Goal: Task Accomplishment & Management: Manage account settings

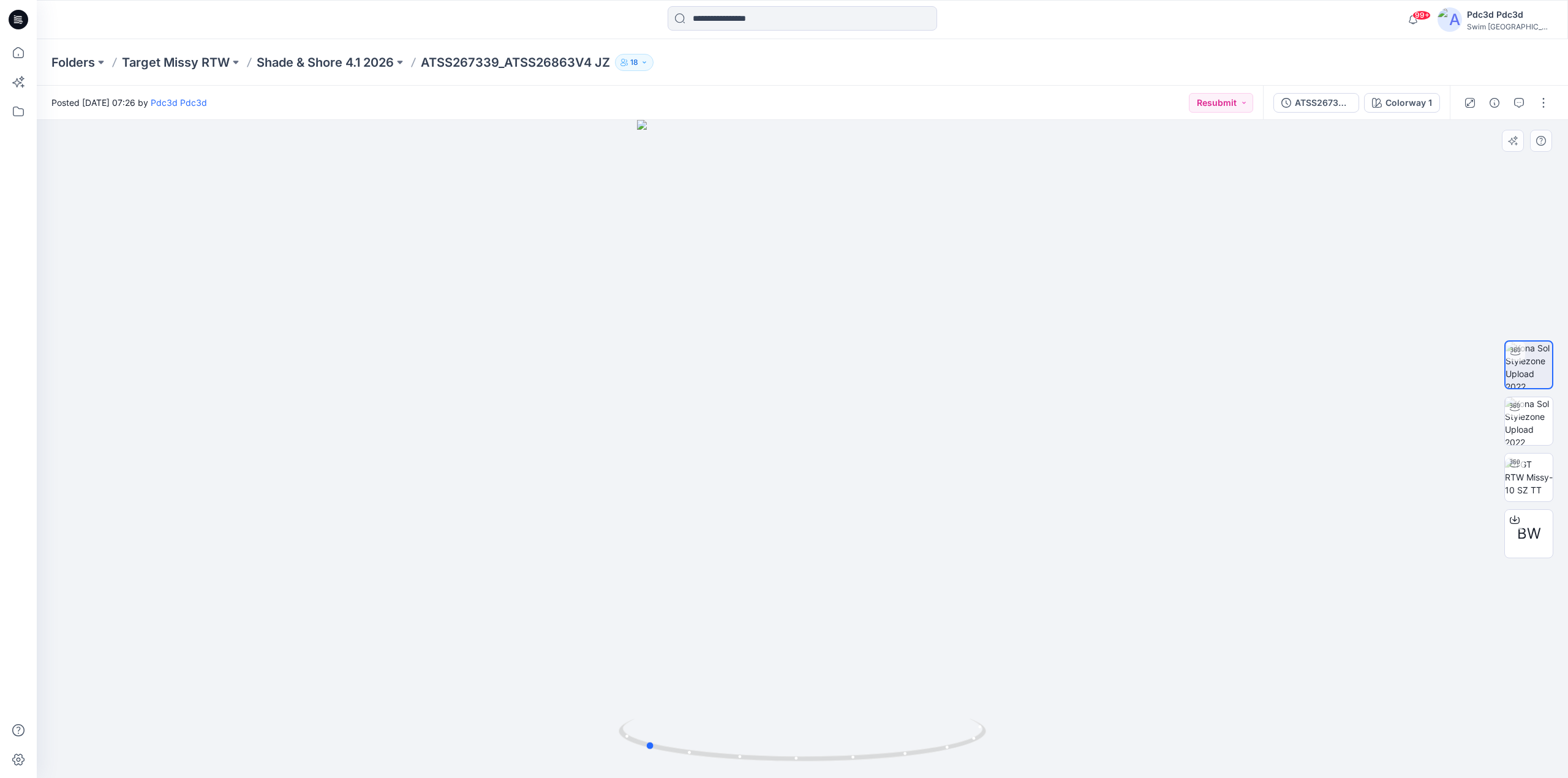
drag, startPoint x: 896, startPoint y: 755, endPoint x: 900, endPoint y: 353, distance: 402.0
click at [753, 750] on icon at bounding box center [803, 741] width 371 height 46
drag, startPoint x: 835, startPoint y: 241, endPoint x: 841, endPoint y: 491, distance: 250.1
click at [841, 491] on img at bounding box center [802, 450] width 512 height 659
click at [1516, 103] on icon "button" at bounding box center [1518, 102] width 9 height 9
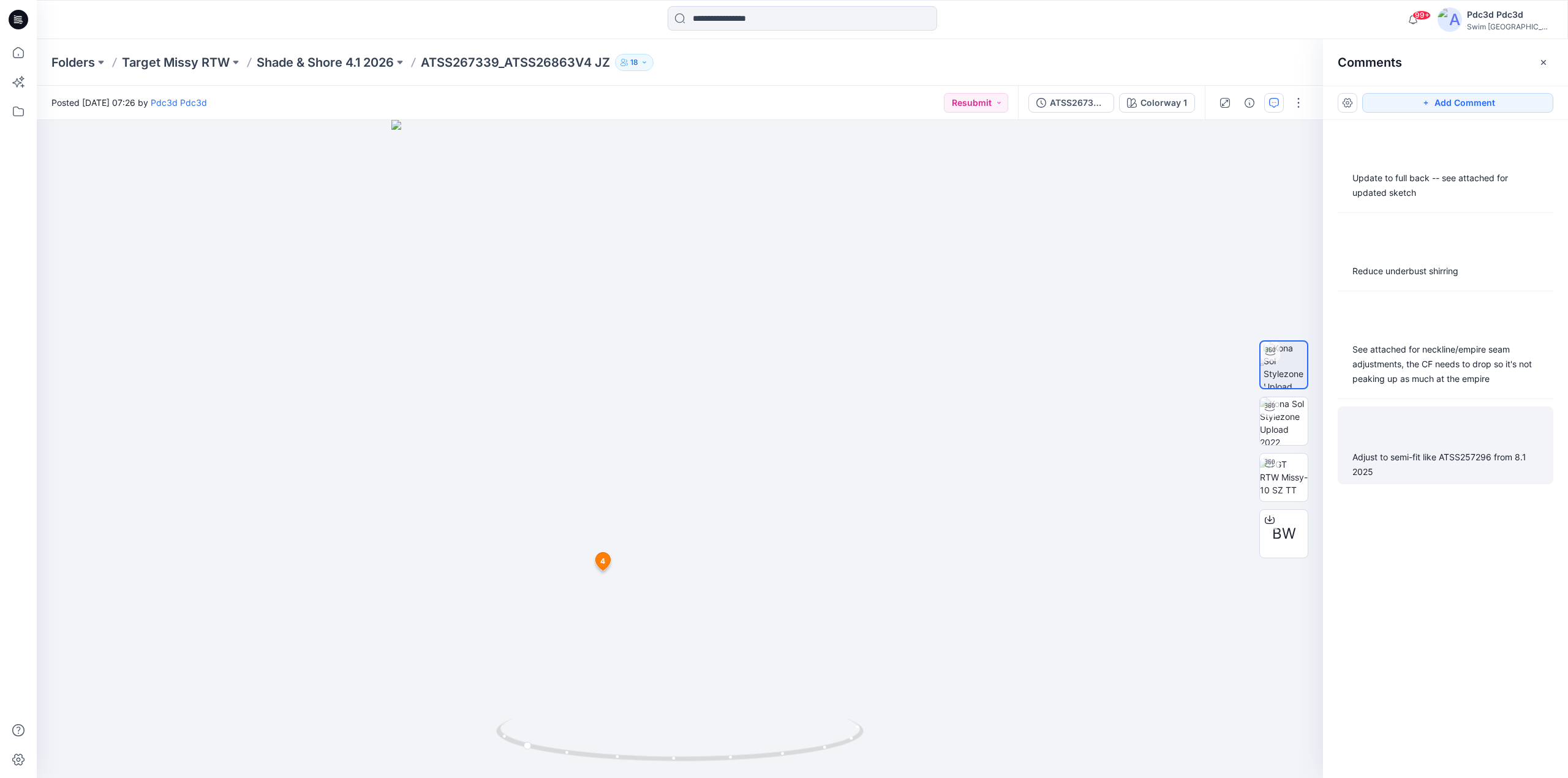
click at [1435, 461] on div "Adjust to semi-fit like ATSS257296 from 8.1 2025" at bounding box center [1445, 464] width 186 height 29
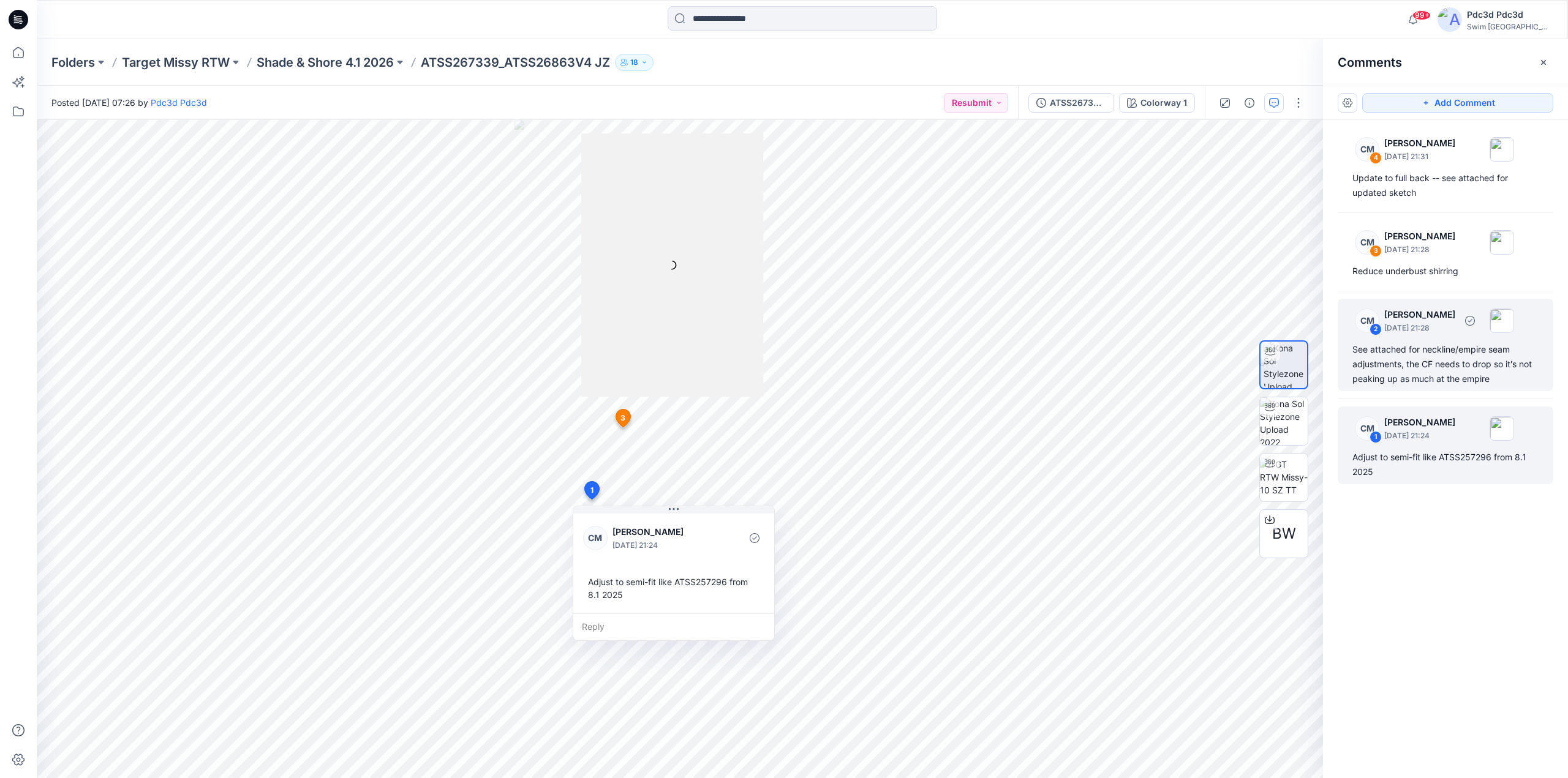
click at [1461, 362] on div "See attached for neckline/empire seam adjustments, the CF needs to drop so it's…" at bounding box center [1445, 364] width 186 height 44
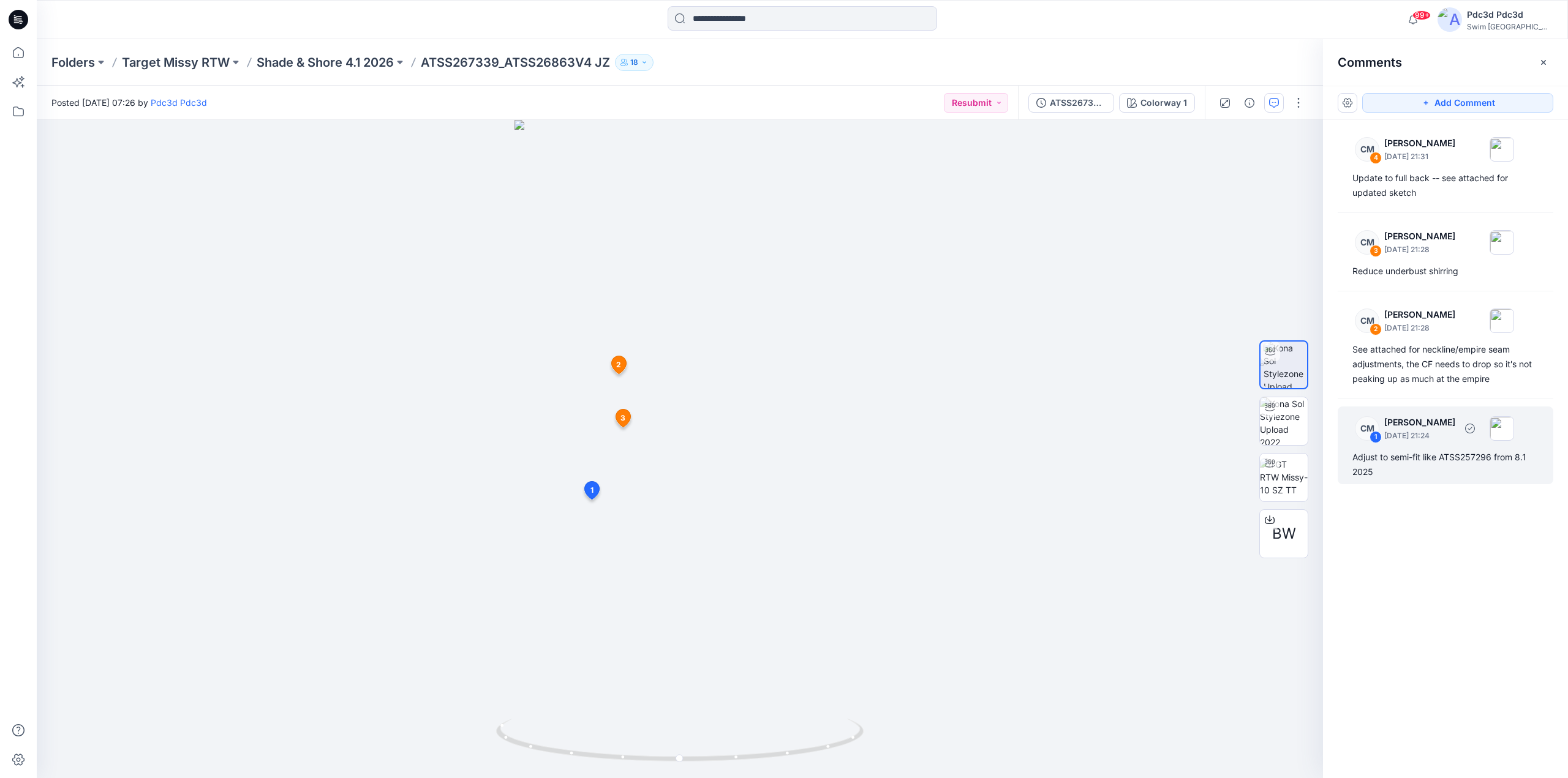
click at [1418, 166] on div "CM 1 Caitlin Magrane August 20, 2025 21:24" at bounding box center [1430, 149] width 169 height 34
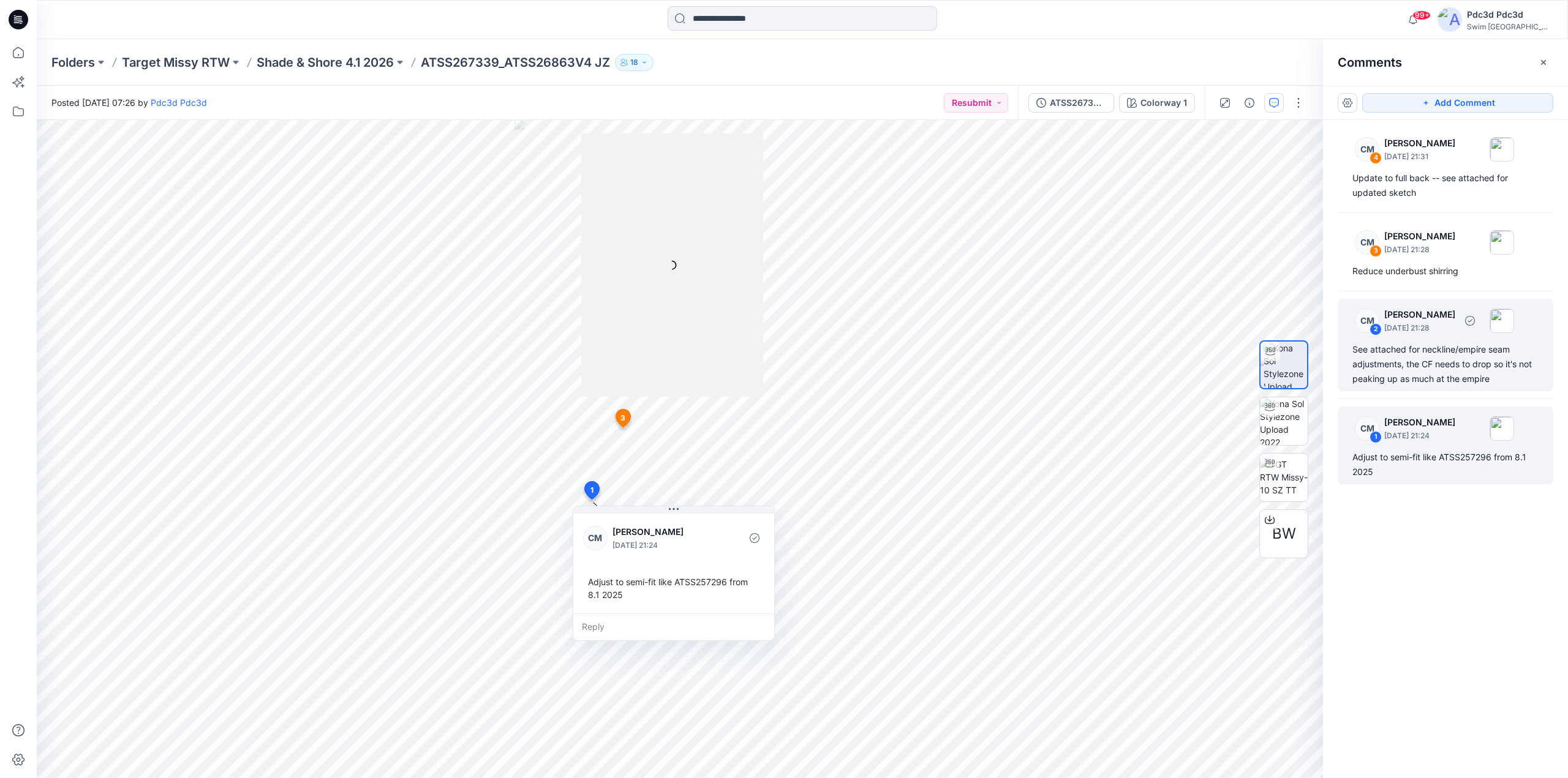
click at [1410, 366] on div "See attached for neckline/empire seam adjustments, the CF needs to drop so it's…" at bounding box center [1445, 364] width 186 height 44
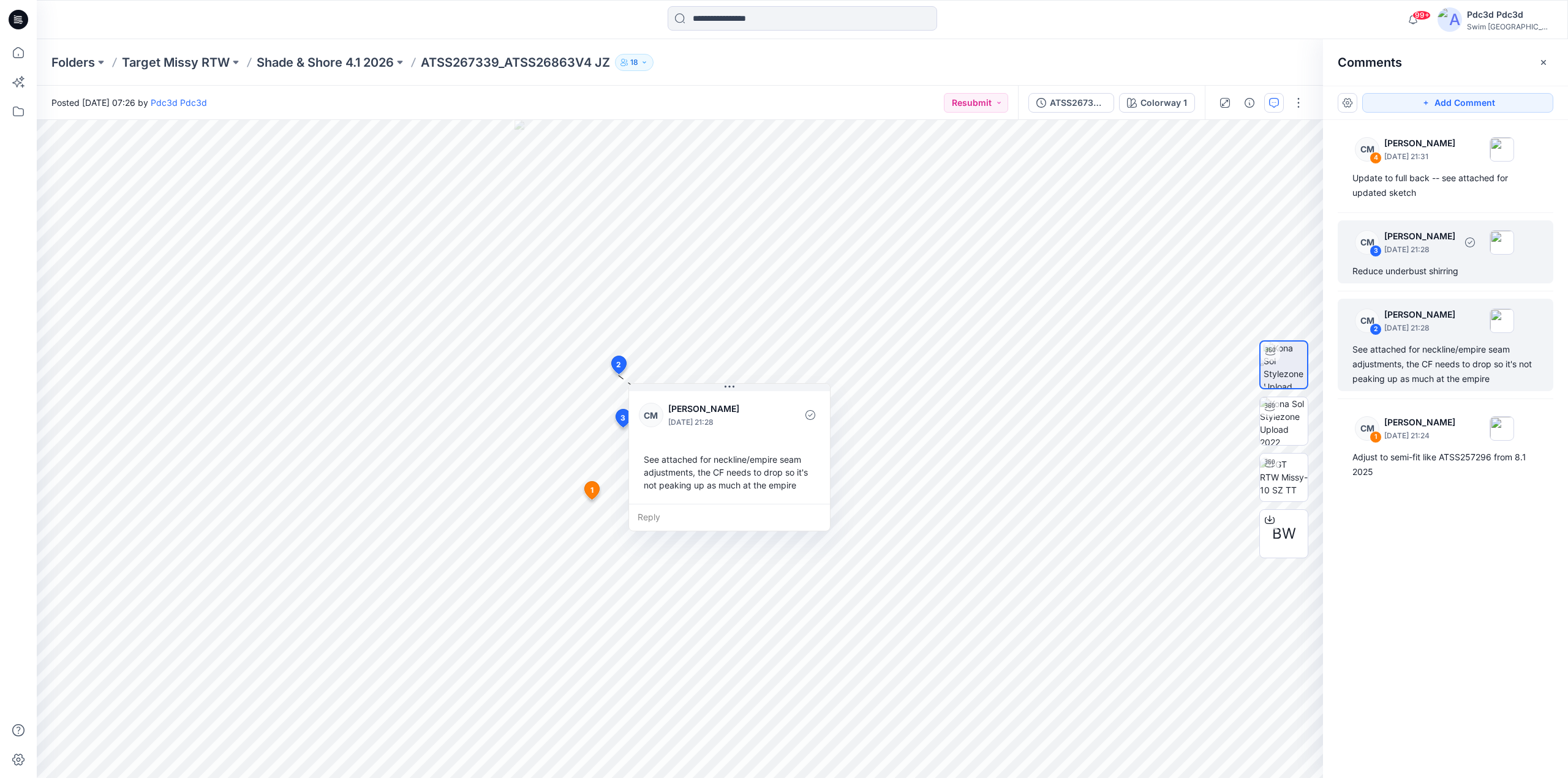
click at [1410, 273] on div "Reduce underbust shirring" at bounding box center [1445, 271] width 186 height 15
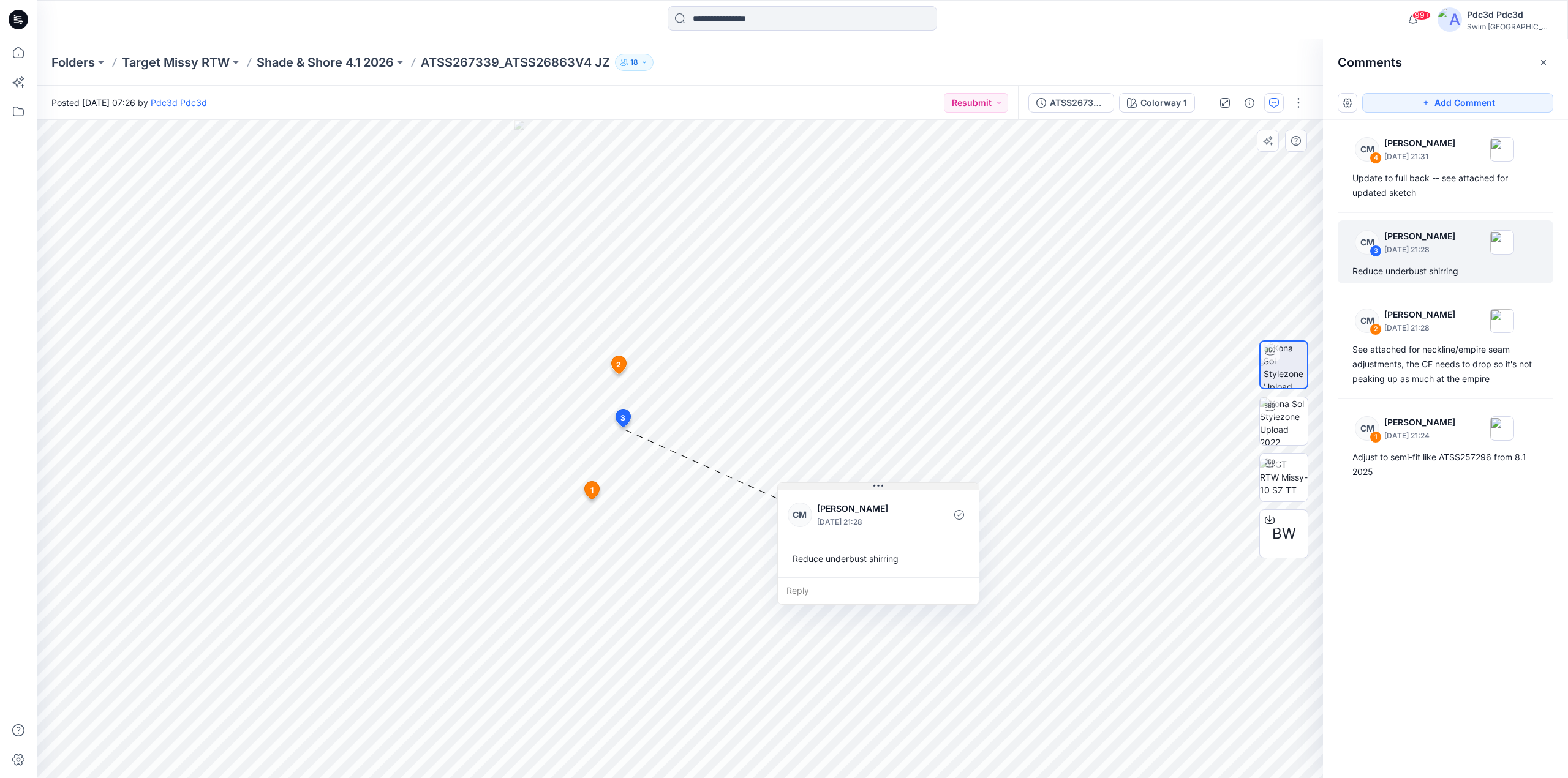
drag, startPoint x: 733, startPoint y: 441, endPoint x: 906, endPoint y: 490, distance: 179.8
click at [906, 490] on button at bounding box center [878, 487] width 201 height 8
click at [1420, 192] on div "Update to full back -- see attached for updated sketch" at bounding box center [1445, 186] width 186 height 29
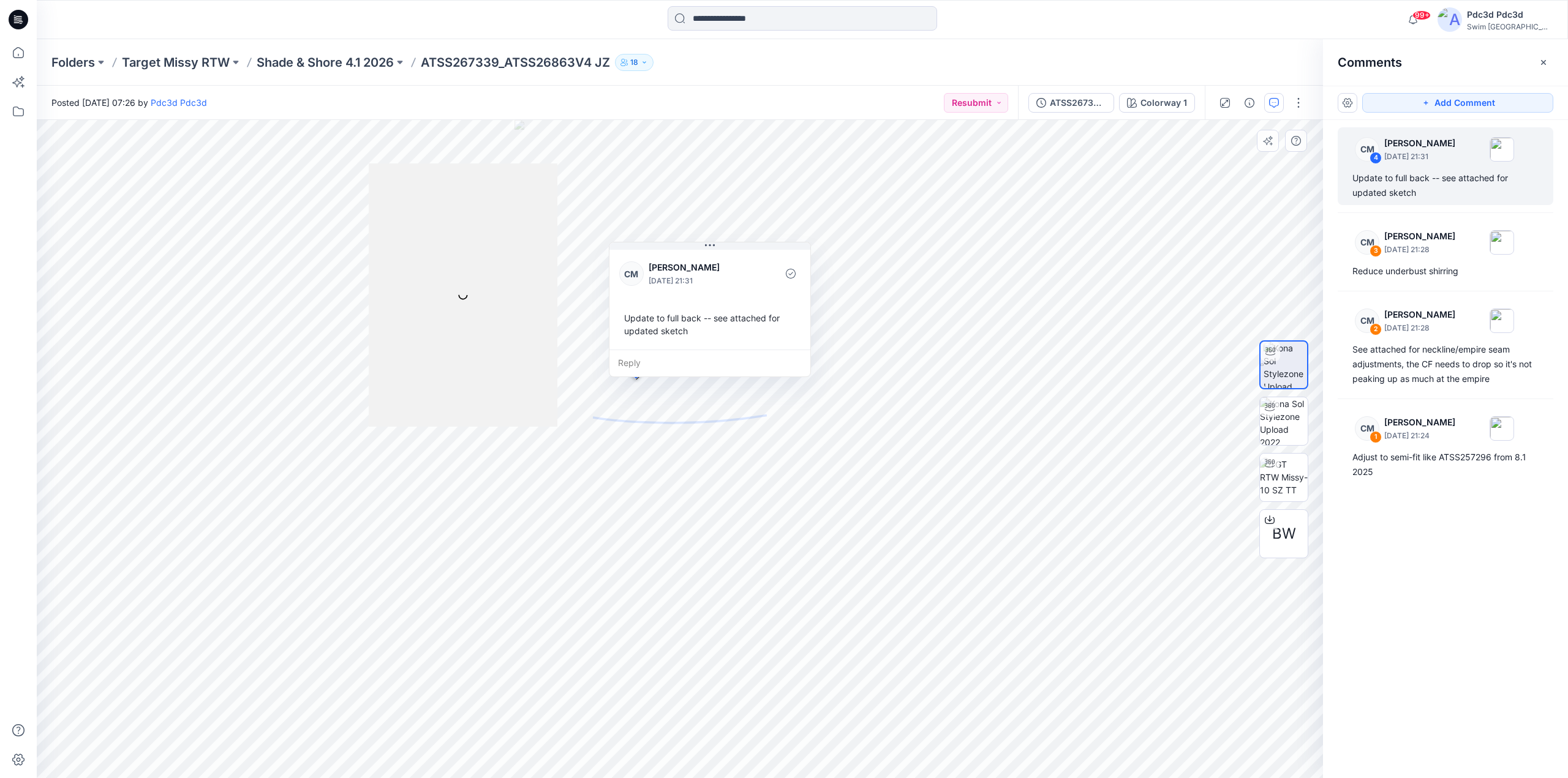
click at [474, 331] on div at bounding box center [463, 295] width 188 height 263
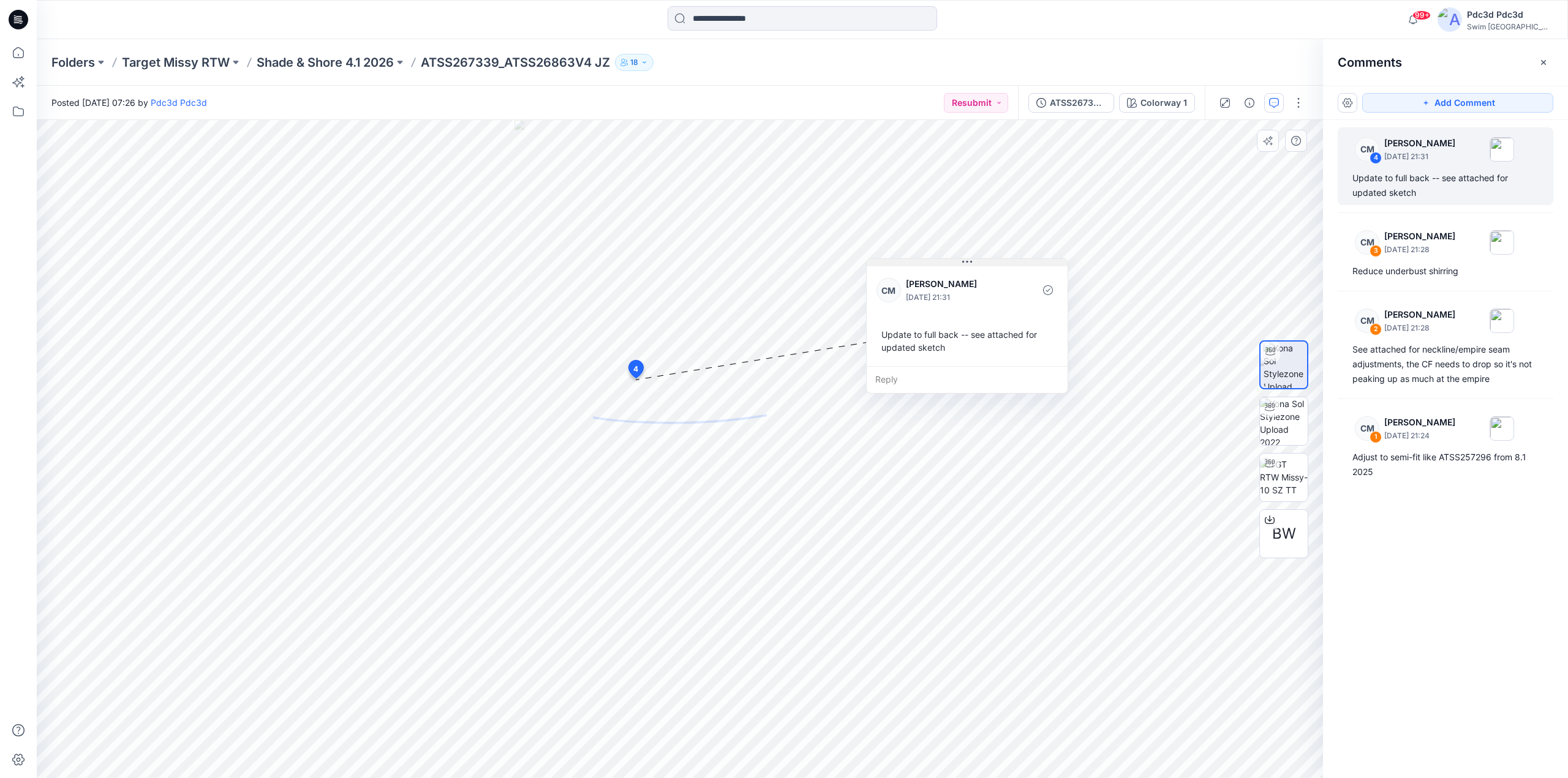
drag, startPoint x: 682, startPoint y: 249, endPoint x: 939, endPoint y: 265, distance: 257.5
click at [939, 265] on button at bounding box center [968, 262] width 201 height 8
click at [1540, 63] on icon "button" at bounding box center [1543, 62] width 9 height 9
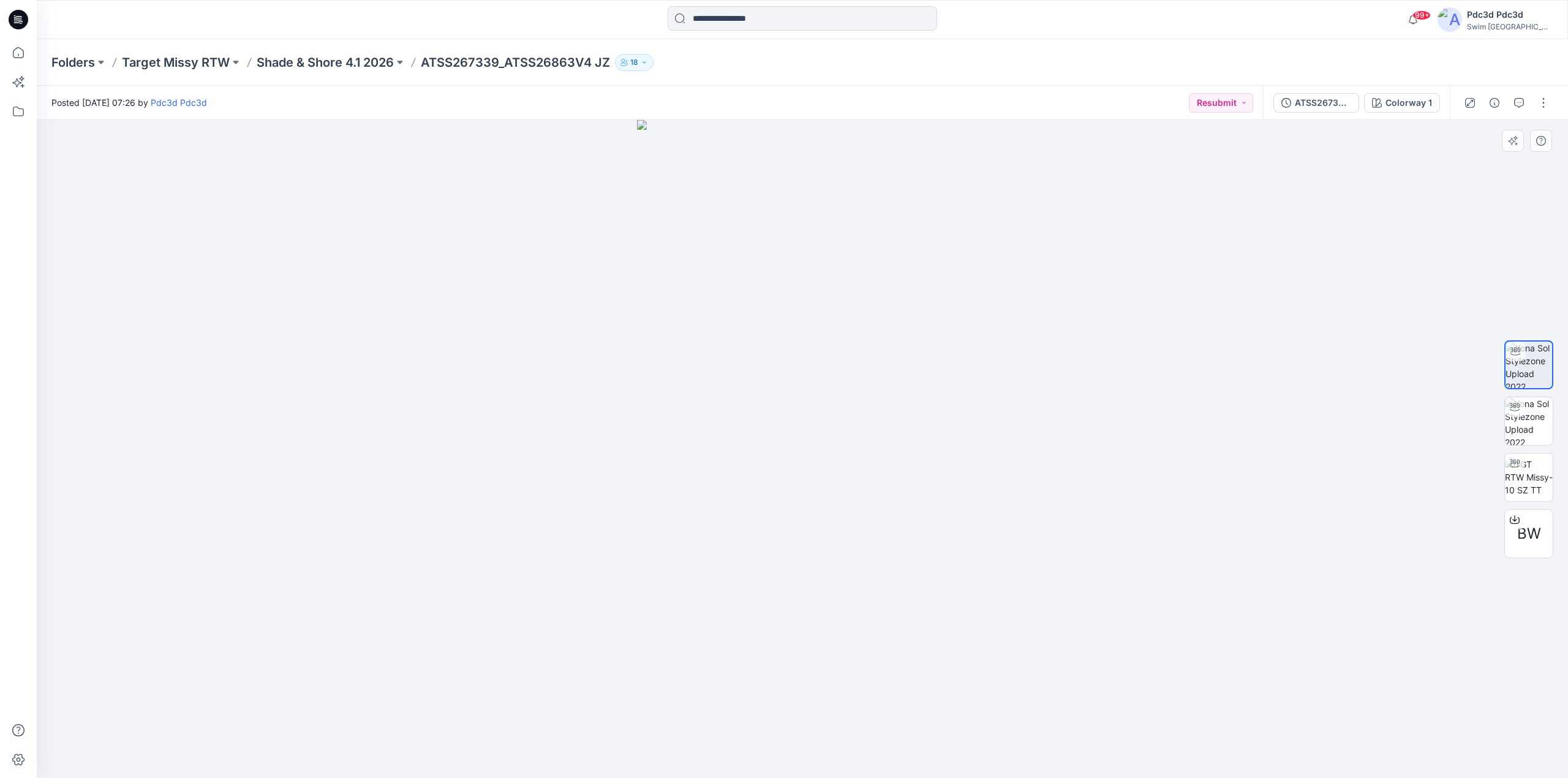
click at [905, 733] on img at bounding box center [802, 450] width 331 height 659
click at [1525, 422] on img at bounding box center [1529, 421] width 48 height 48
click at [1534, 355] on img at bounding box center [1529, 365] width 48 height 48
drag, startPoint x: 946, startPoint y: 755, endPoint x: 785, endPoint y: 744, distance: 161.4
click at [785, 744] on icon at bounding box center [803, 741] width 371 height 46
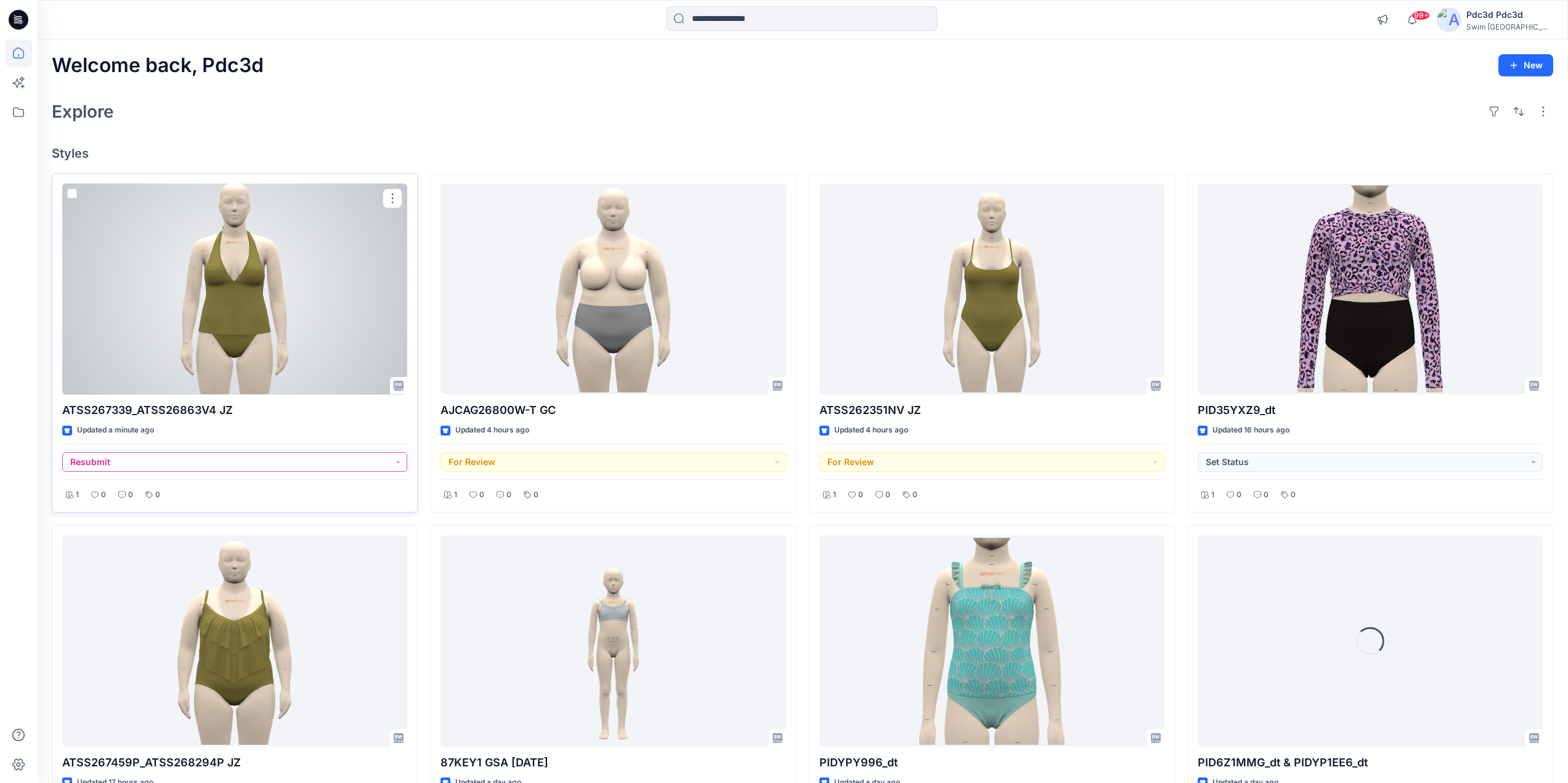
click at [390, 461] on button "Resubmit" at bounding box center [235, 462] width 345 height 20
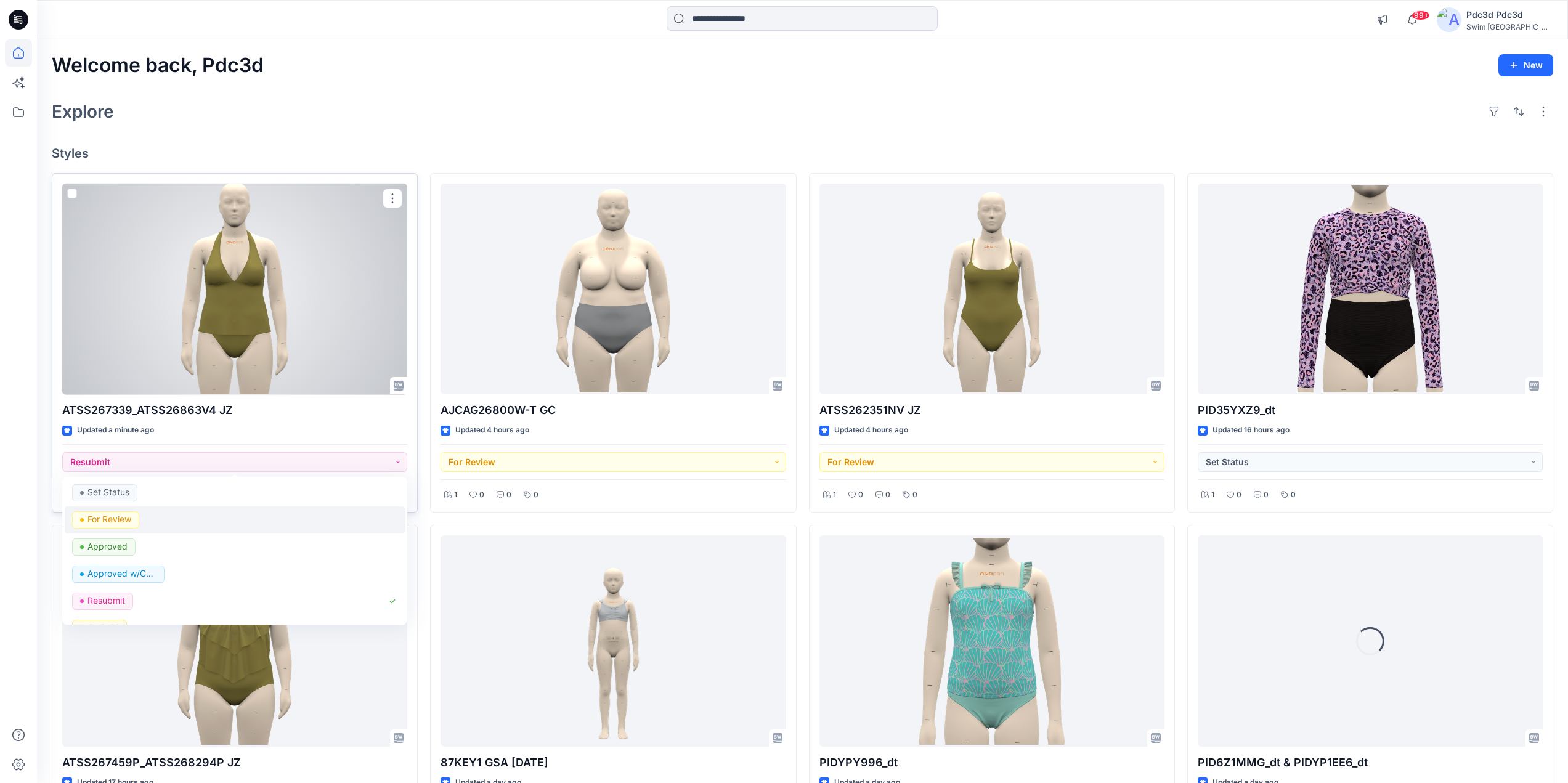
click at [130, 521] on p "For Review" at bounding box center [109, 519] width 44 height 16
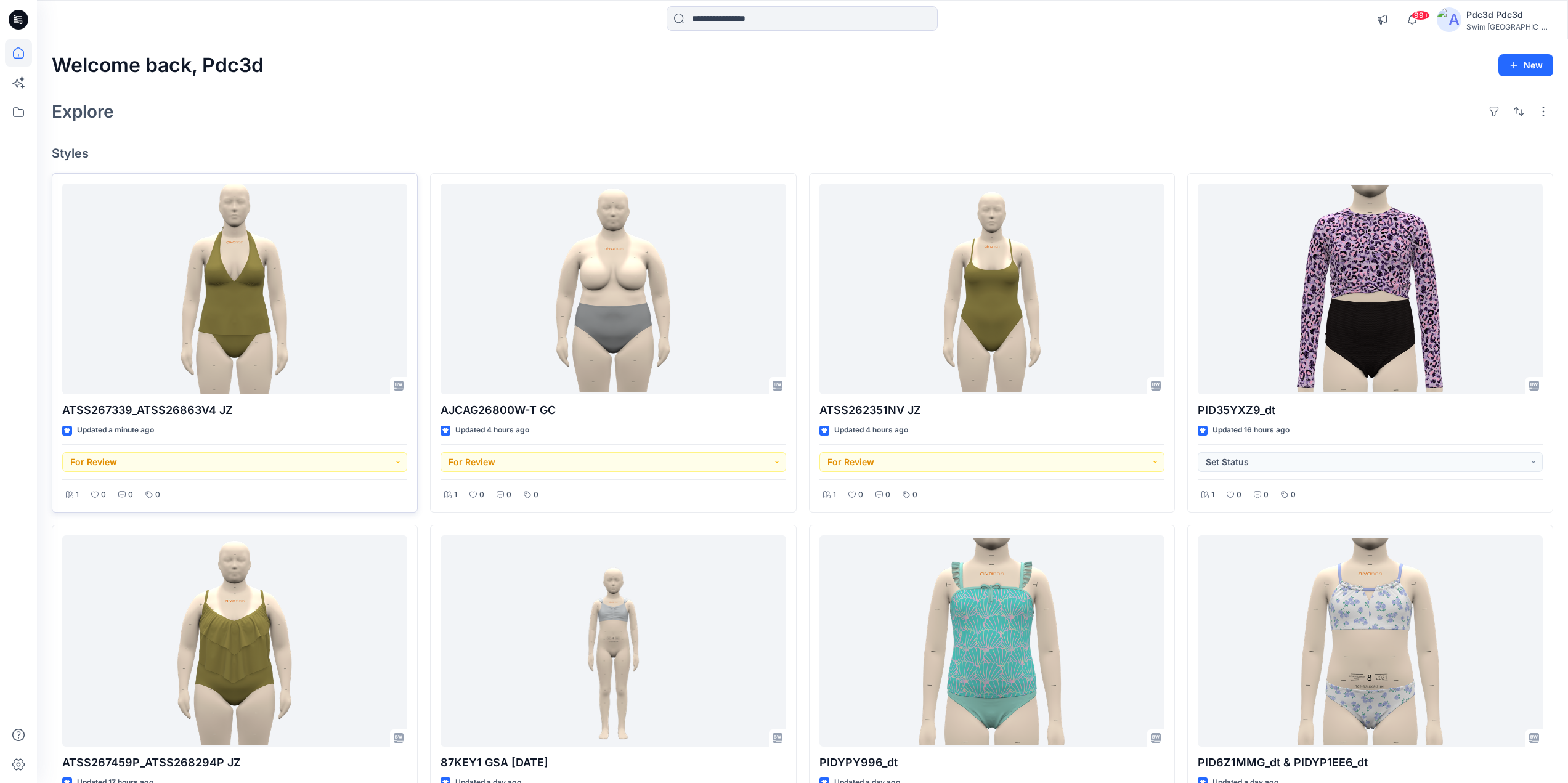
click at [531, 110] on div "Explore" at bounding box center [803, 112] width 1502 height 29
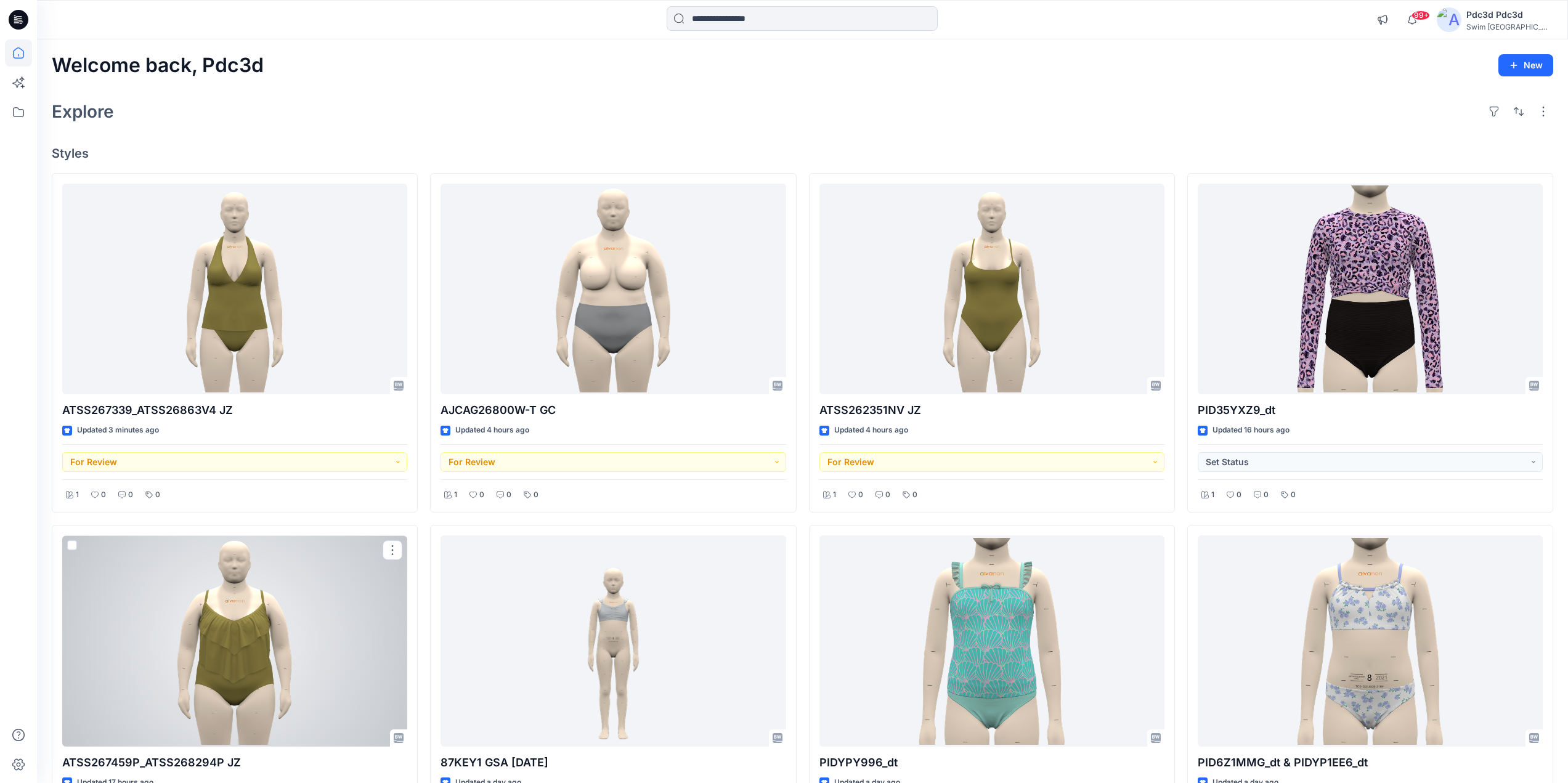
click at [233, 586] on div at bounding box center [235, 641] width 345 height 211
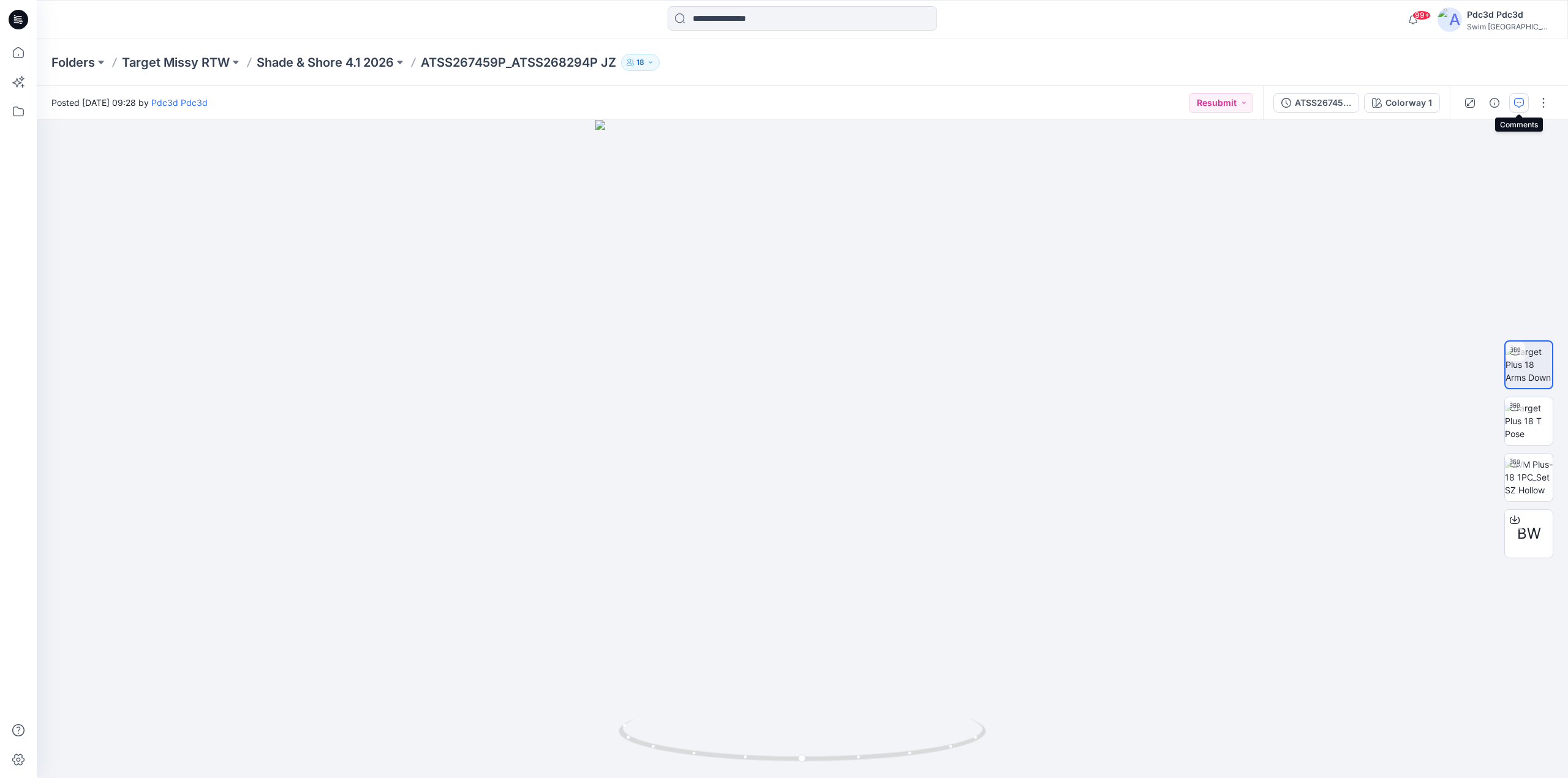
click at [1514, 103] on button "button" at bounding box center [1519, 102] width 20 height 20
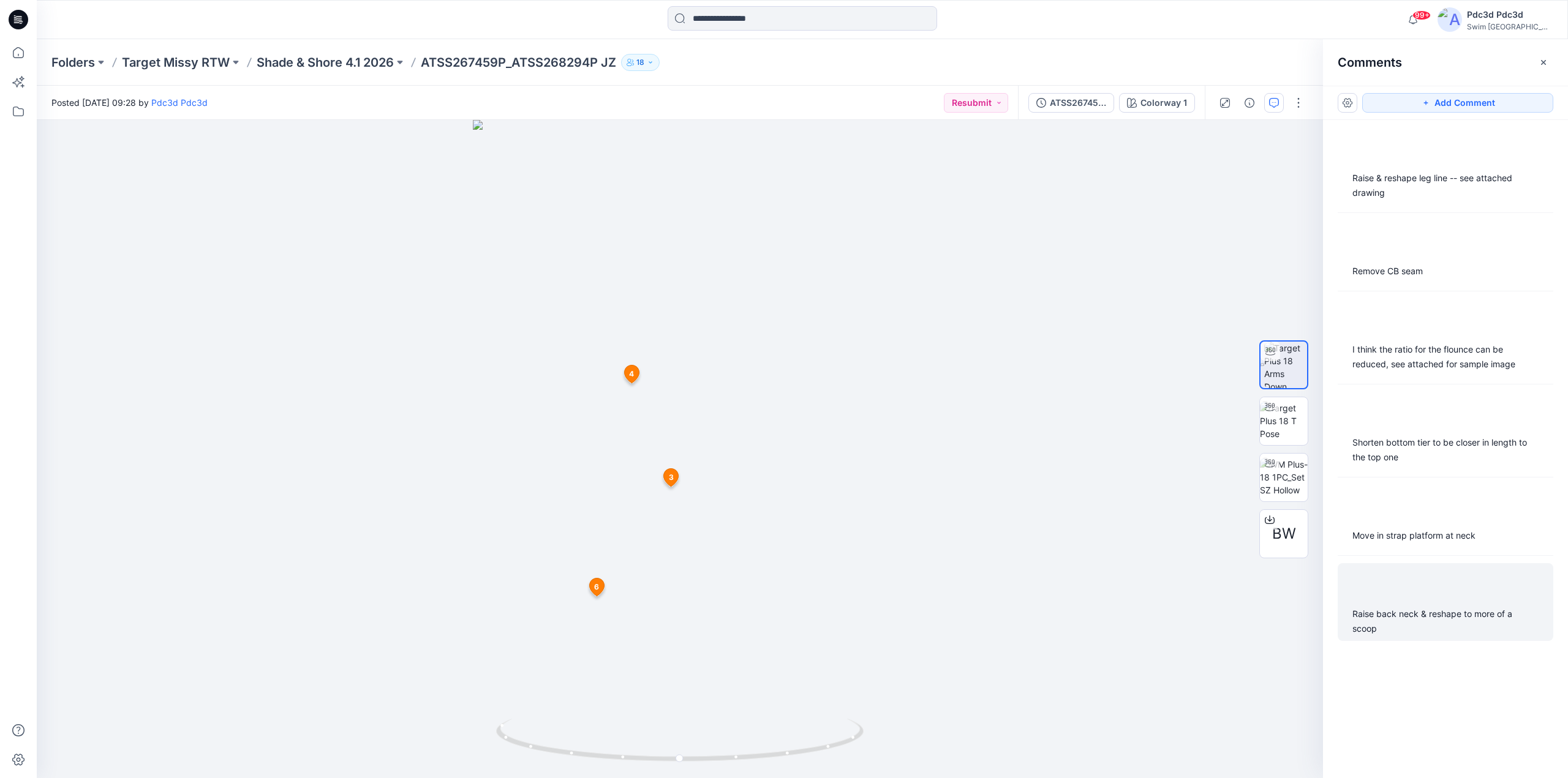
click at [1409, 622] on div "Raise back neck & reshape to more of a scoop" at bounding box center [1445, 622] width 186 height 29
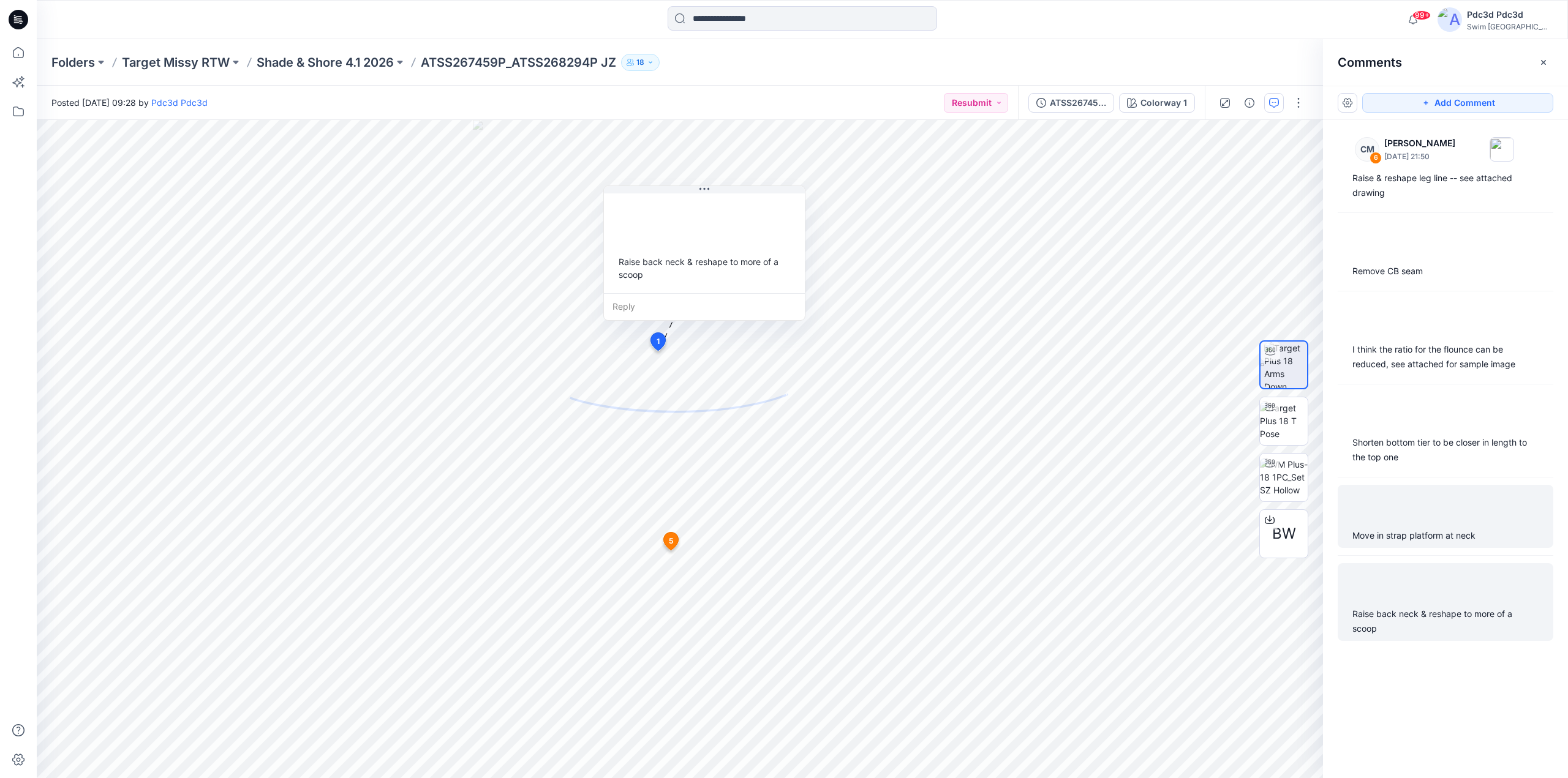
click at [1407, 166] on div at bounding box center [1446, 149] width 201 height 34
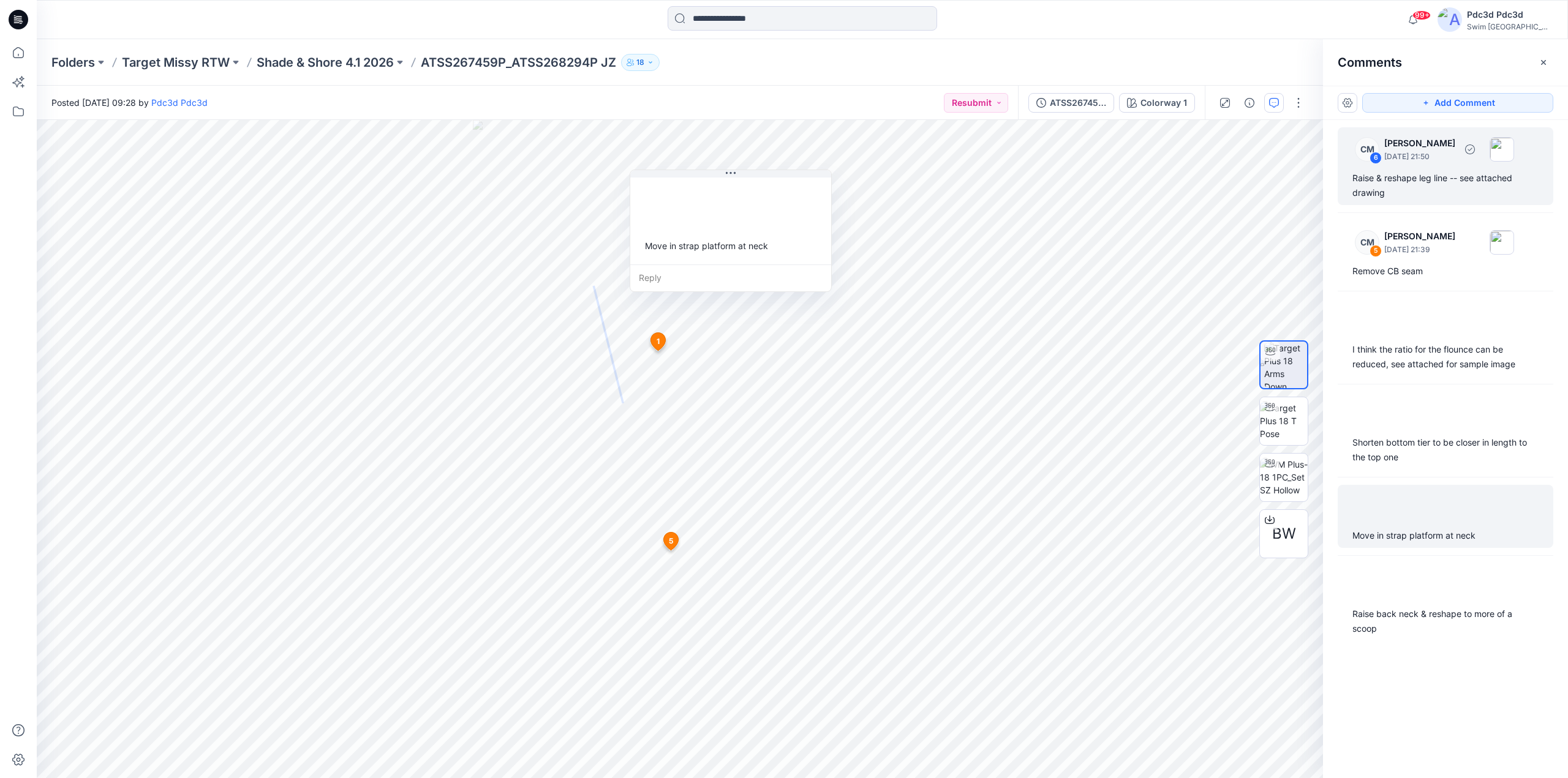
click at [1391, 187] on div "Raise & reshape leg line -- see attached drawing" at bounding box center [1445, 186] width 186 height 29
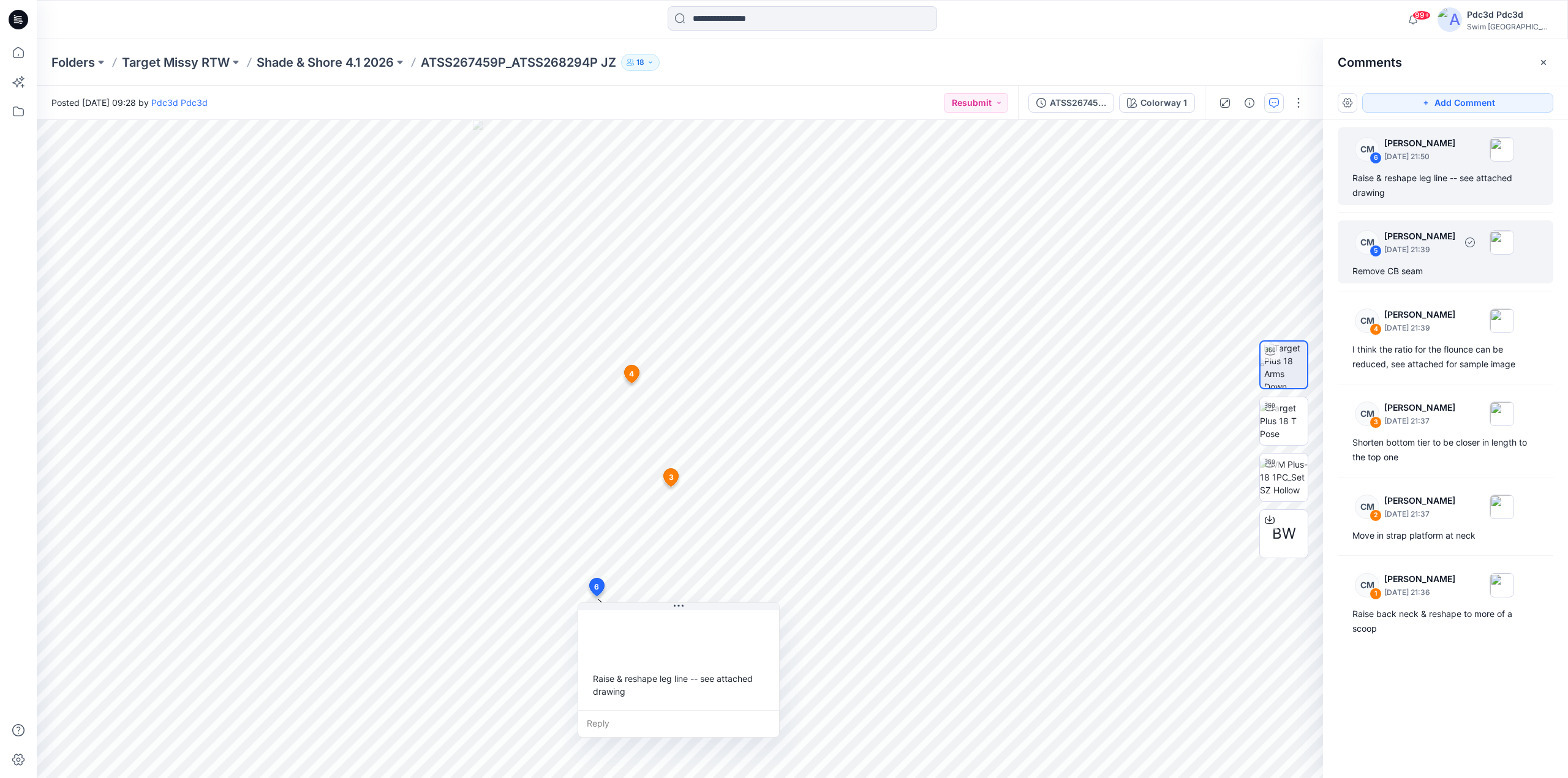
click at [1406, 271] on div "Remove CB seam" at bounding box center [1445, 271] width 186 height 15
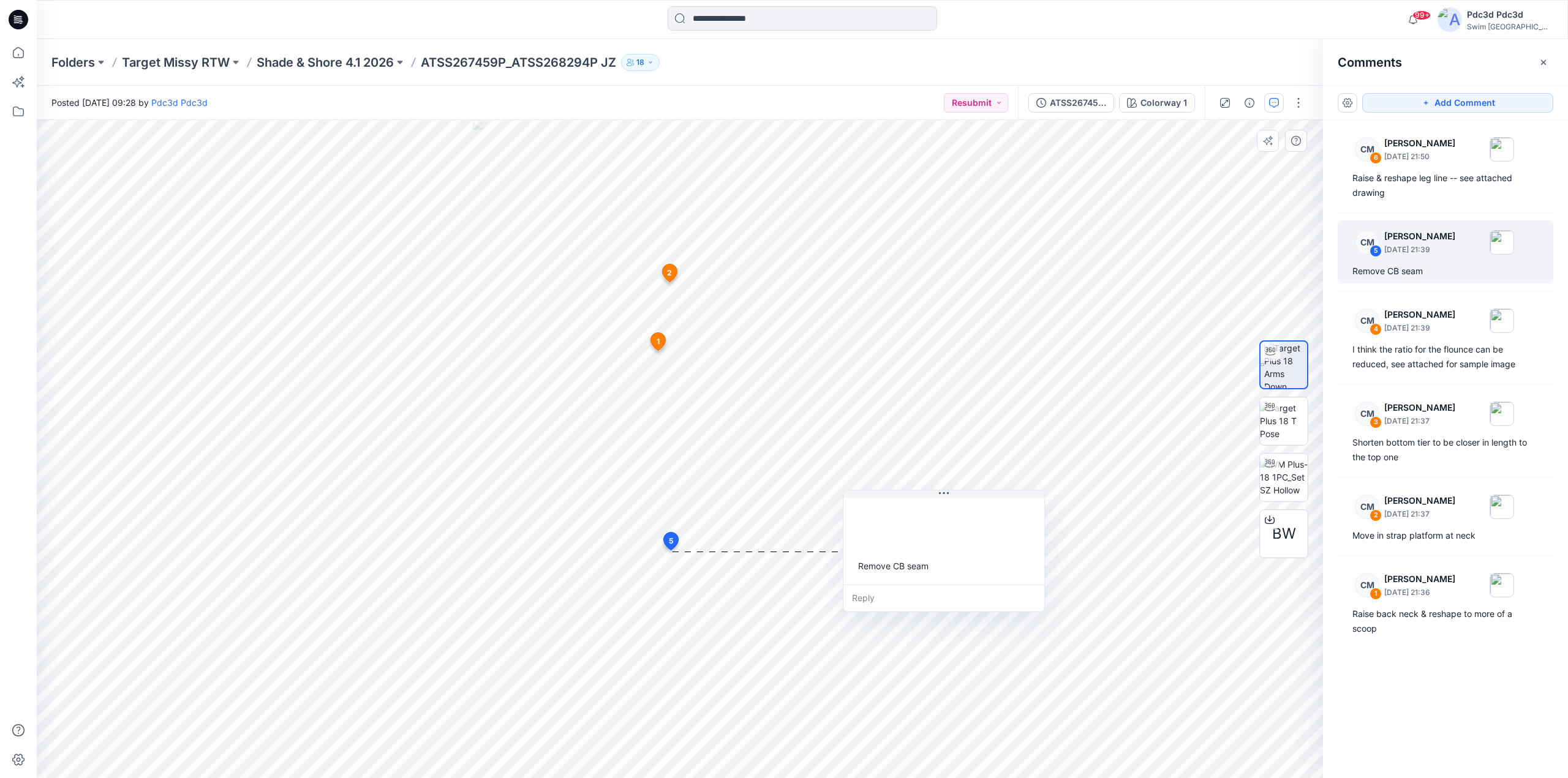
drag, startPoint x: 777, startPoint y: 567, endPoint x: 968, endPoint y: 500, distance: 202.4
click at [968, 500] on div "Remove CB seam" at bounding box center [944, 540] width 201 height 89
click at [1423, 203] on div "CM 6 Caitlin Magrane August 20, 2025 21:50 Raise & reshape leg line -- see atta…" at bounding box center [1445, 166] width 216 height 77
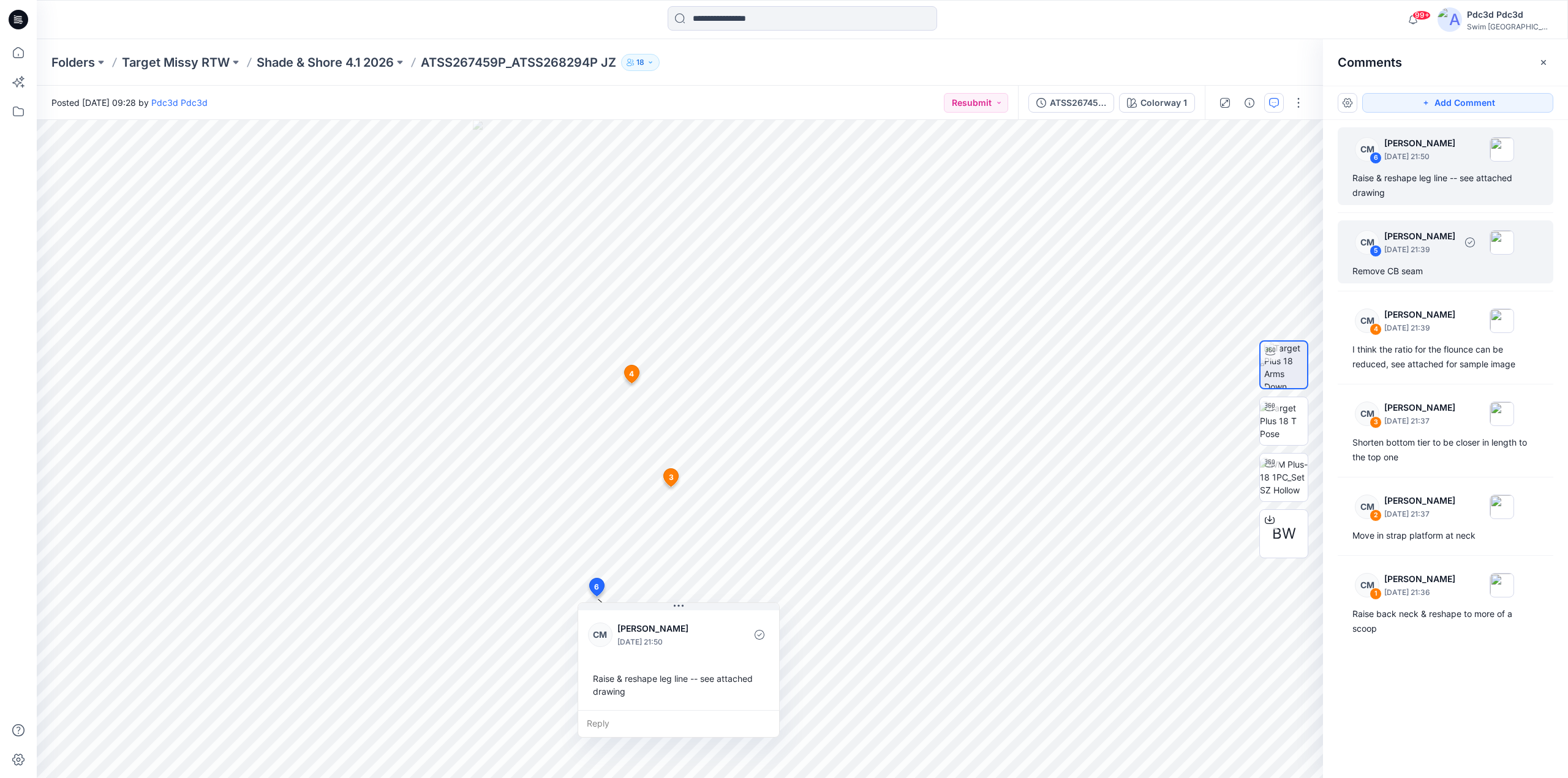
click at [1432, 269] on div "Remove CB seam" at bounding box center [1445, 271] width 186 height 15
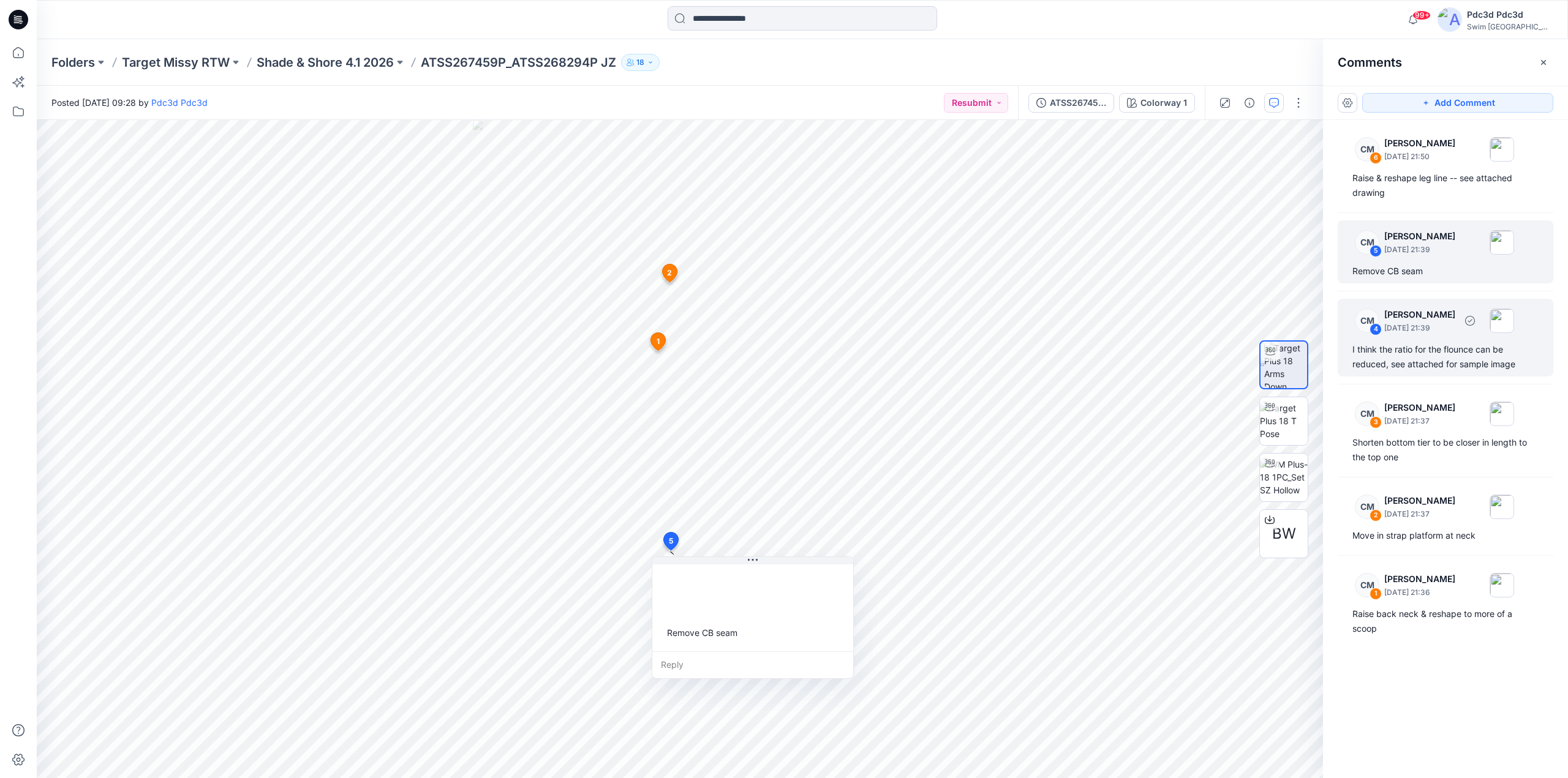
click at [1406, 365] on div "I think the ratio for the flounce can be reduced, see attached for sample image" at bounding box center [1445, 357] width 186 height 29
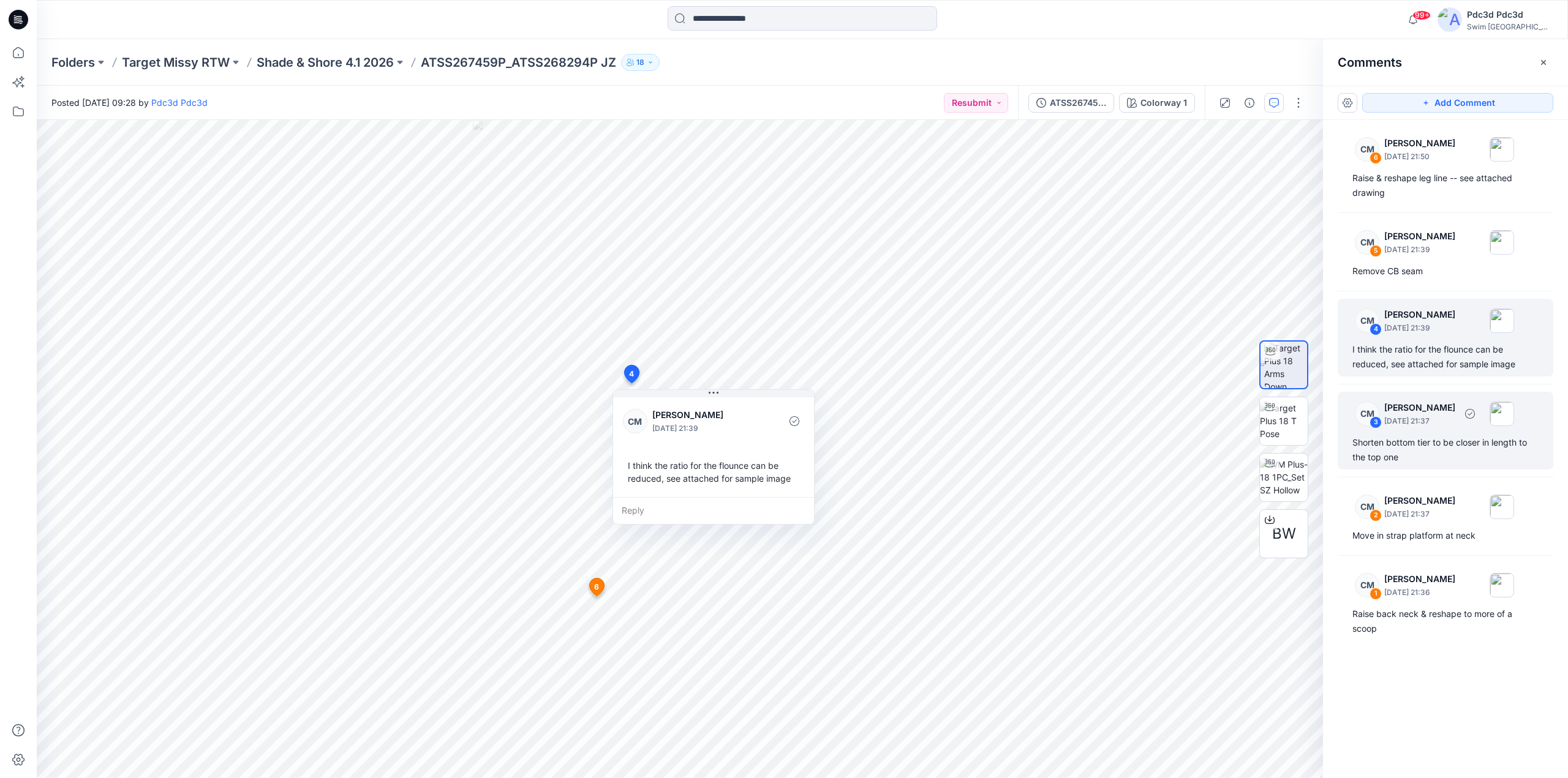
click at [1403, 441] on div "Shorten bottom tier to be closer in length to the top one" at bounding box center [1445, 450] width 186 height 29
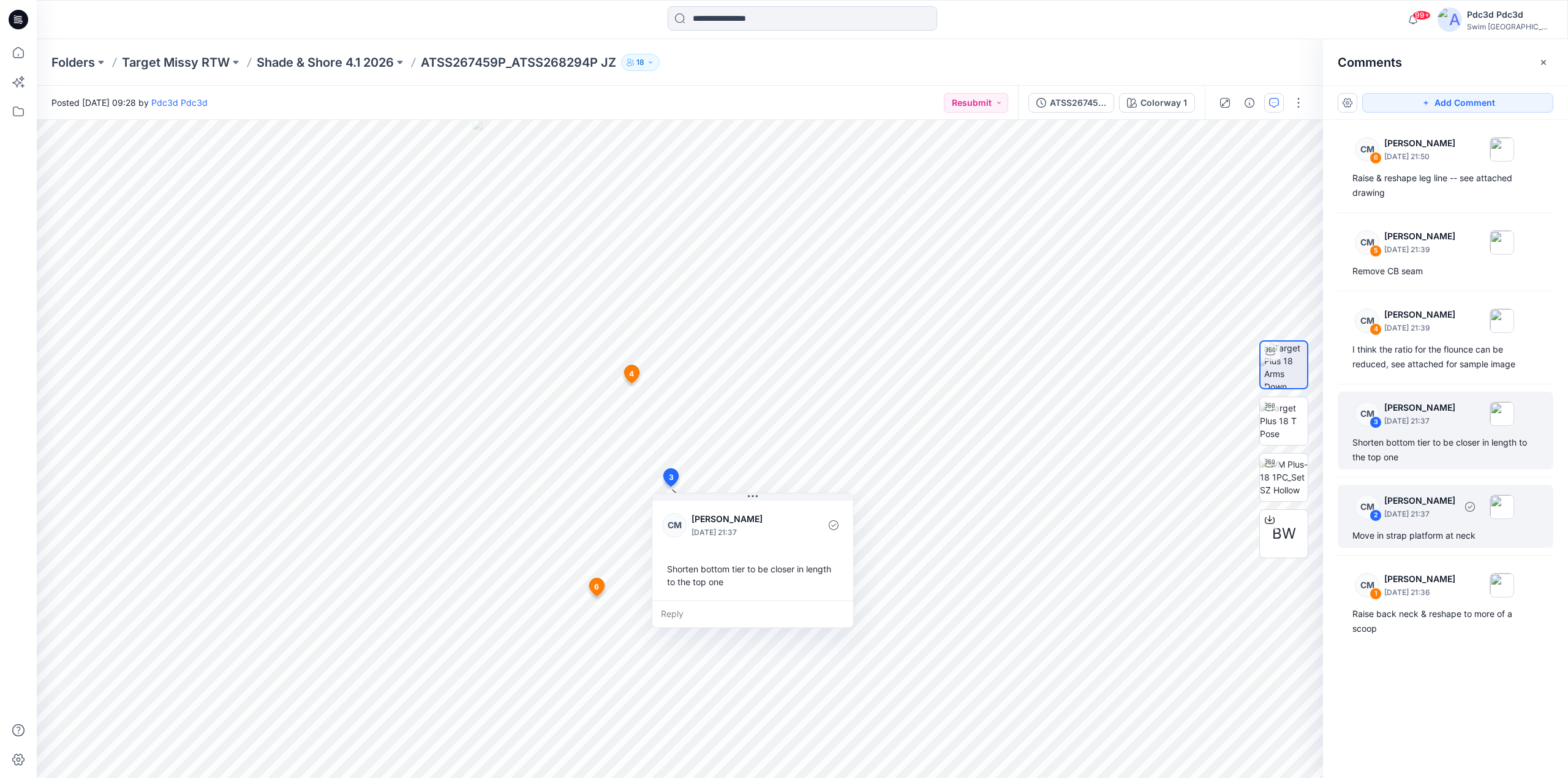
click at [1418, 533] on div "Move in strap platform at neck" at bounding box center [1445, 536] width 186 height 15
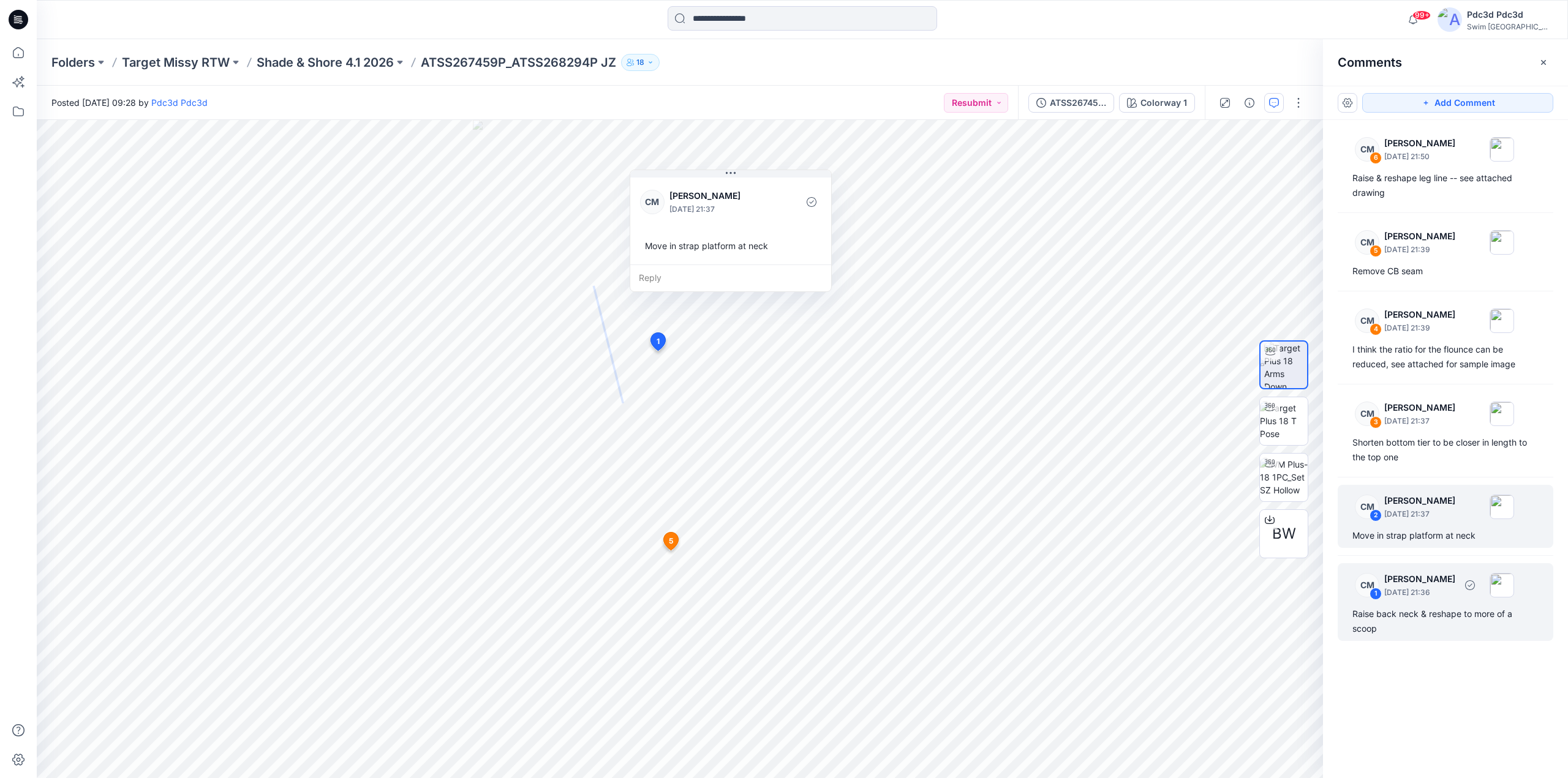
click at [1433, 614] on div "Raise back neck & reshape to more of a scoop" at bounding box center [1445, 622] width 186 height 29
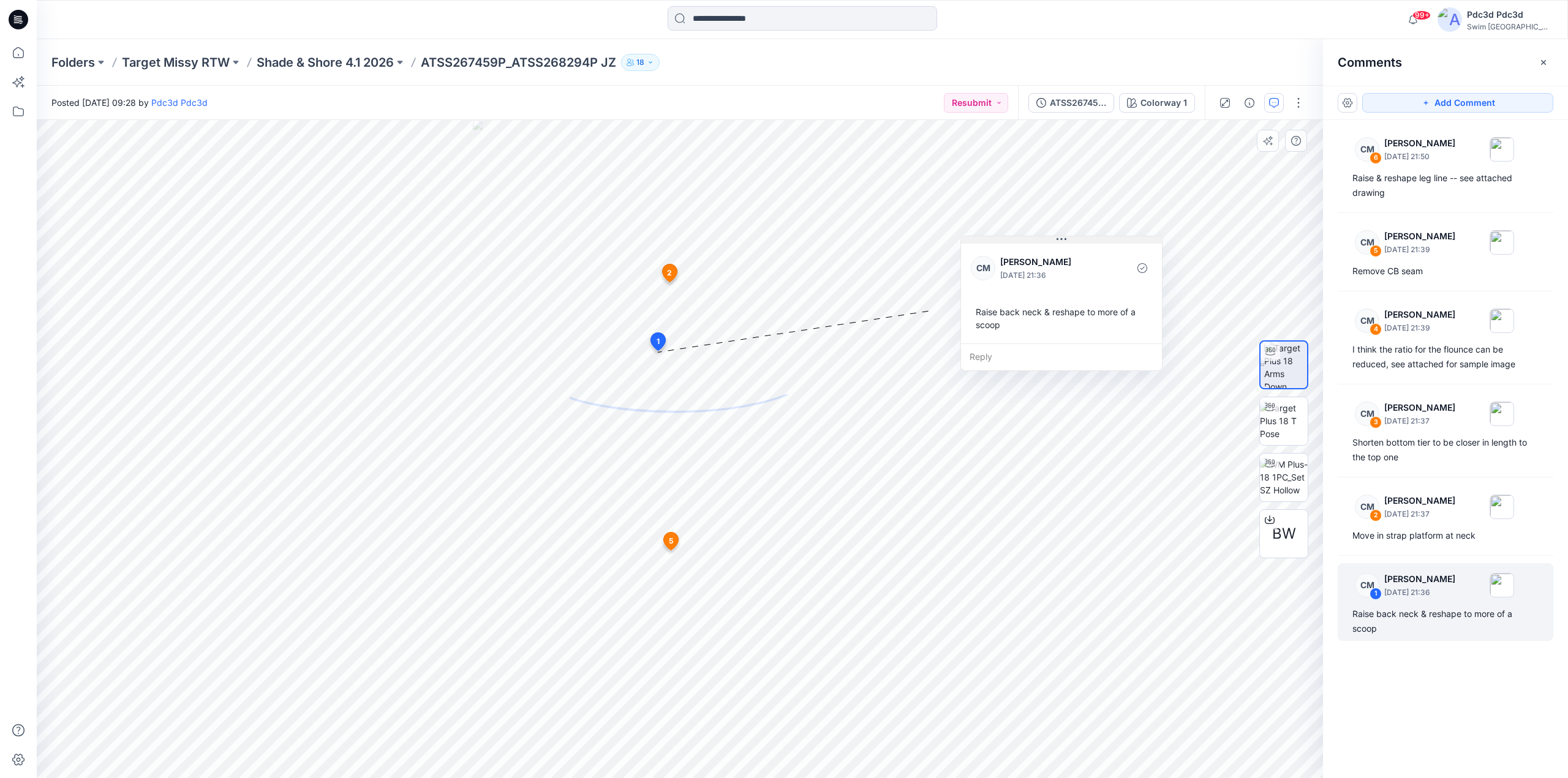
drag, startPoint x: 844, startPoint y: 212, endPoint x: 1237, endPoint y: 246, distance: 394.5
click at [1162, 243] on button at bounding box center [1061, 240] width 201 height 8
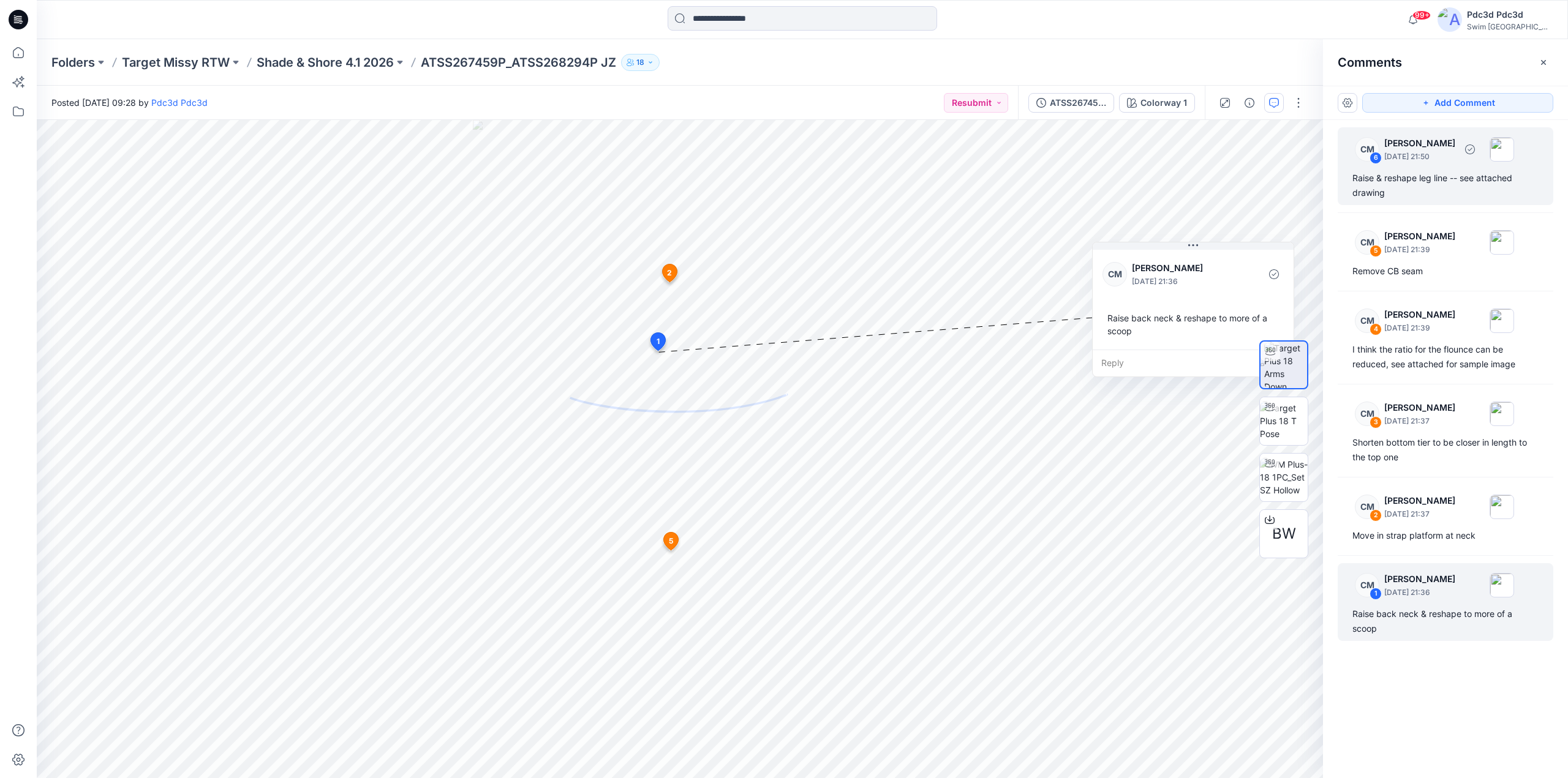
click at [1433, 181] on div "Raise & reshape leg line -- see attached drawing" at bounding box center [1445, 186] width 186 height 29
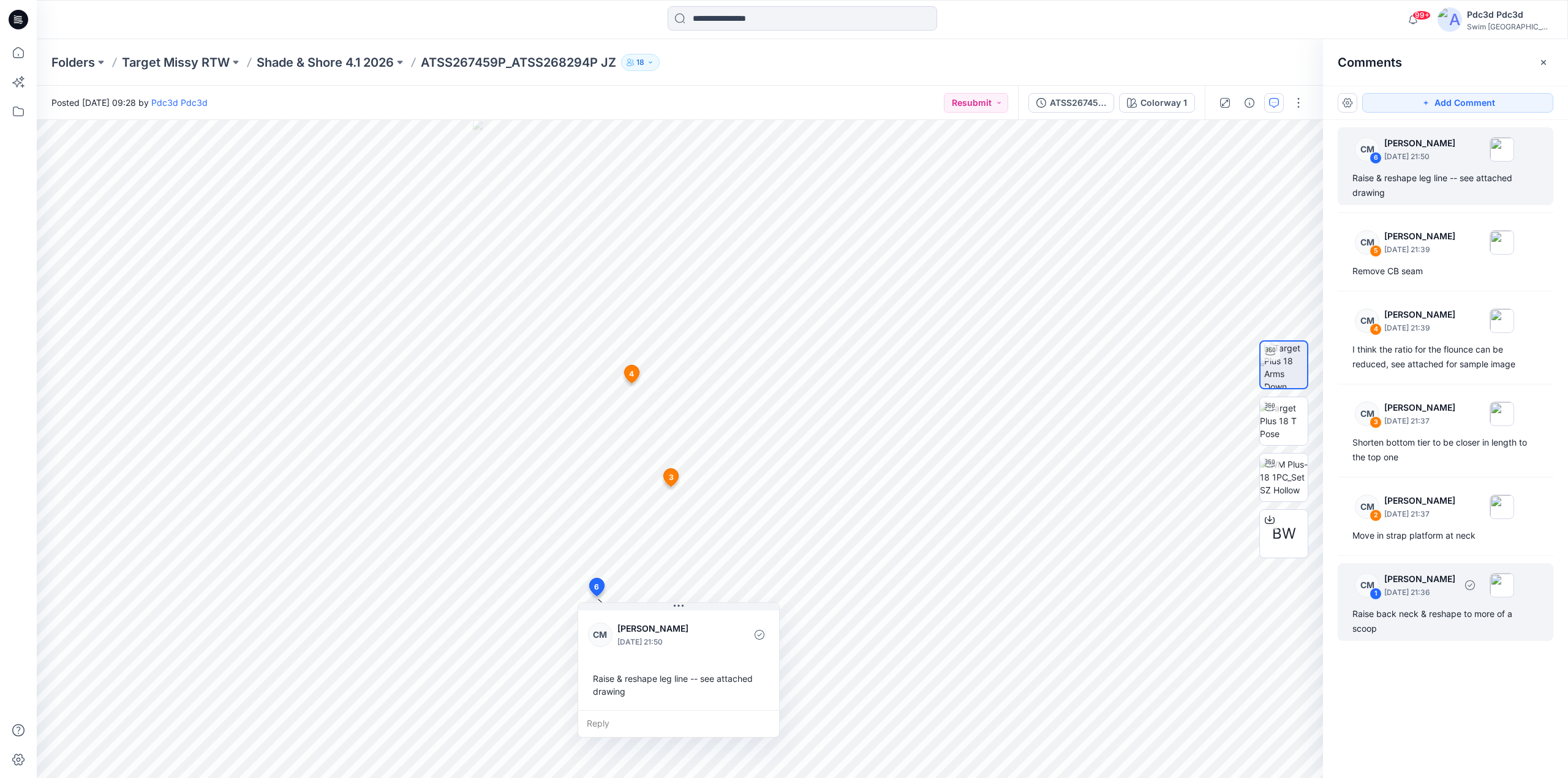
click at [1424, 627] on div "Raise back neck & reshape to more of a scoop" at bounding box center [1445, 622] width 186 height 29
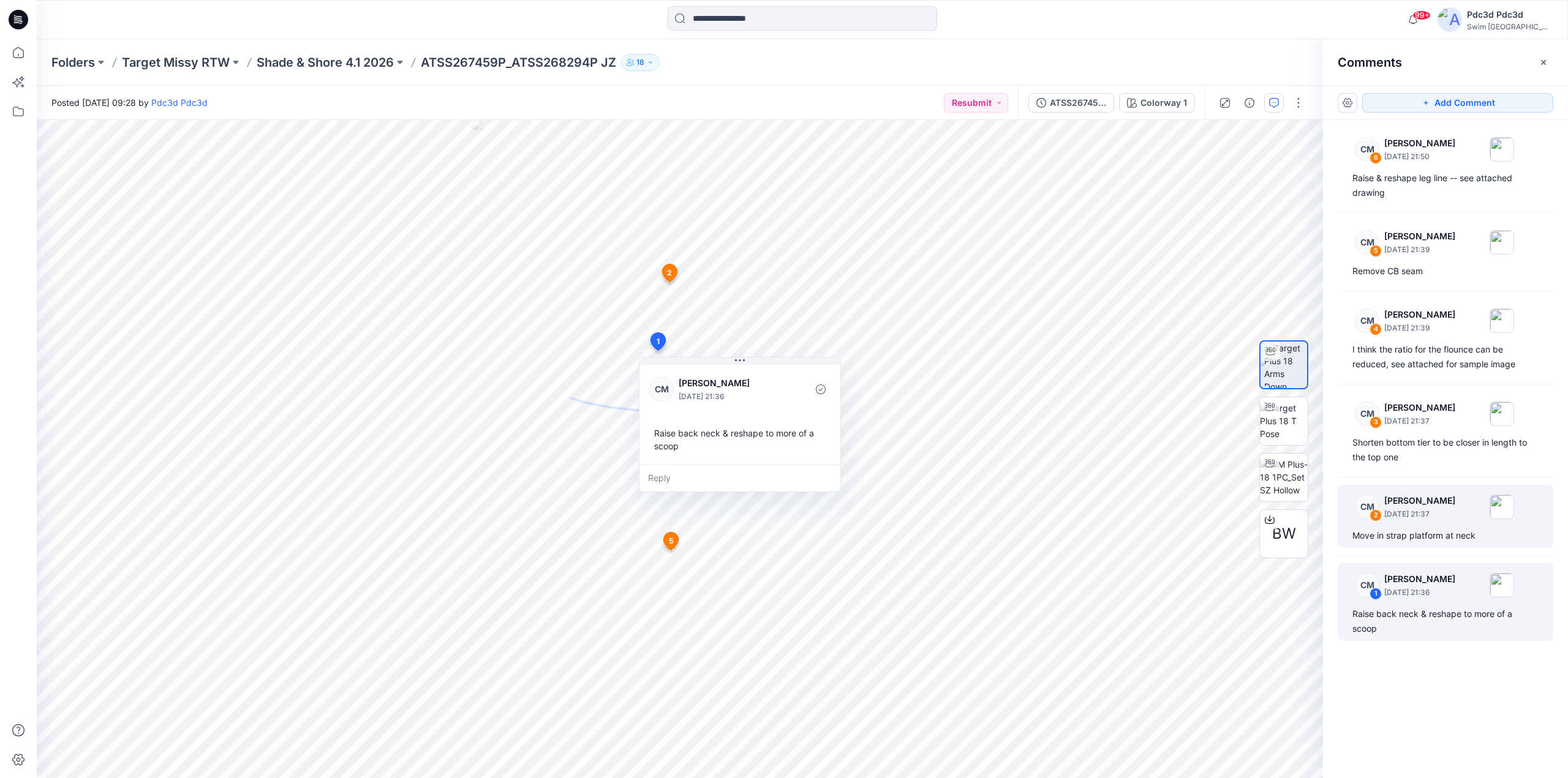
click at [1417, 537] on div "Move in strap platform at neck" at bounding box center [1445, 536] width 186 height 15
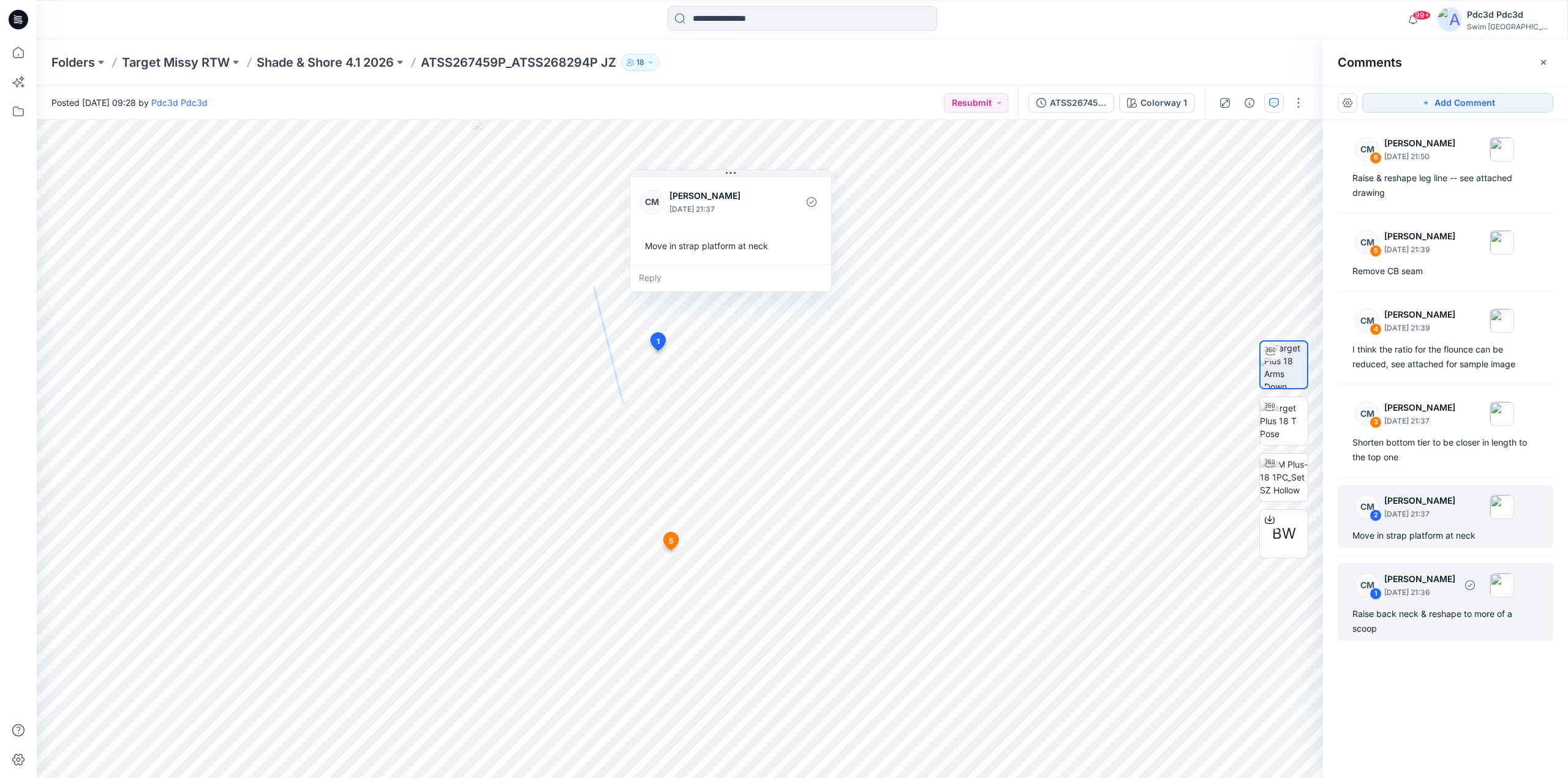
click at [1423, 162] on p "August 20, 2025 21:36" at bounding box center [1419, 156] width 71 height 12
click at [1414, 542] on div "Move in strap platform at neck" at bounding box center [1445, 536] width 186 height 15
drag, startPoint x: 739, startPoint y: 174, endPoint x: 1080, endPoint y: 211, distance: 343.0
click at [831, 178] on button at bounding box center [731, 174] width 201 height 8
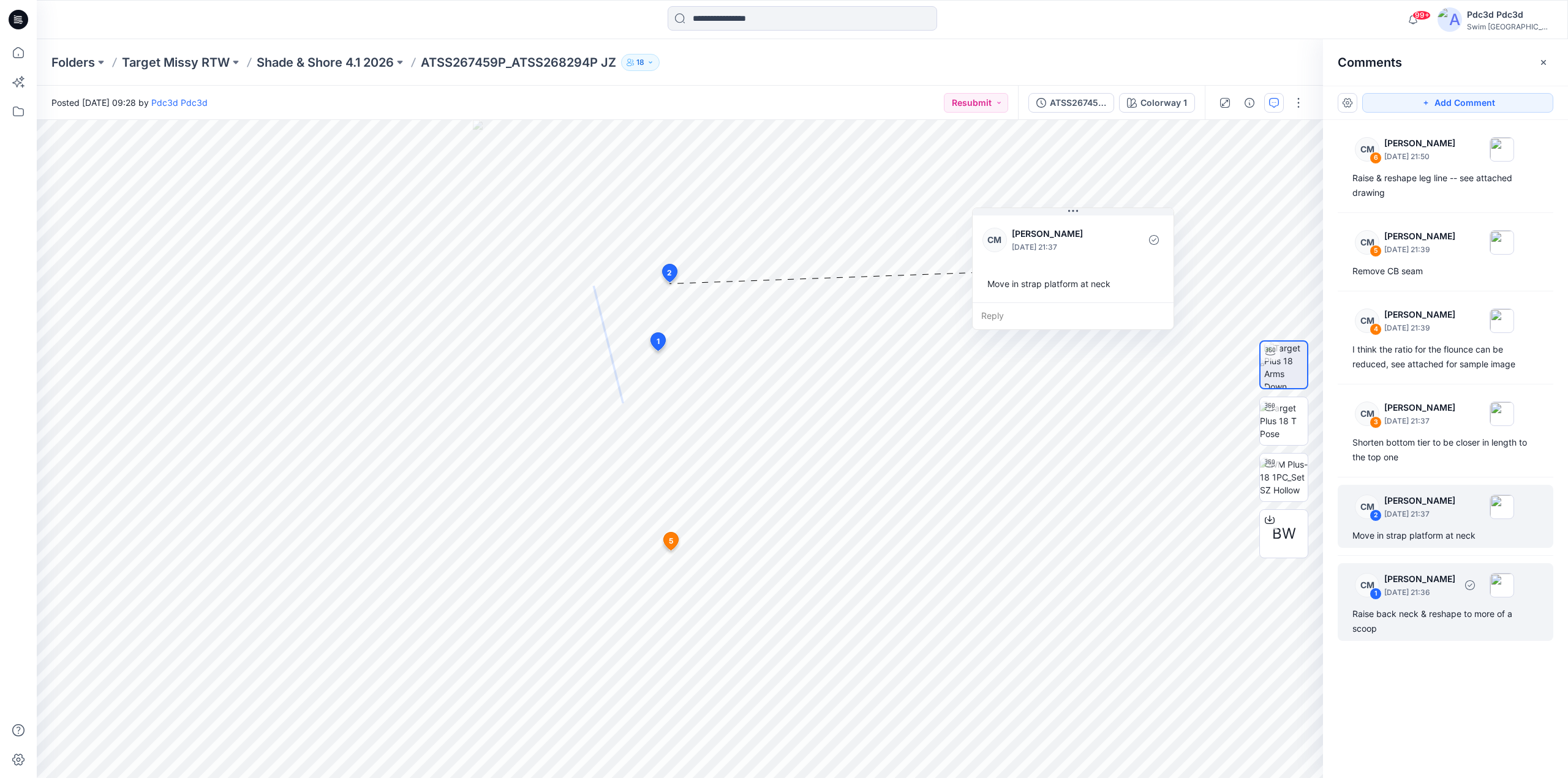
click at [1413, 609] on div "Raise back neck & reshape to more of a scoop" at bounding box center [1445, 622] width 186 height 29
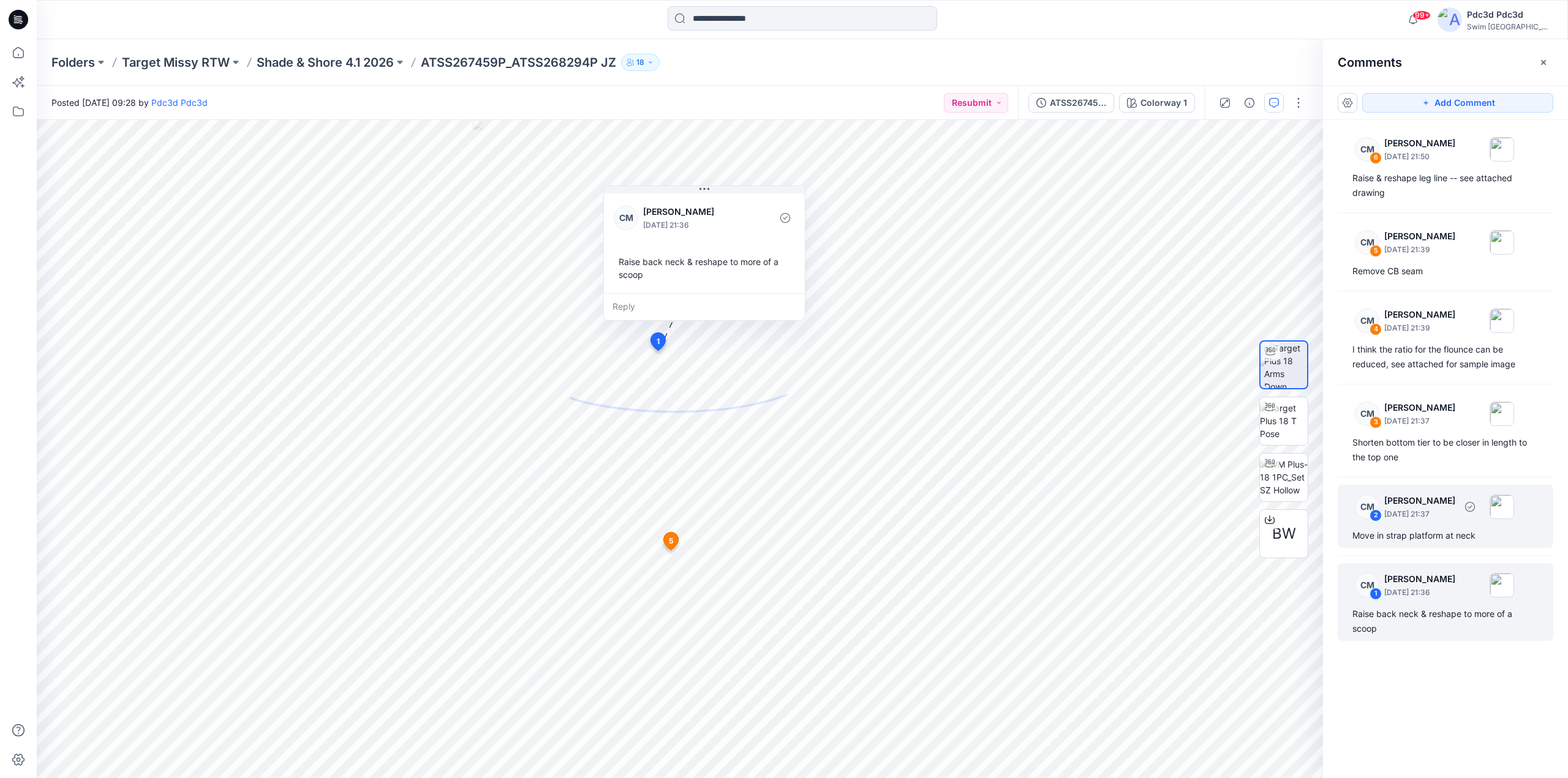
click at [1415, 537] on div "Move in strap platform at neck" at bounding box center [1445, 536] width 186 height 15
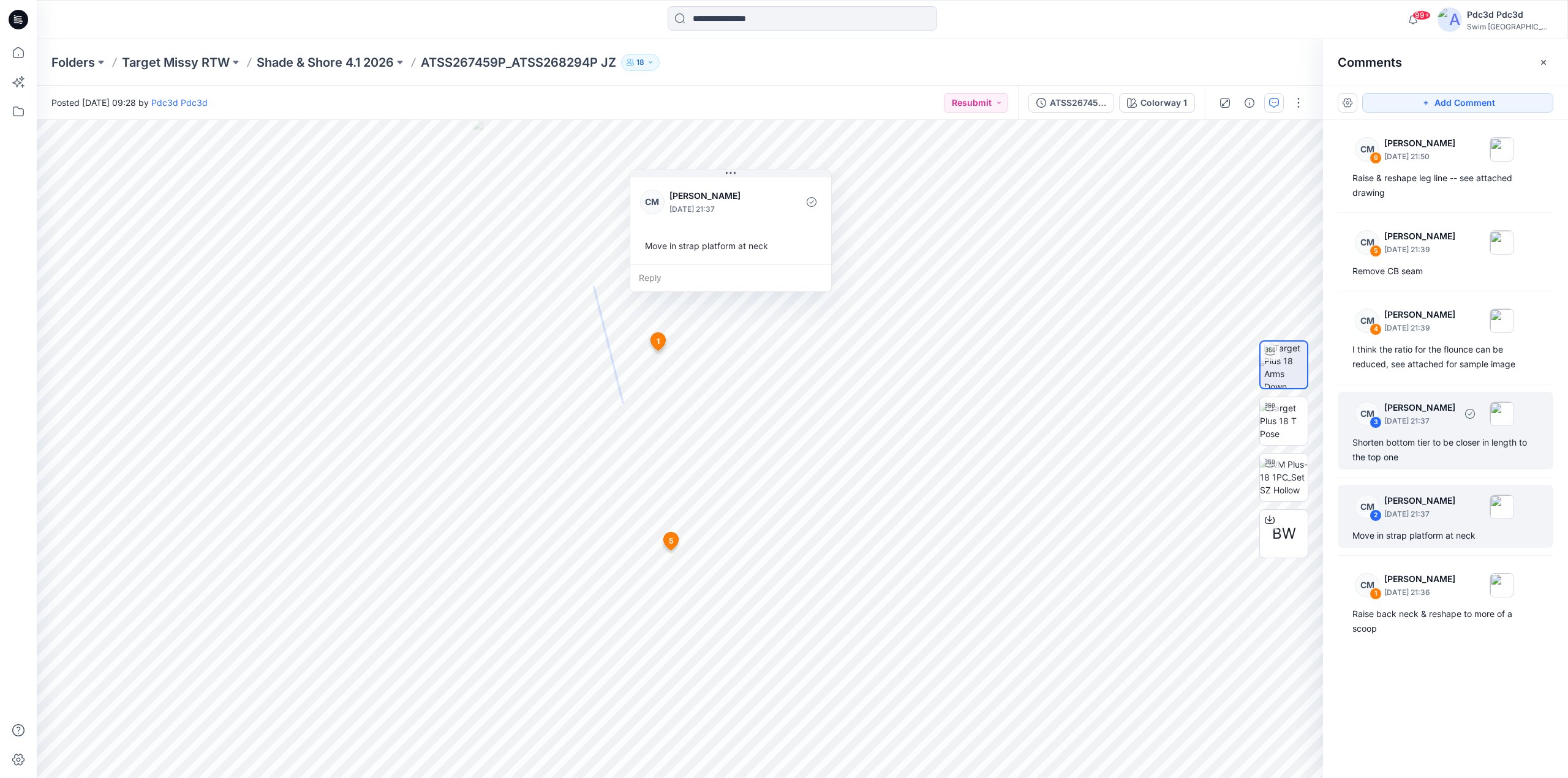
click at [1420, 463] on div "Shorten bottom tier to be closer in length to the top one" at bounding box center [1445, 450] width 186 height 29
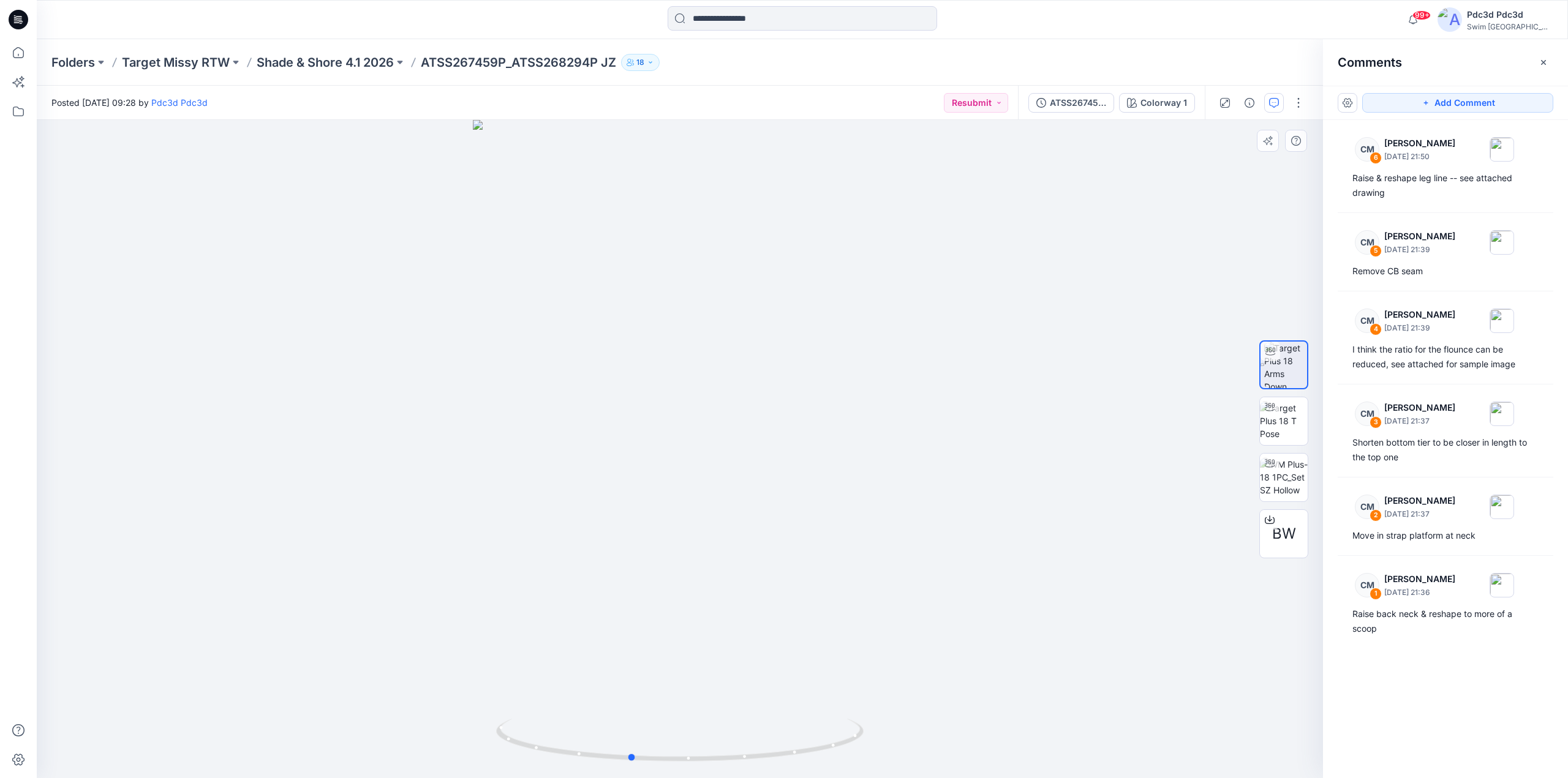
drag, startPoint x: 801, startPoint y: 758, endPoint x: 1224, endPoint y: 569, distance: 463.3
click at [755, 760] on icon at bounding box center [681, 741] width 371 height 46
click at [1287, 484] on img at bounding box center [1284, 477] width 48 height 39
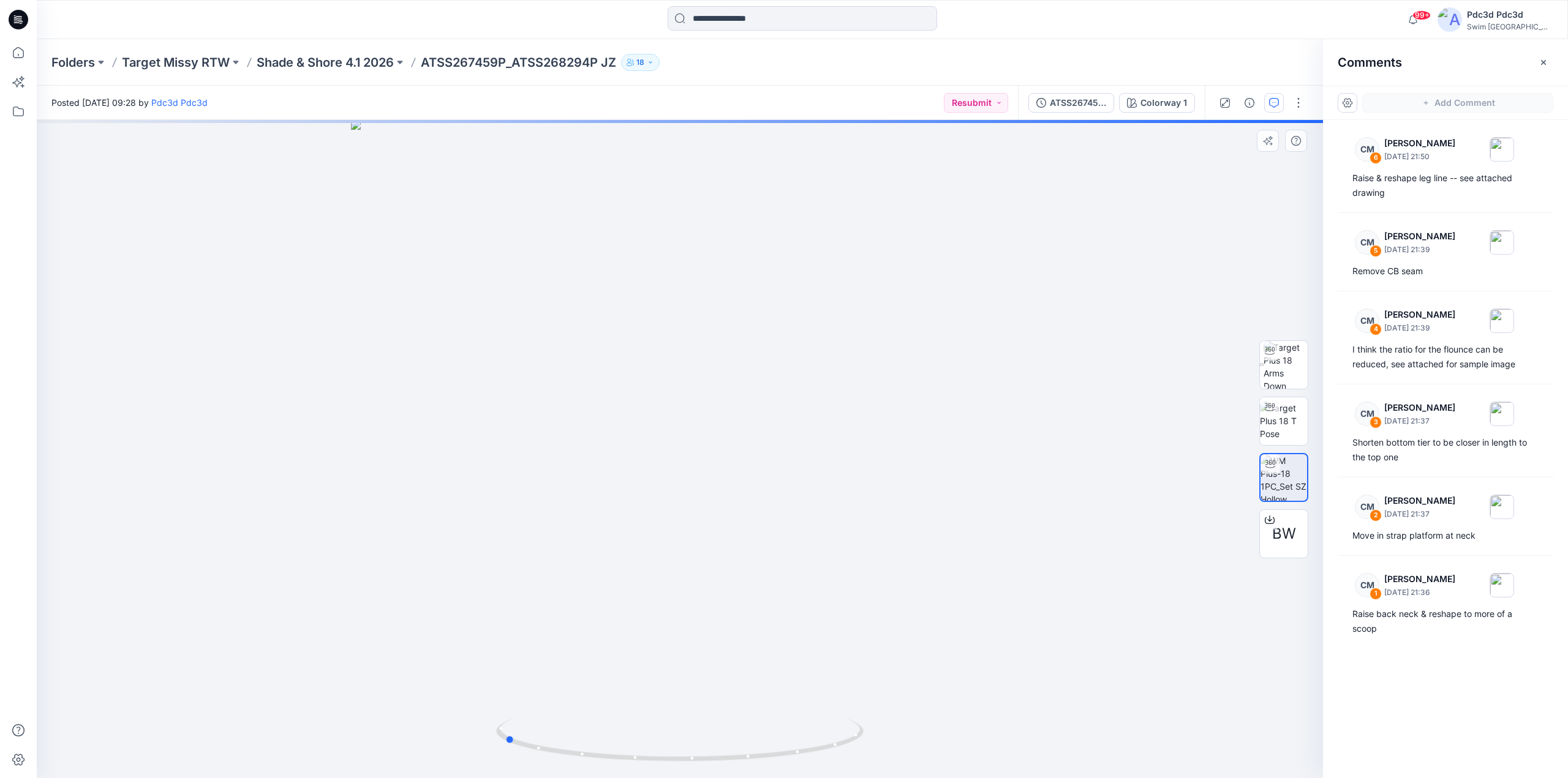
drag, startPoint x: 835, startPoint y: 748, endPoint x: 663, endPoint y: 712, distance: 175.7
click at [658, 712] on div at bounding box center [680, 450] width 1287 height 659
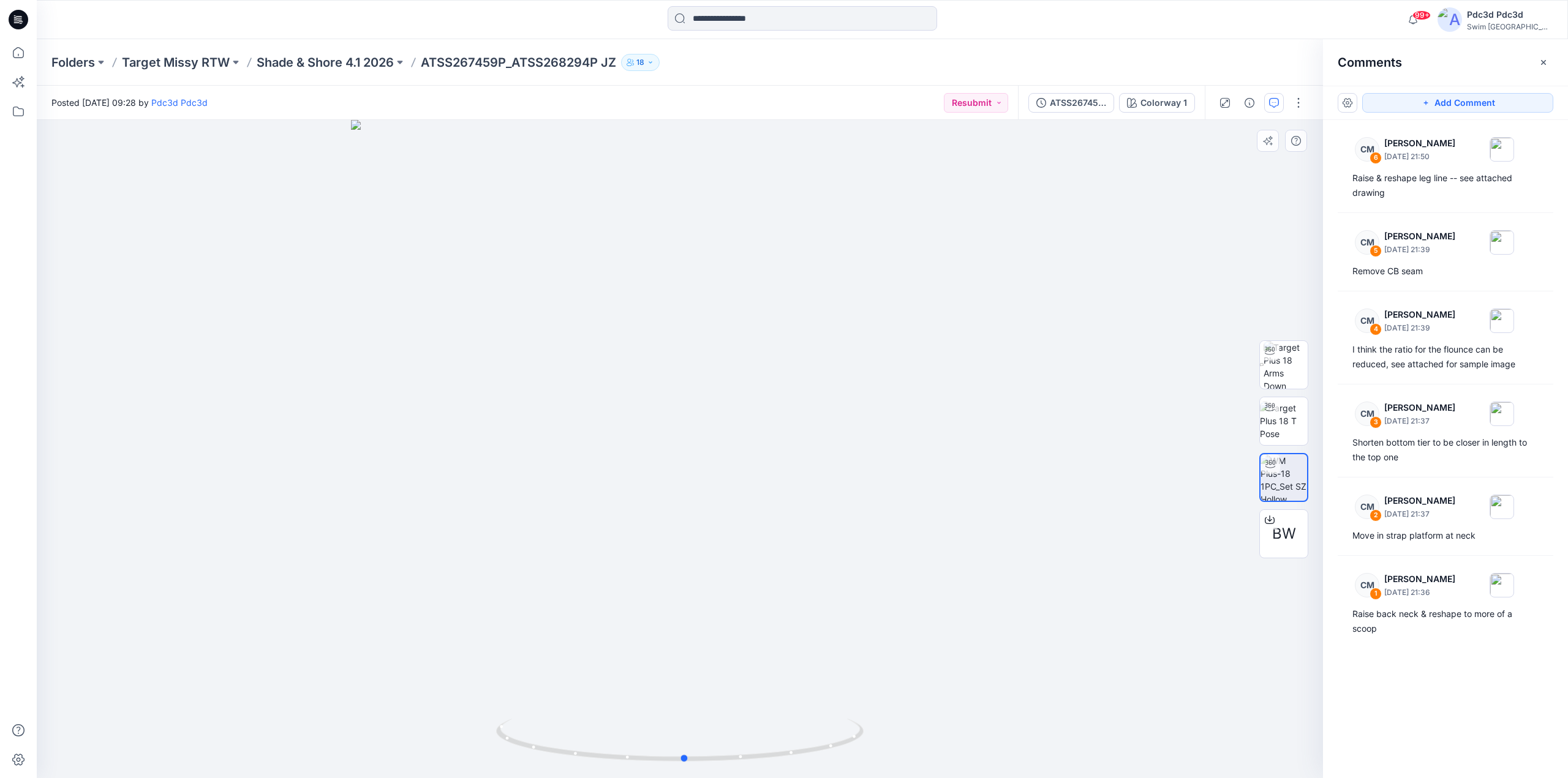
drag, startPoint x: 825, startPoint y: 748, endPoint x: 1006, endPoint y: 708, distance: 185.4
click at [1007, 708] on div at bounding box center [680, 450] width 1287 height 659
click at [1417, 188] on div "Raise & reshape leg line -- see attached drawing" at bounding box center [1445, 186] width 186 height 29
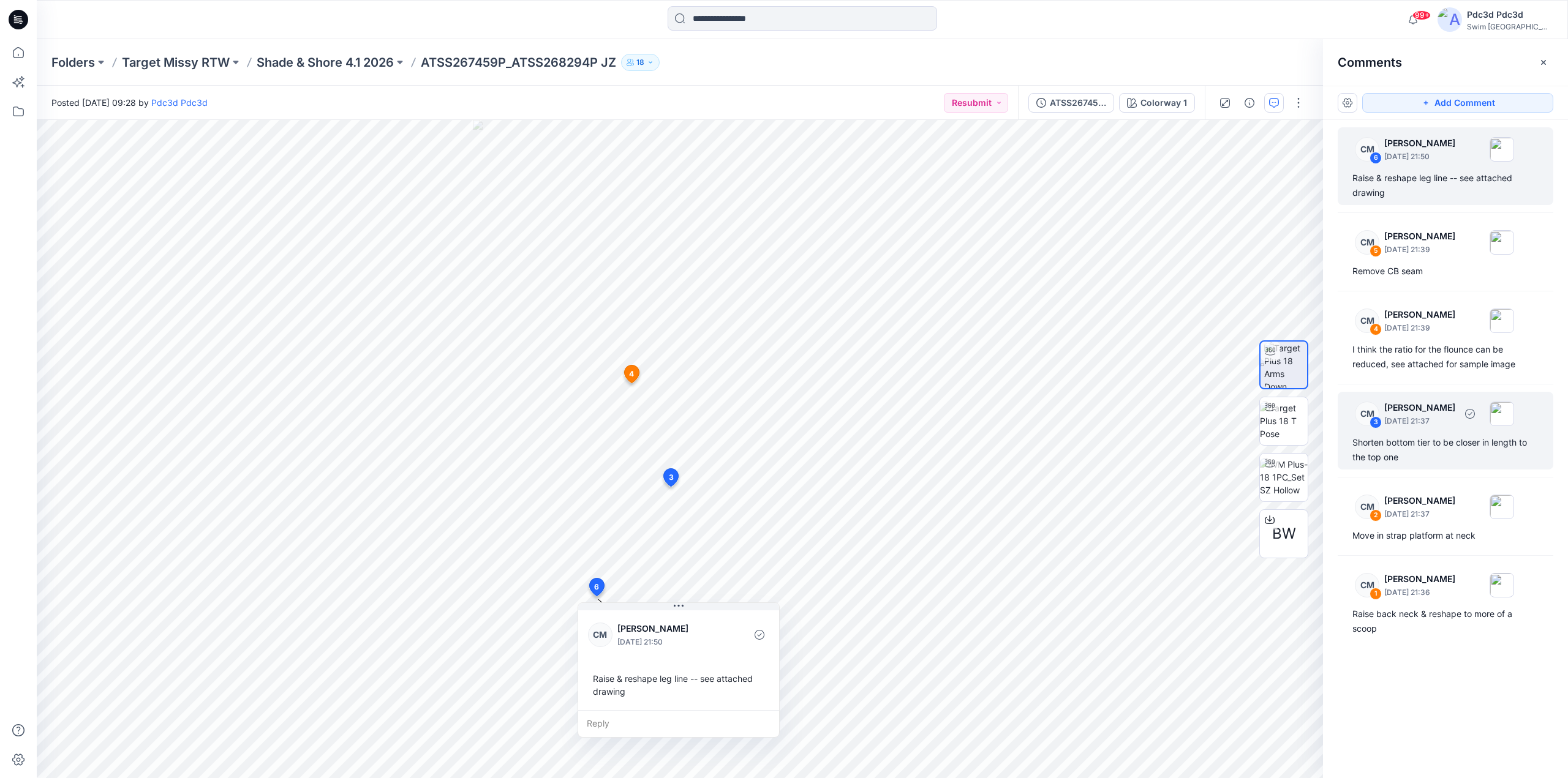
click at [1442, 444] on div "Shorten bottom tier to be closer in length to the top one" at bounding box center [1445, 450] width 186 height 29
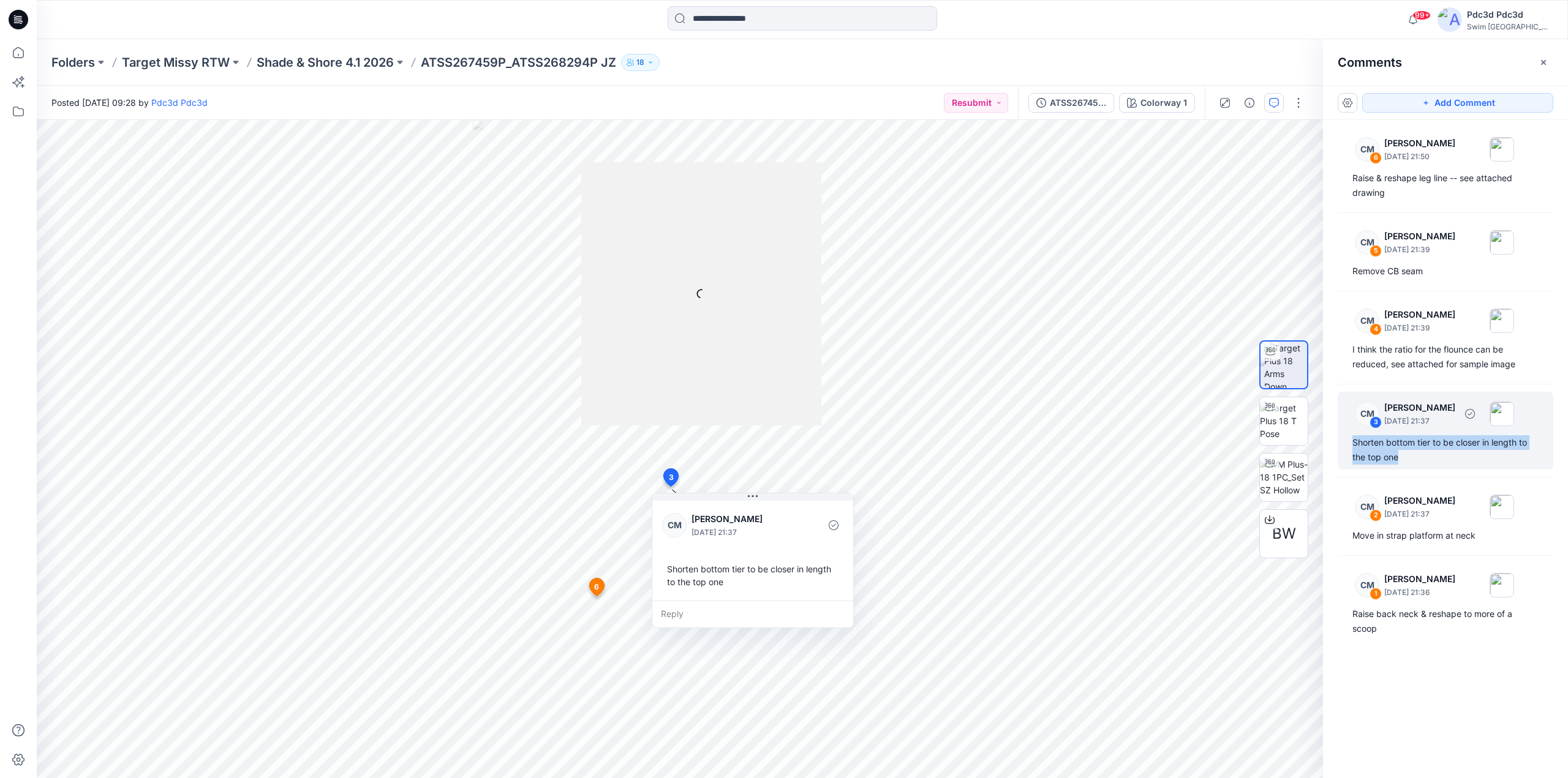
drag, startPoint x: 1402, startPoint y: 456, endPoint x: 1349, endPoint y: 444, distance: 54.3
click at [1349, 444] on div "CM 3 Caitlin Magrane August 20, 2025 21:37 Shorten bottom tier to be closer in …" at bounding box center [1445, 431] width 216 height 77
copy div "Shorten bottom tier to be closer in length to the top one"
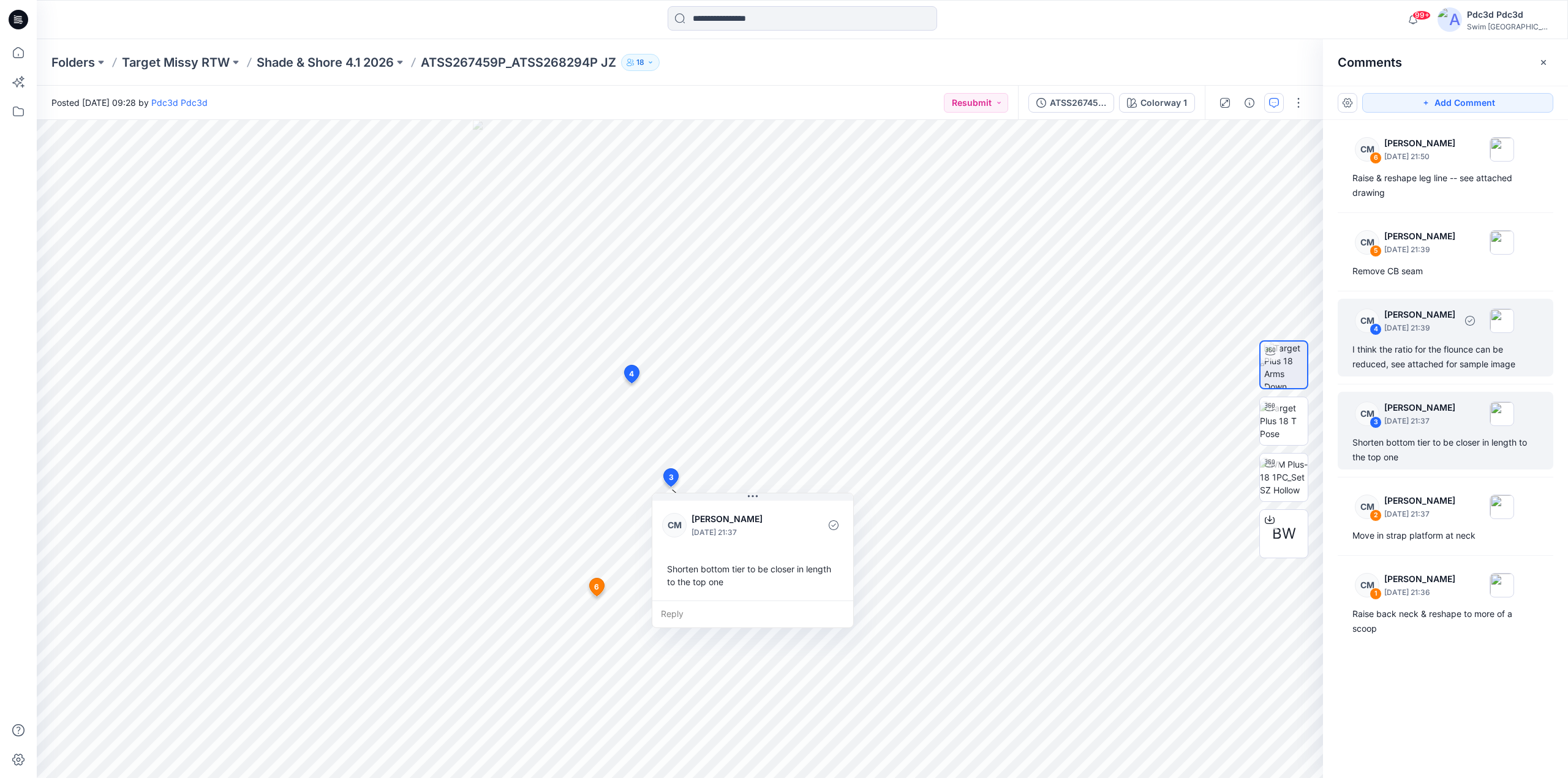
click at [1427, 341] on div "CM 4 Caitlin Magrane August 20, 2025 21:39 I think the ratio for the flounce ca…" at bounding box center [1445, 338] width 216 height 77
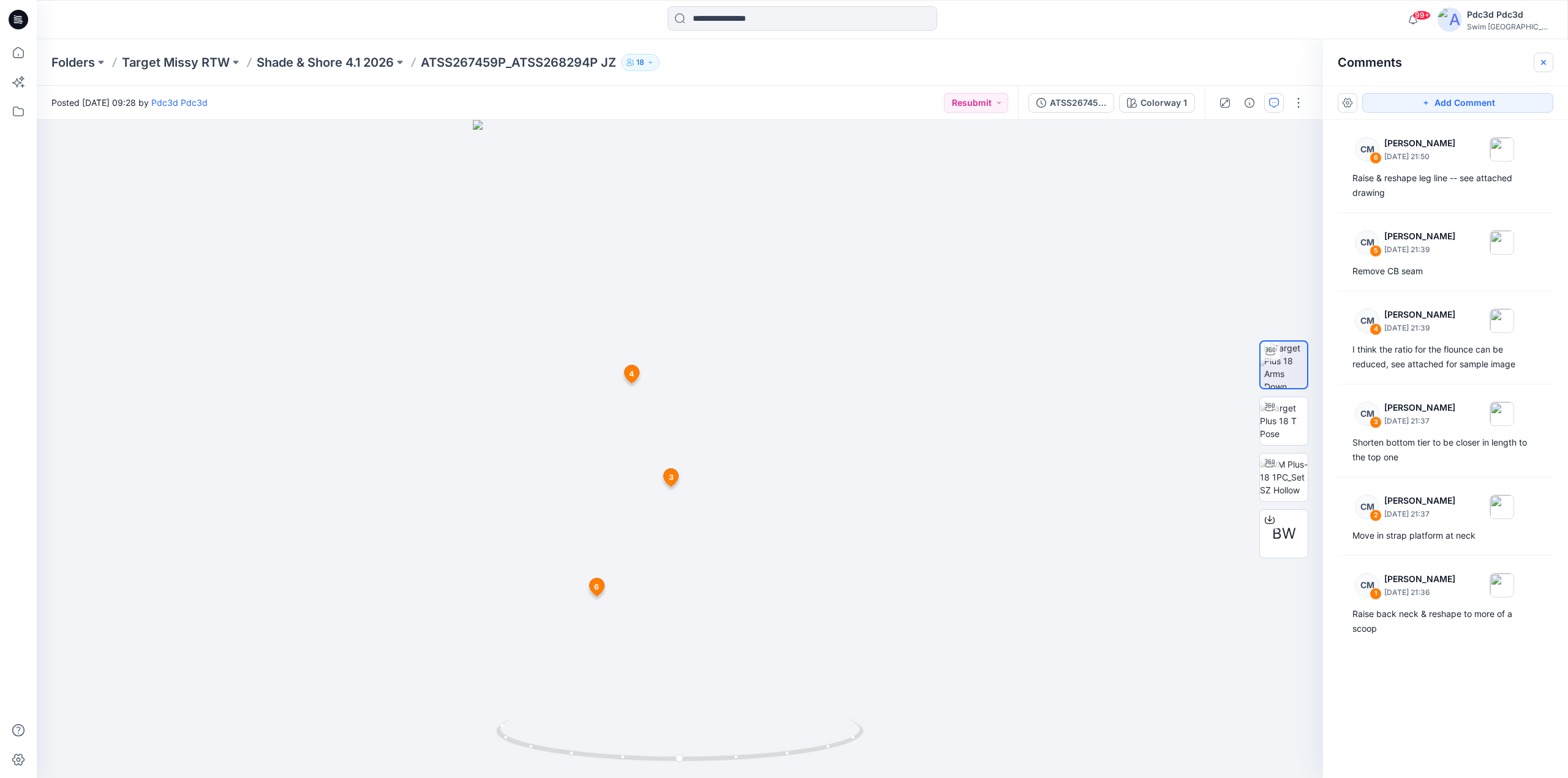
click at [1550, 64] on button "button" at bounding box center [1543, 62] width 20 height 20
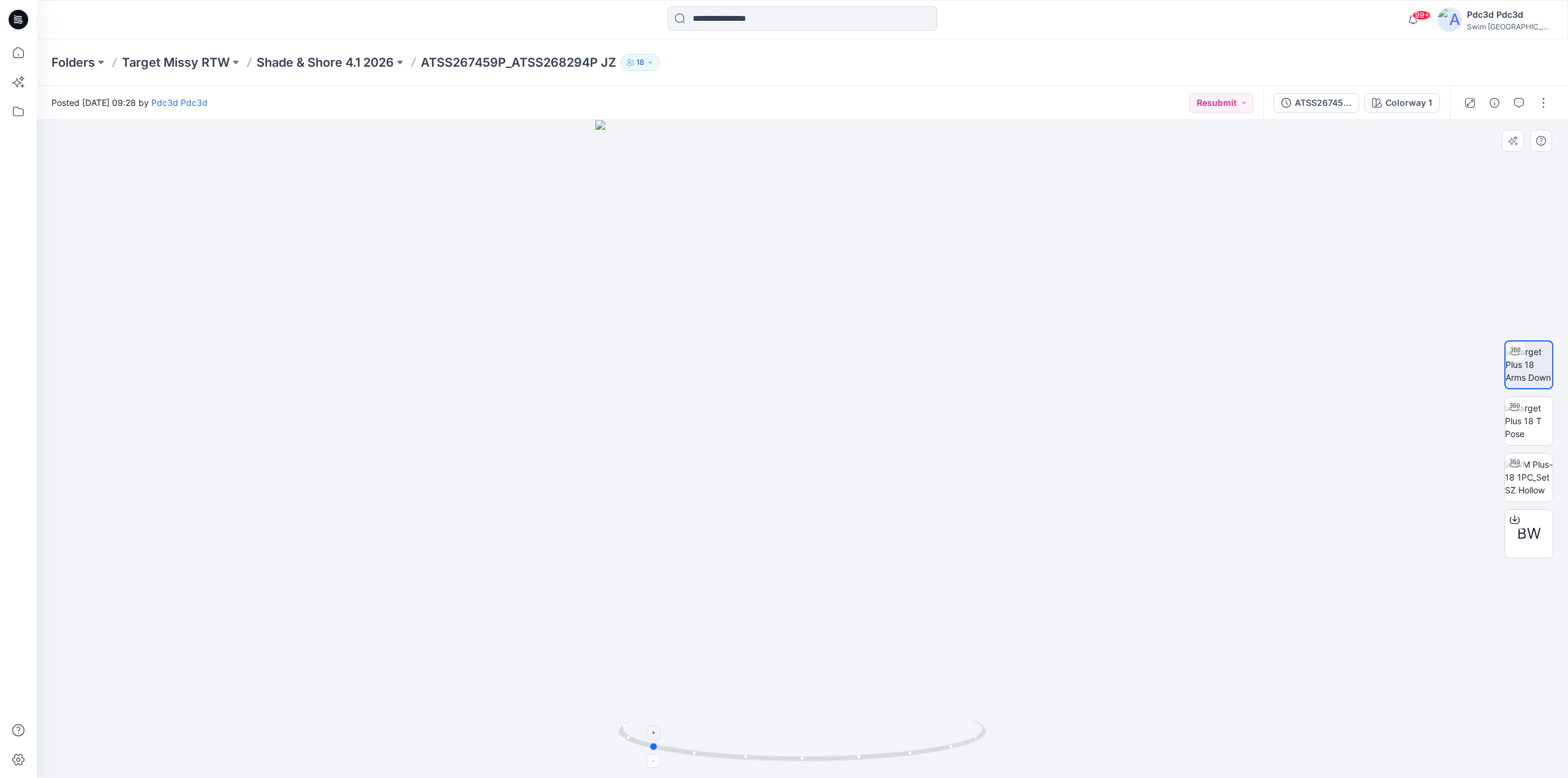
drag, startPoint x: 949, startPoint y: 746, endPoint x: 797, endPoint y: 734, distance: 152.5
click at [797, 734] on icon at bounding box center [803, 741] width 371 height 46
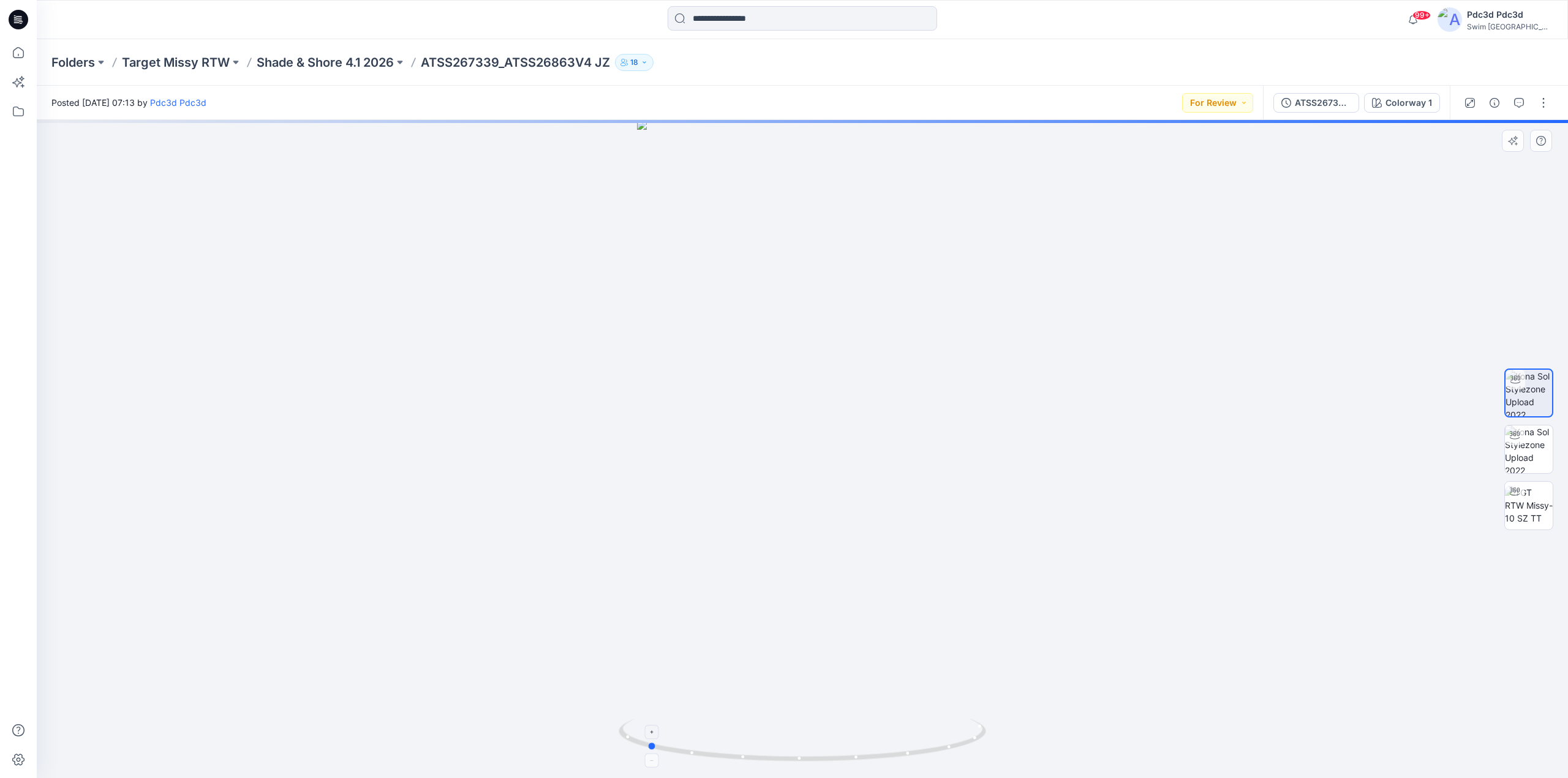
drag, startPoint x: 943, startPoint y: 752, endPoint x: 786, endPoint y: 741, distance: 157.4
click at [786, 741] on icon at bounding box center [803, 741] width 371 height 46
click at [1543, 103] on button "button" at bounding box center [1543, 102] width 20 height 20
click at [1460, 166] on p "Edit" at bounding box center [1466, 165] width 15 height 13
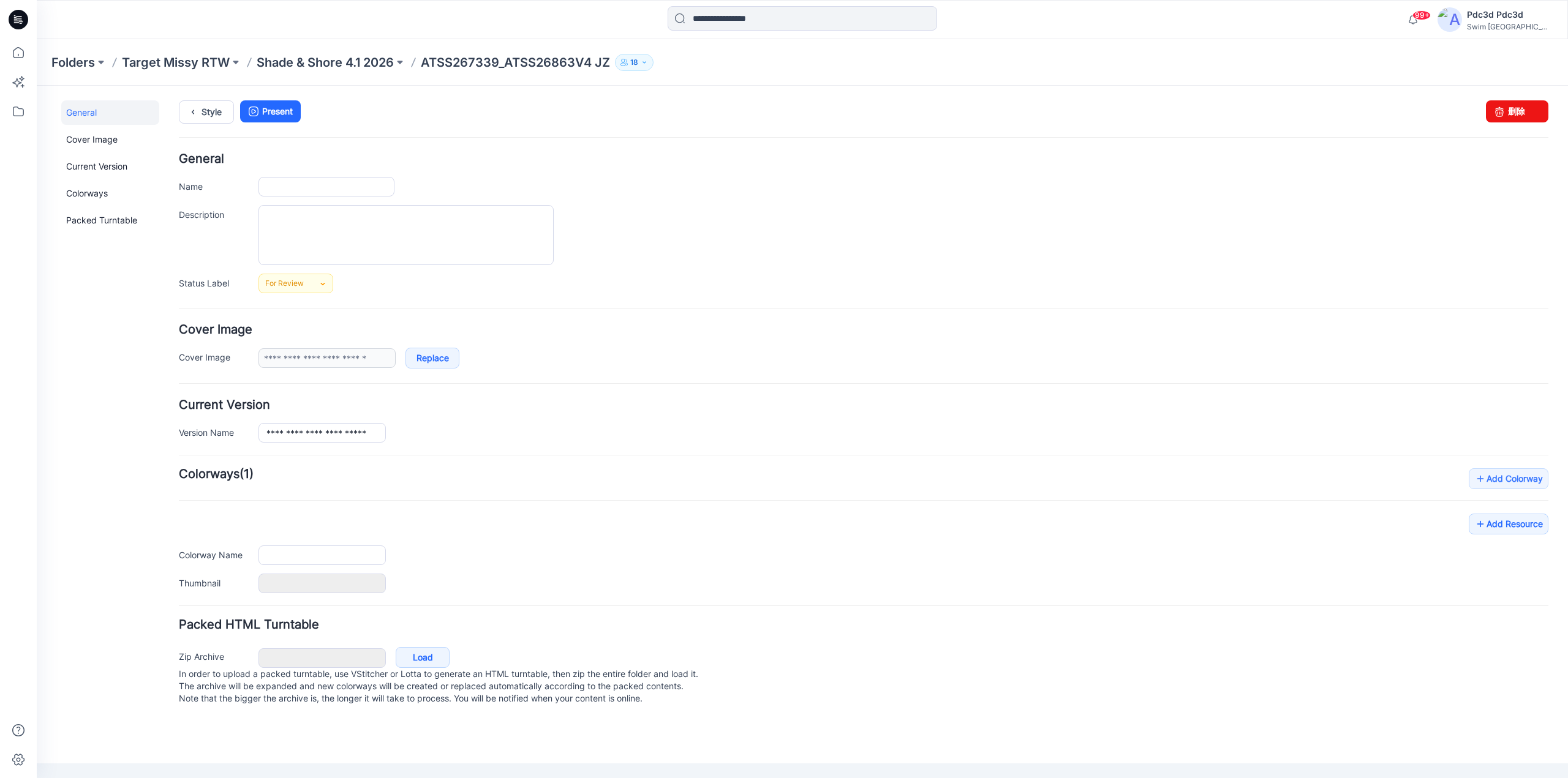
type input "**********"
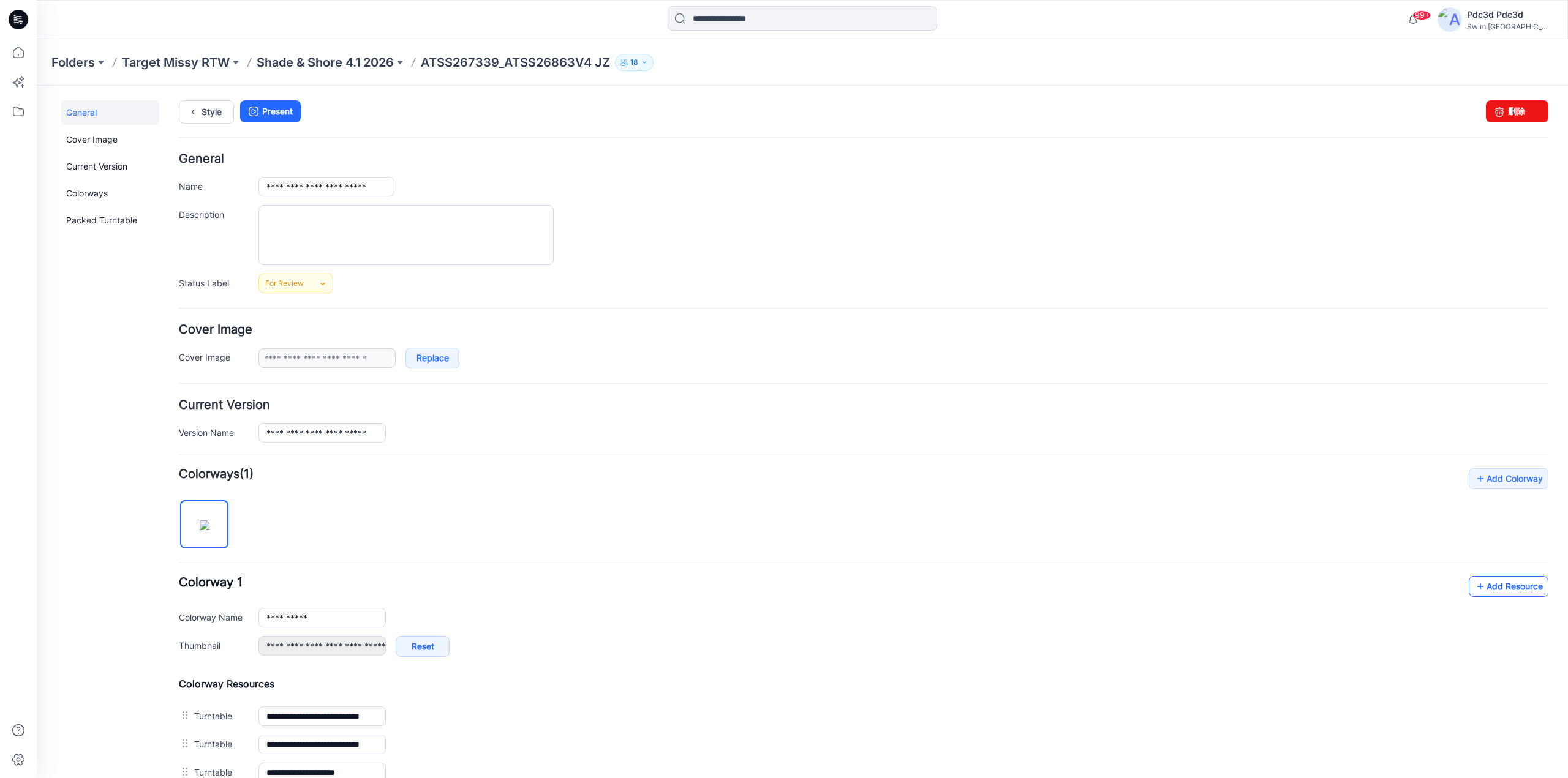
click at [1474, 586] on icon at bounding box center [1480, 586] width 12 height 20
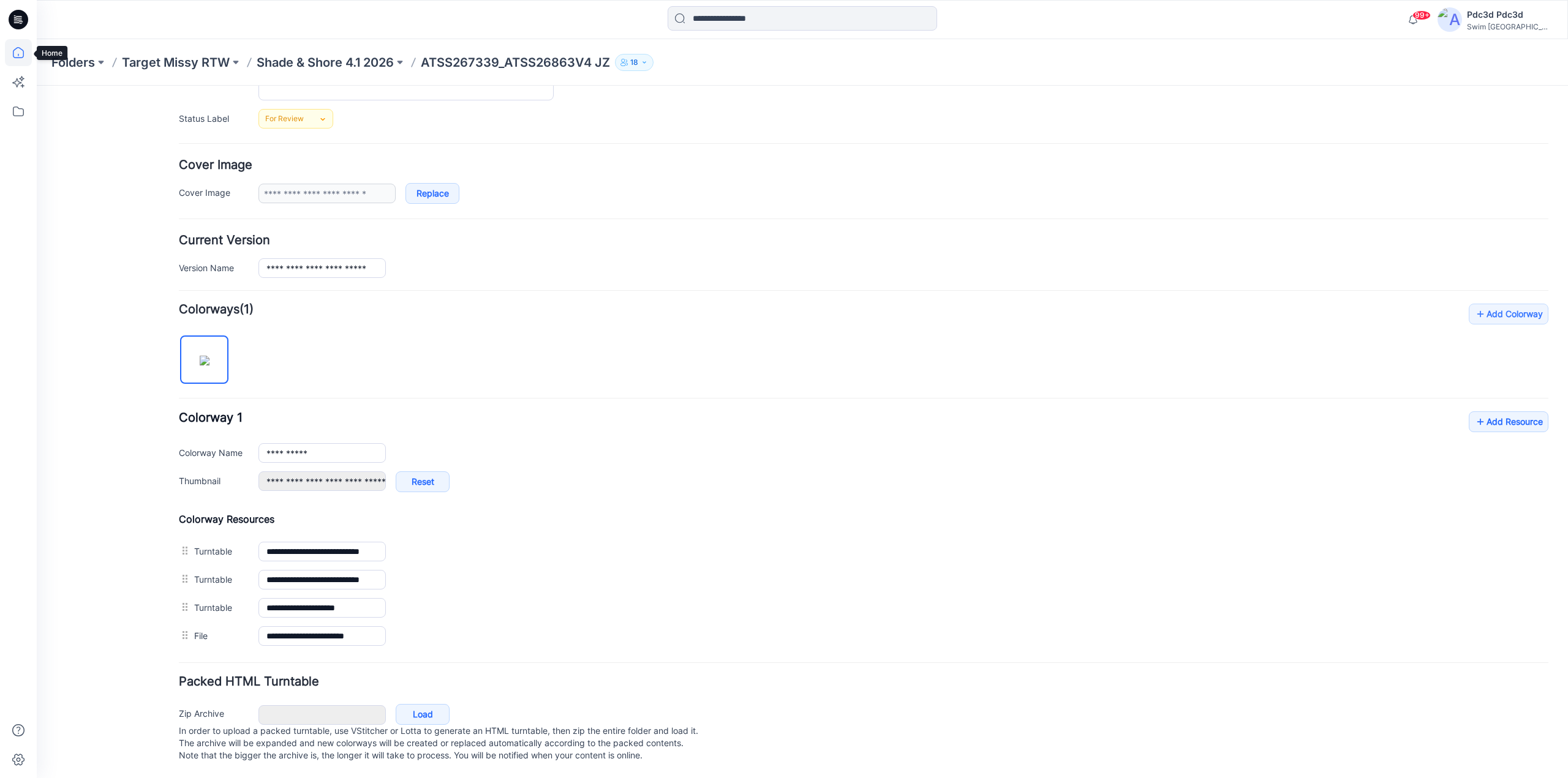
click at [15, 47] on icon at bounding box center [18, 52] width 27 height 27
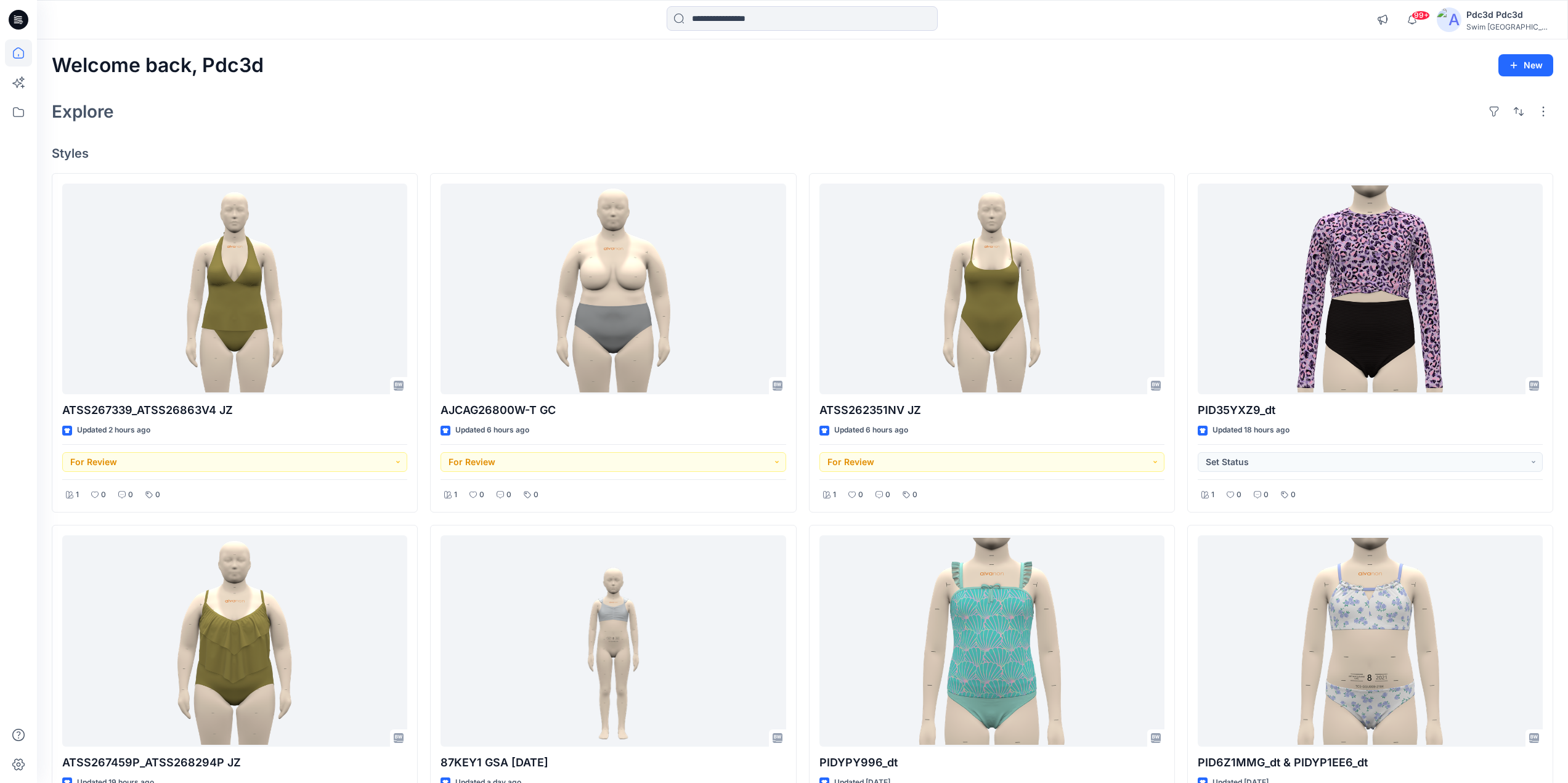
click at [414, 116] on div "Explore" at bounding box center [803, 112] width 1502 height 29
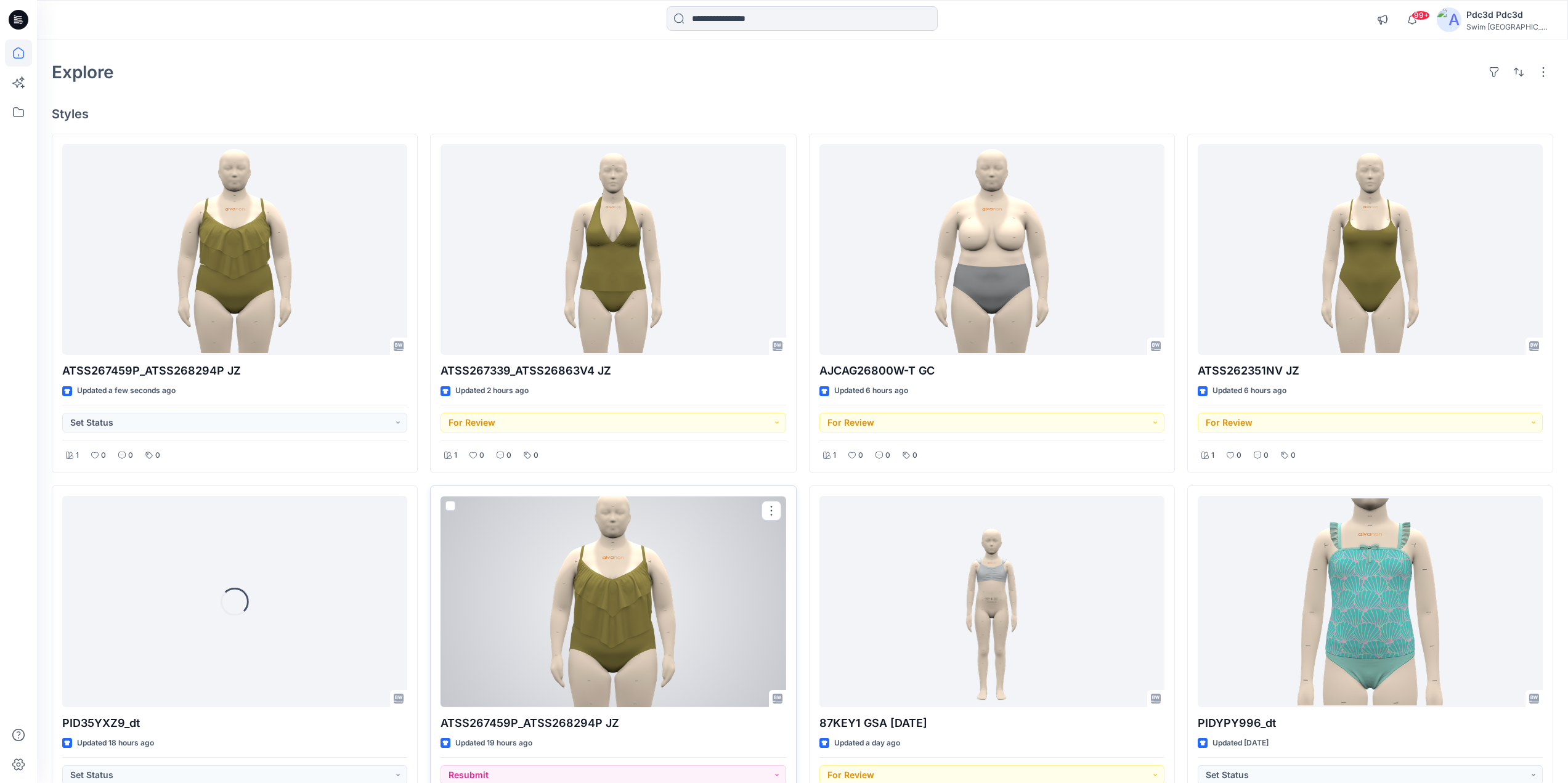
scroll to position [61, 0]
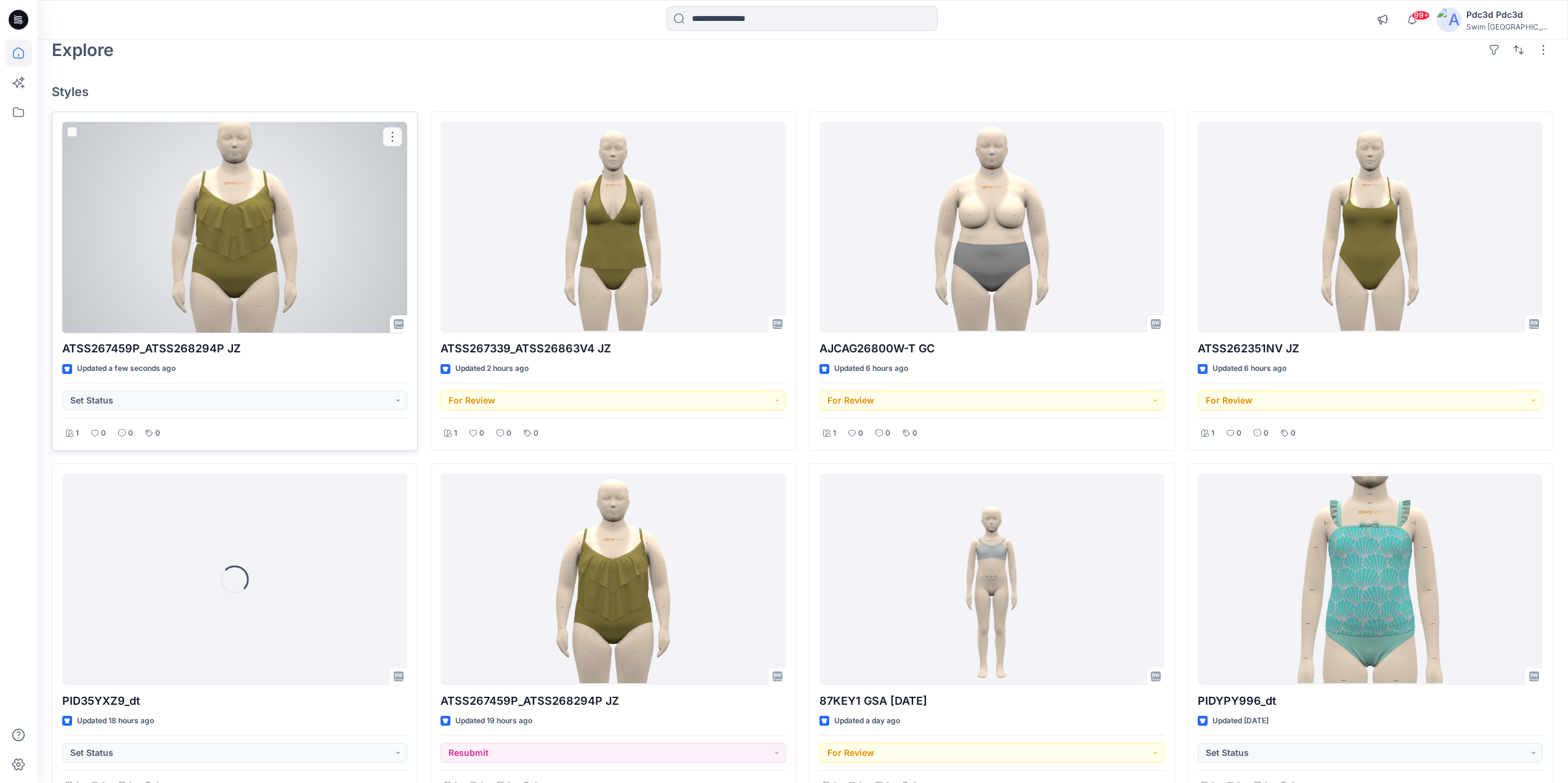
click at [214, 183] on div at bounding box center [235, 228] width 345 height 211
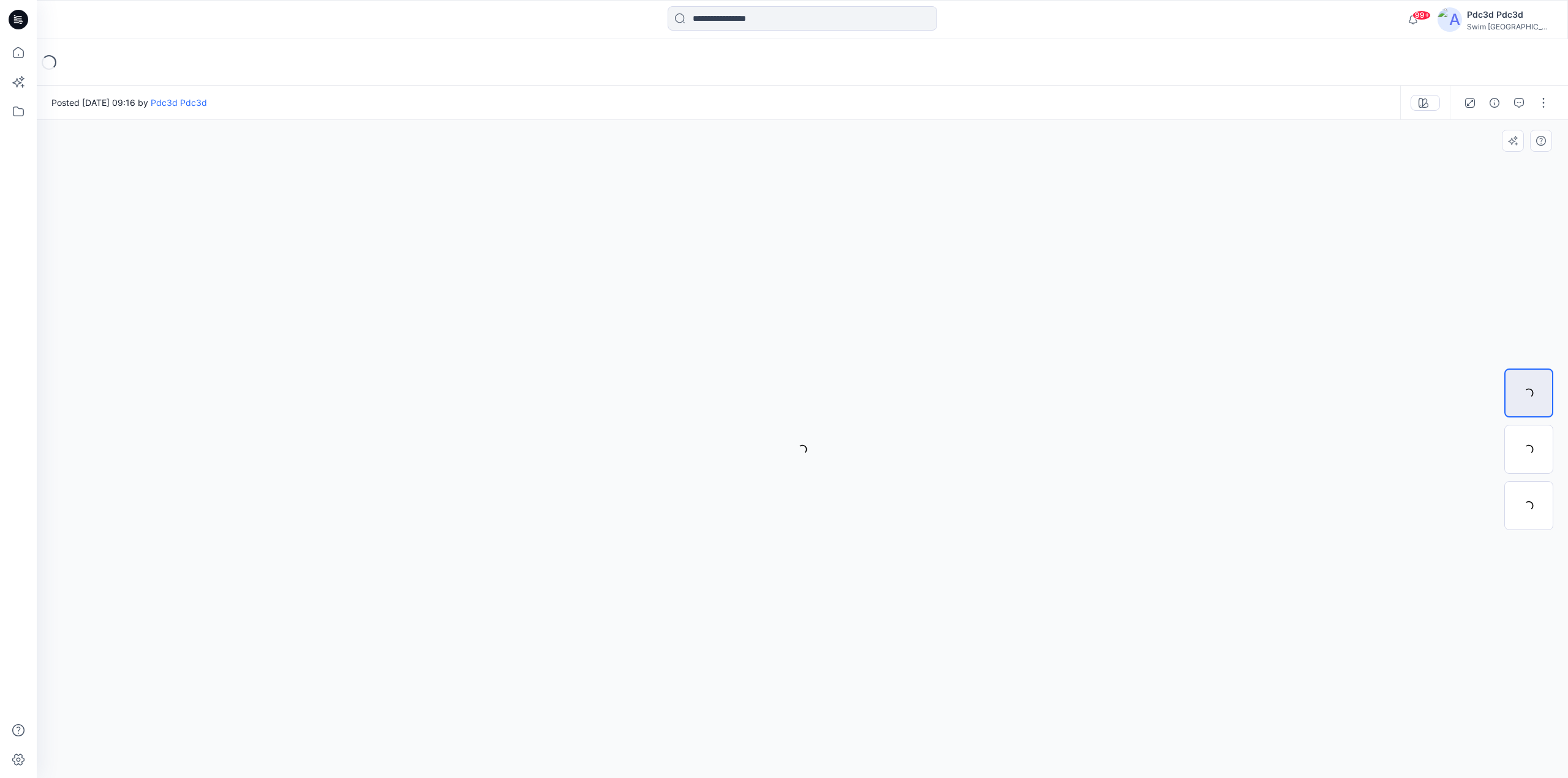
click at [244, 217] on div at bounding box center [802, 450] width 1531 height 659
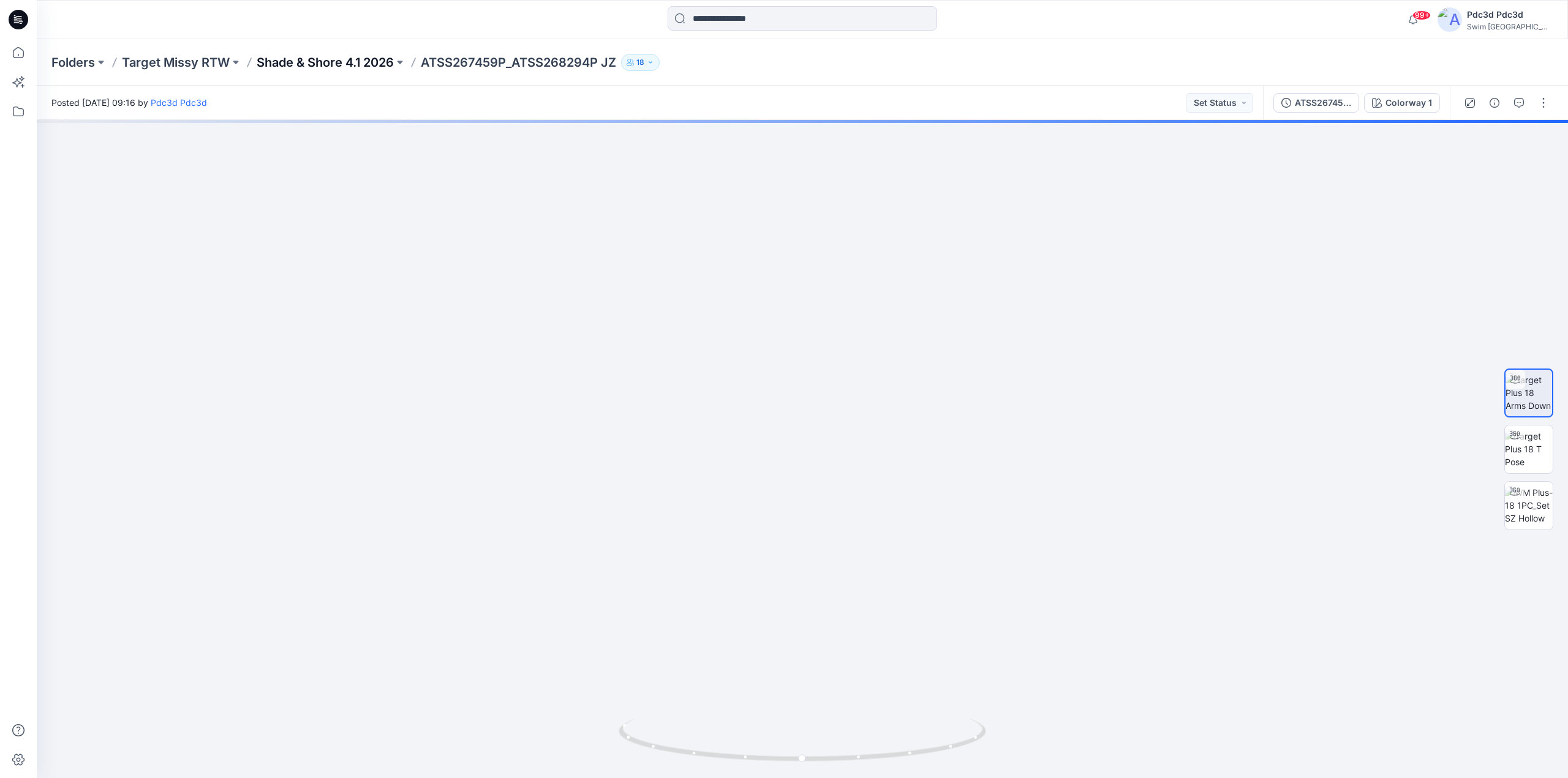
click at [341, 64] on p "Shade & Shore 4.1 2026" at bounding box center [325, 63] width 138 height 17
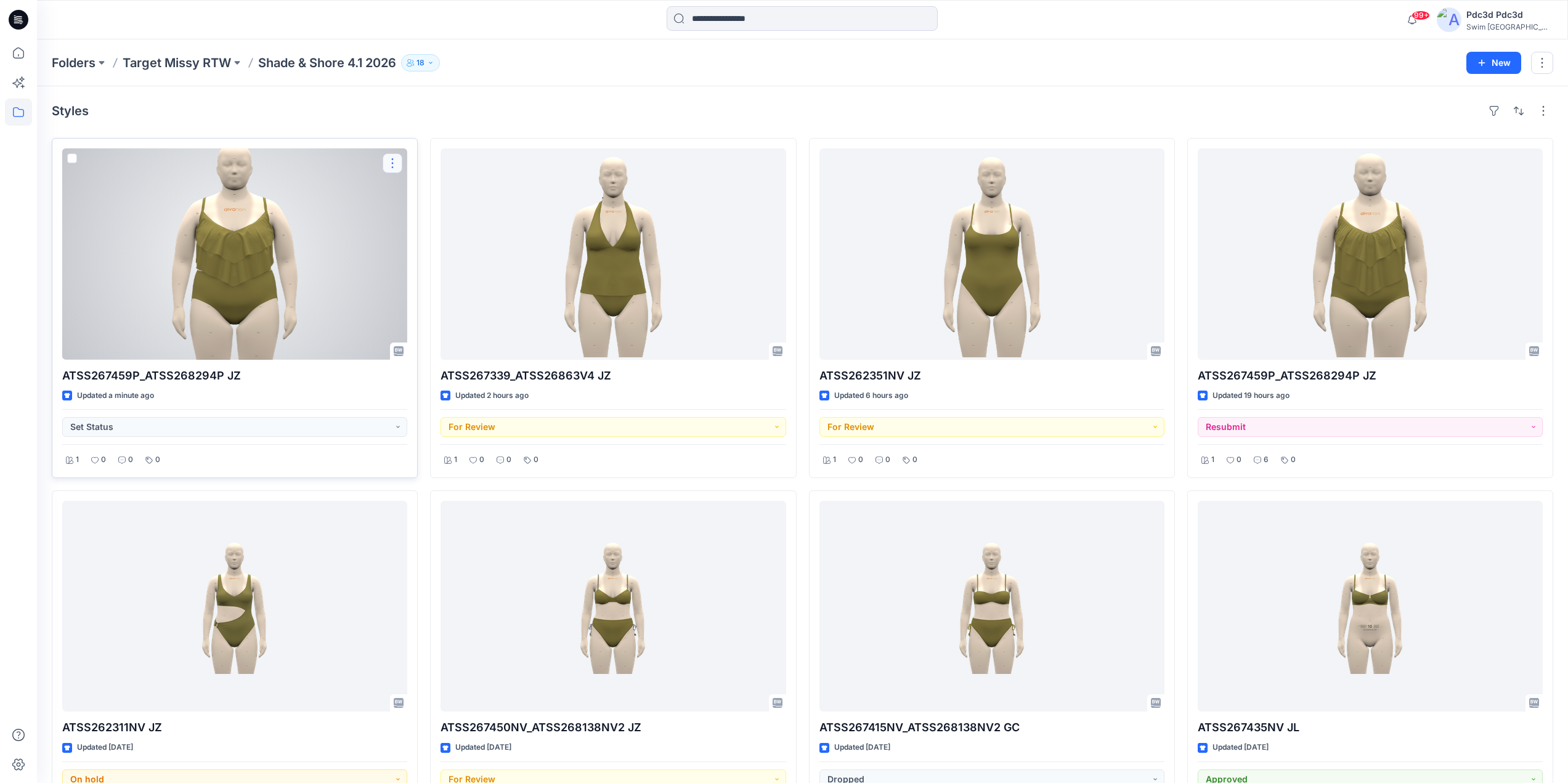
click at [394, 163] on button "button" at bounding box center [392, 163] width 20 height 20
click at [407, 196] on button "Edit" at bounding box center [452, 192] width 133 height 22
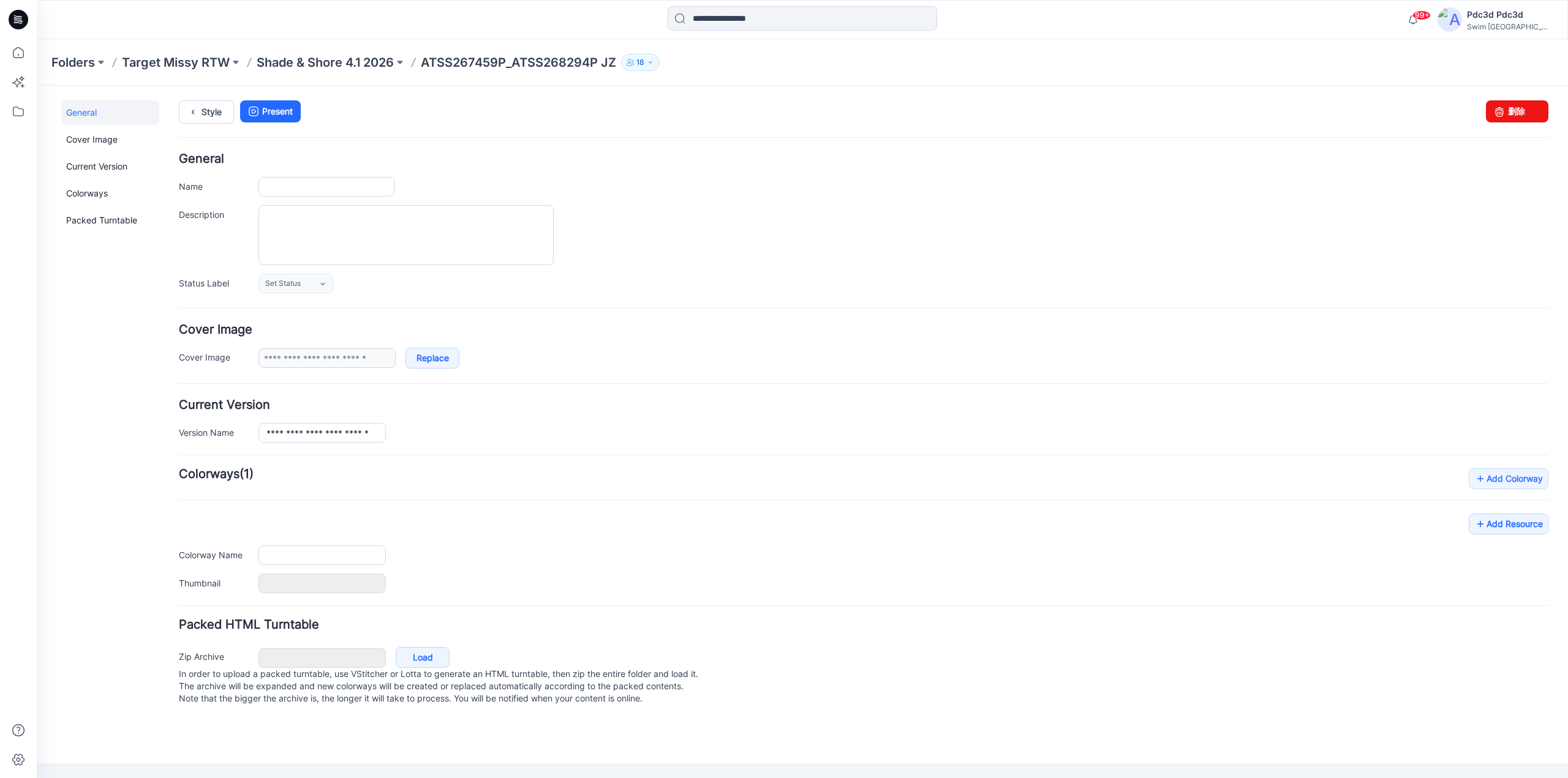
type input "**********"
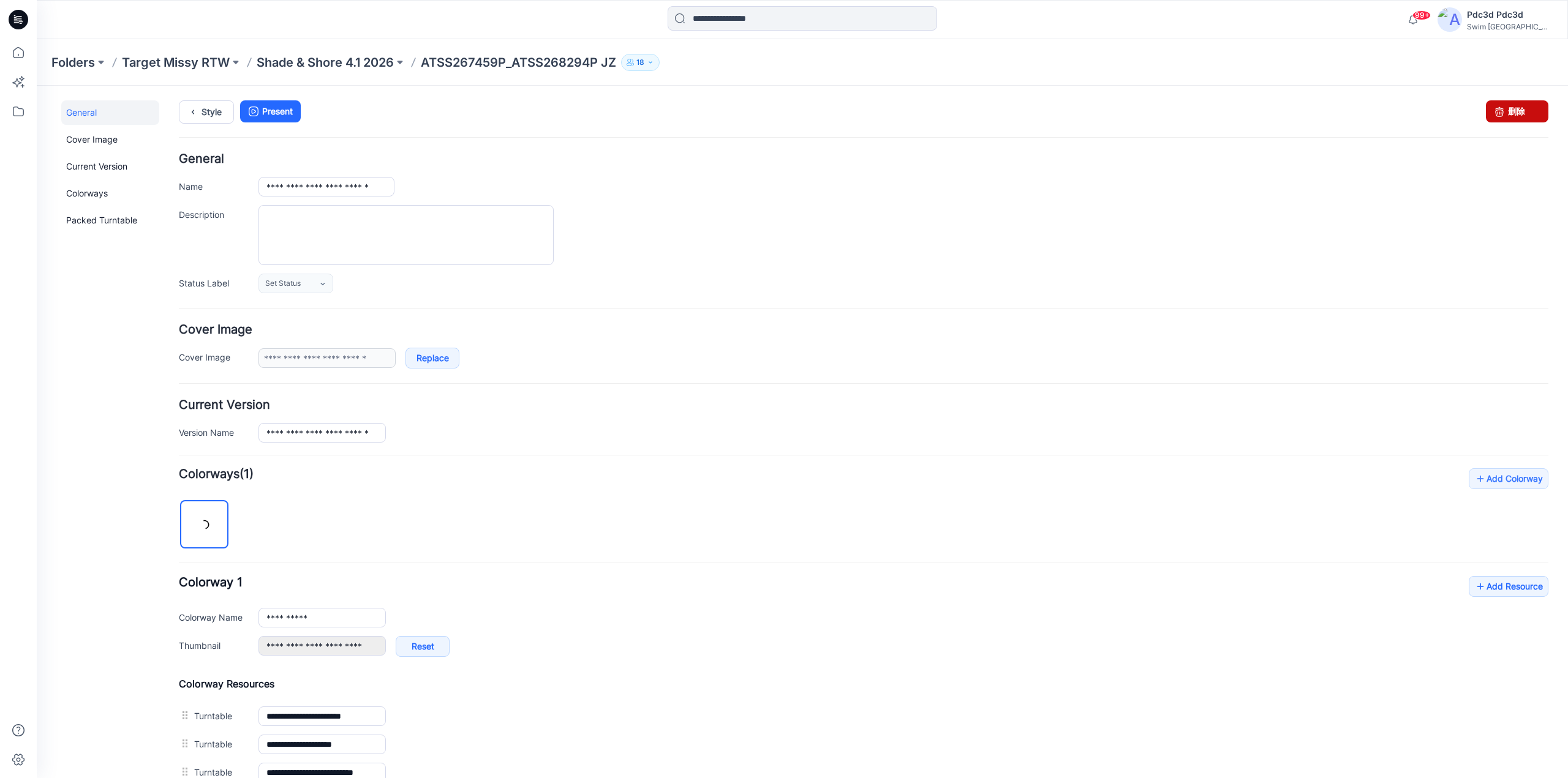
drag, startPoint x: 1516, startPoint y: 107, endPoint x: 885, endPoint y: 142, distance: 632.0
click at [1516, 107] on link "删除" at bounding box center [1517, 112] width 63 height 22
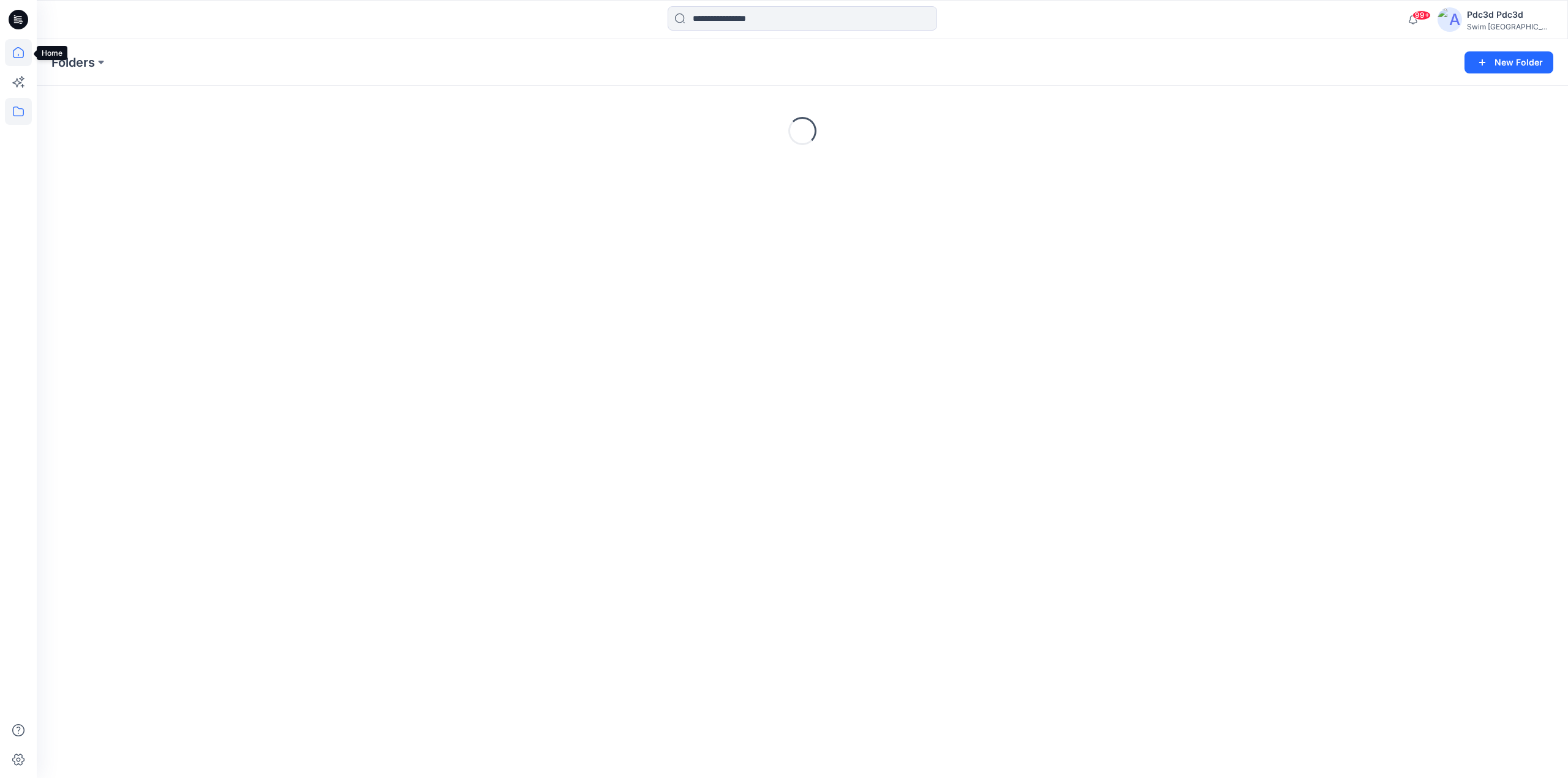
click at [14, 58] on icon at bounding box center [18, 52] width 27 height 27
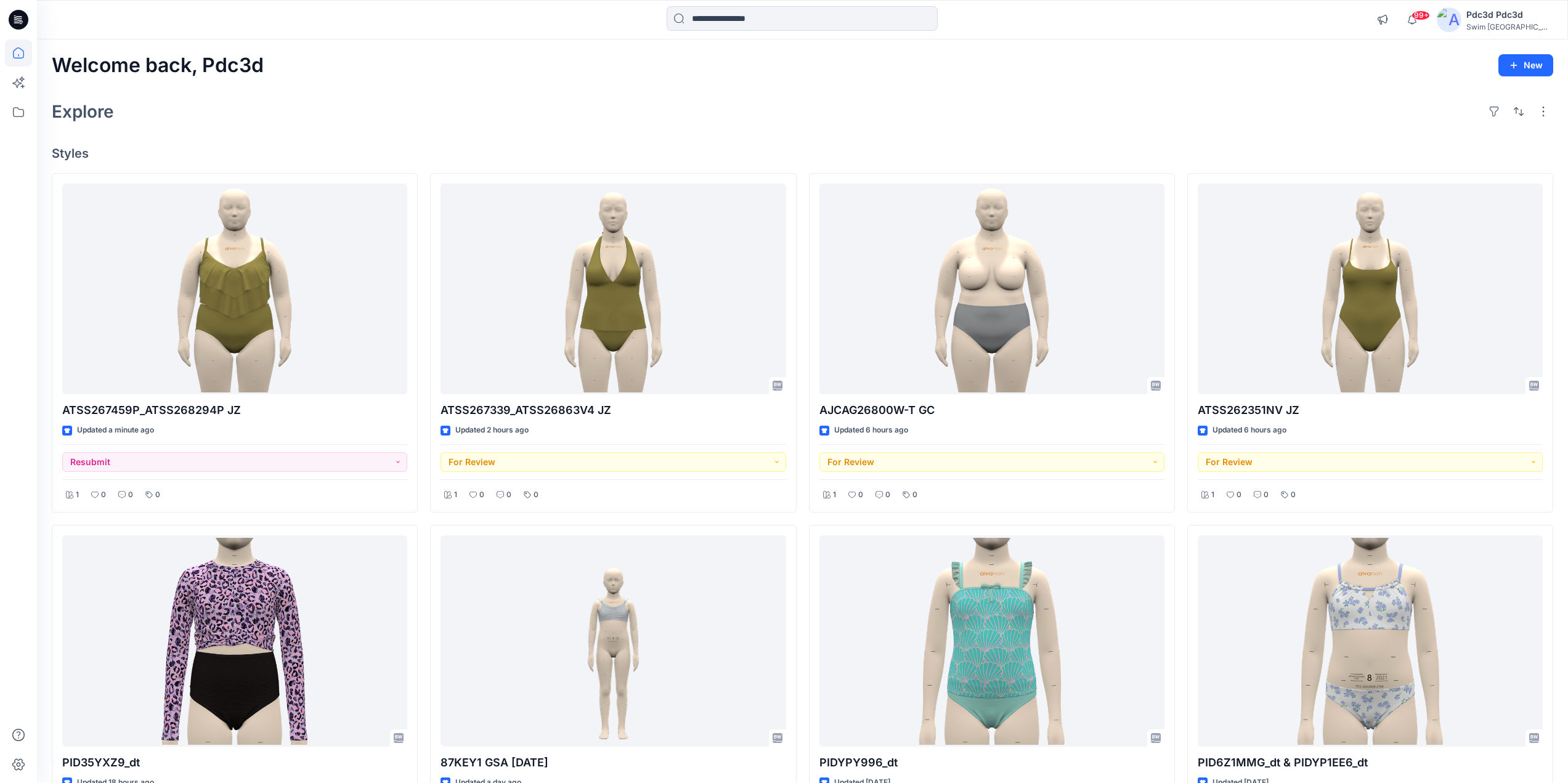
click at [446, 118] on div "Explore" at bounding box center [803, 112] width 1502 height 29
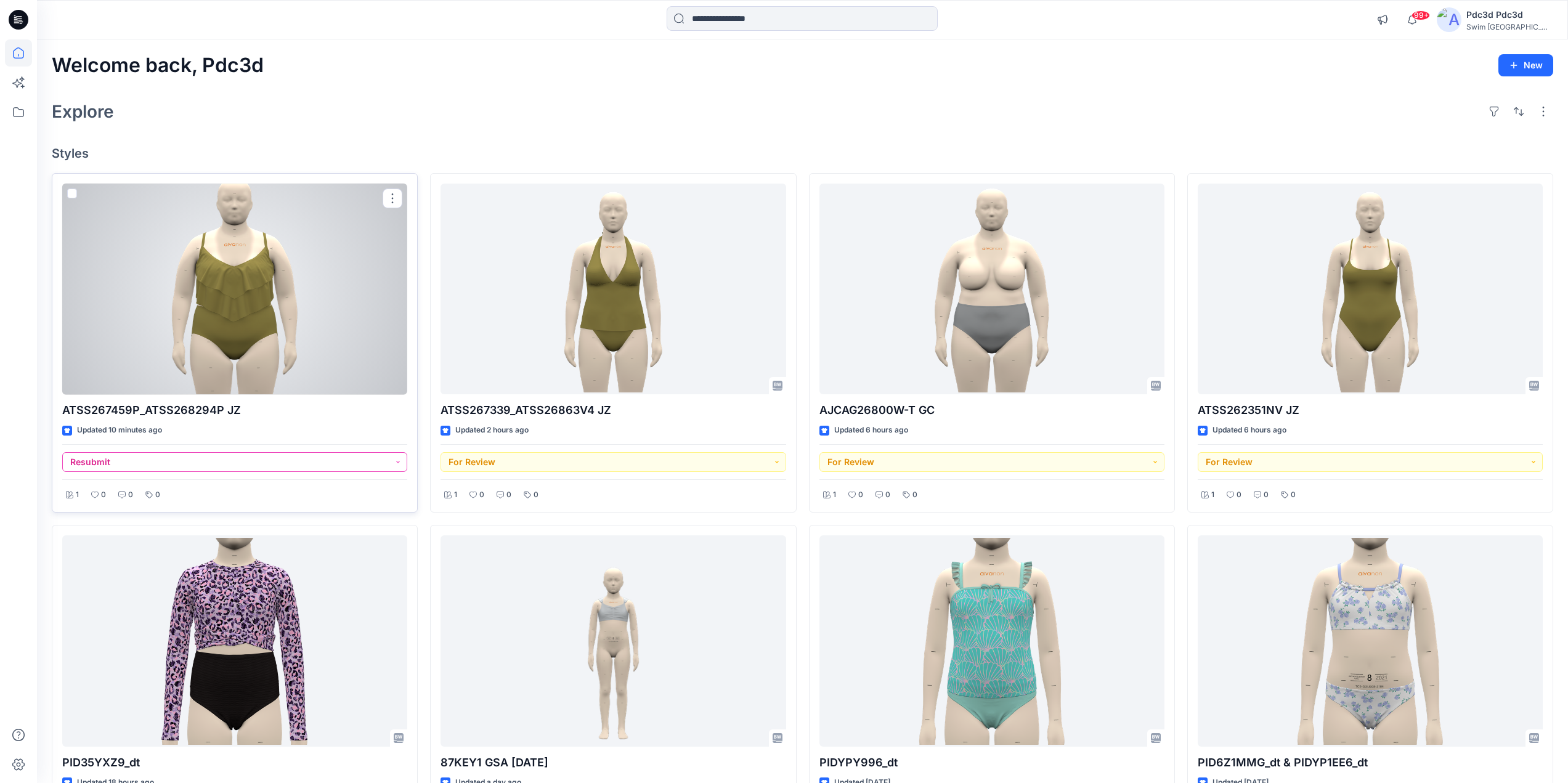
click at [401, 457] on button "Resubmit" at bounding box center [235, 462] width 345 height 20
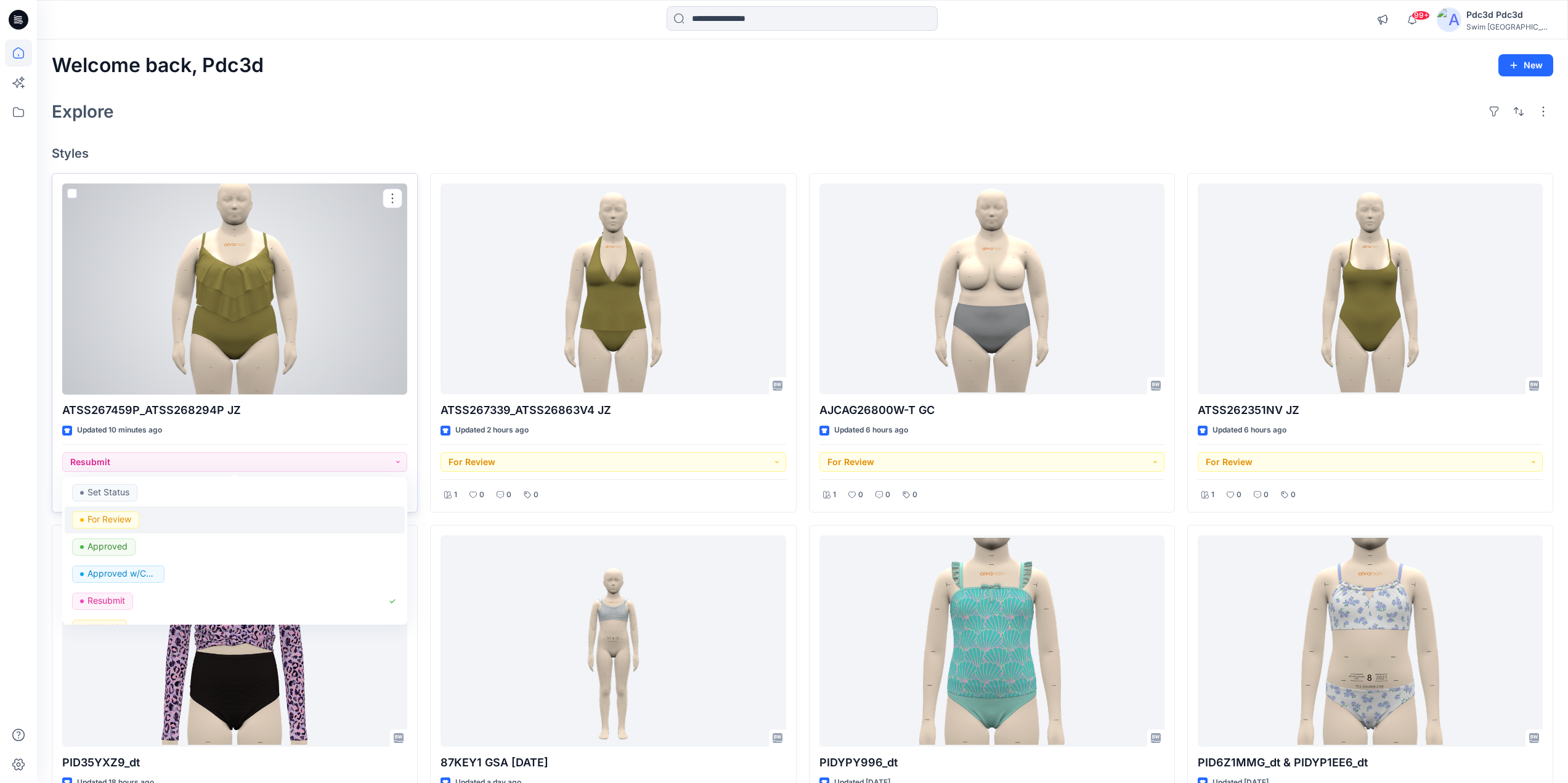
click at [112, 519] on p "For Review" at bounding box center [109, 519] width 44 height 16
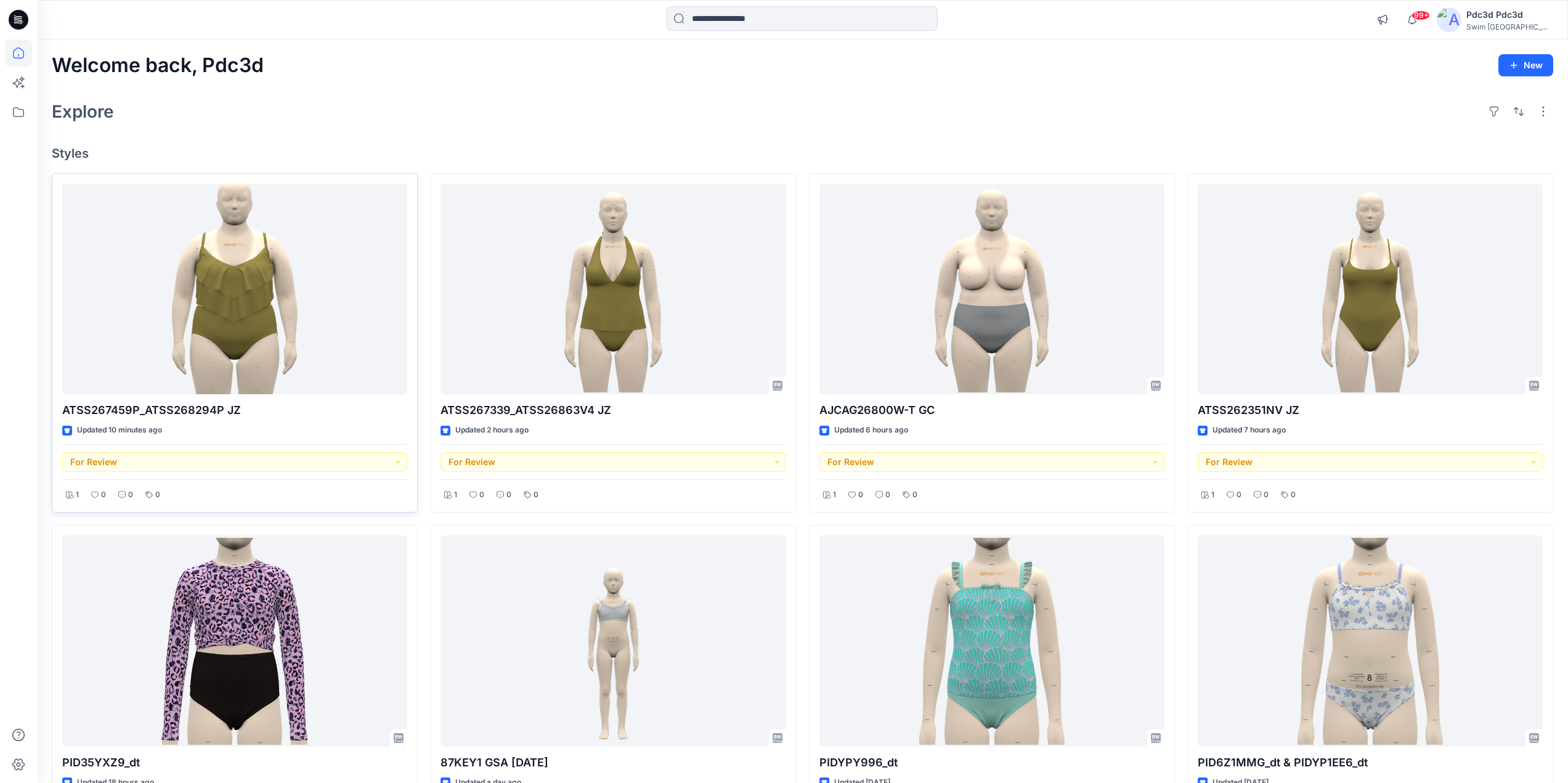
click at [440, 123] on div "Explore" at bounding box center [803, 112] width 1502 height 29
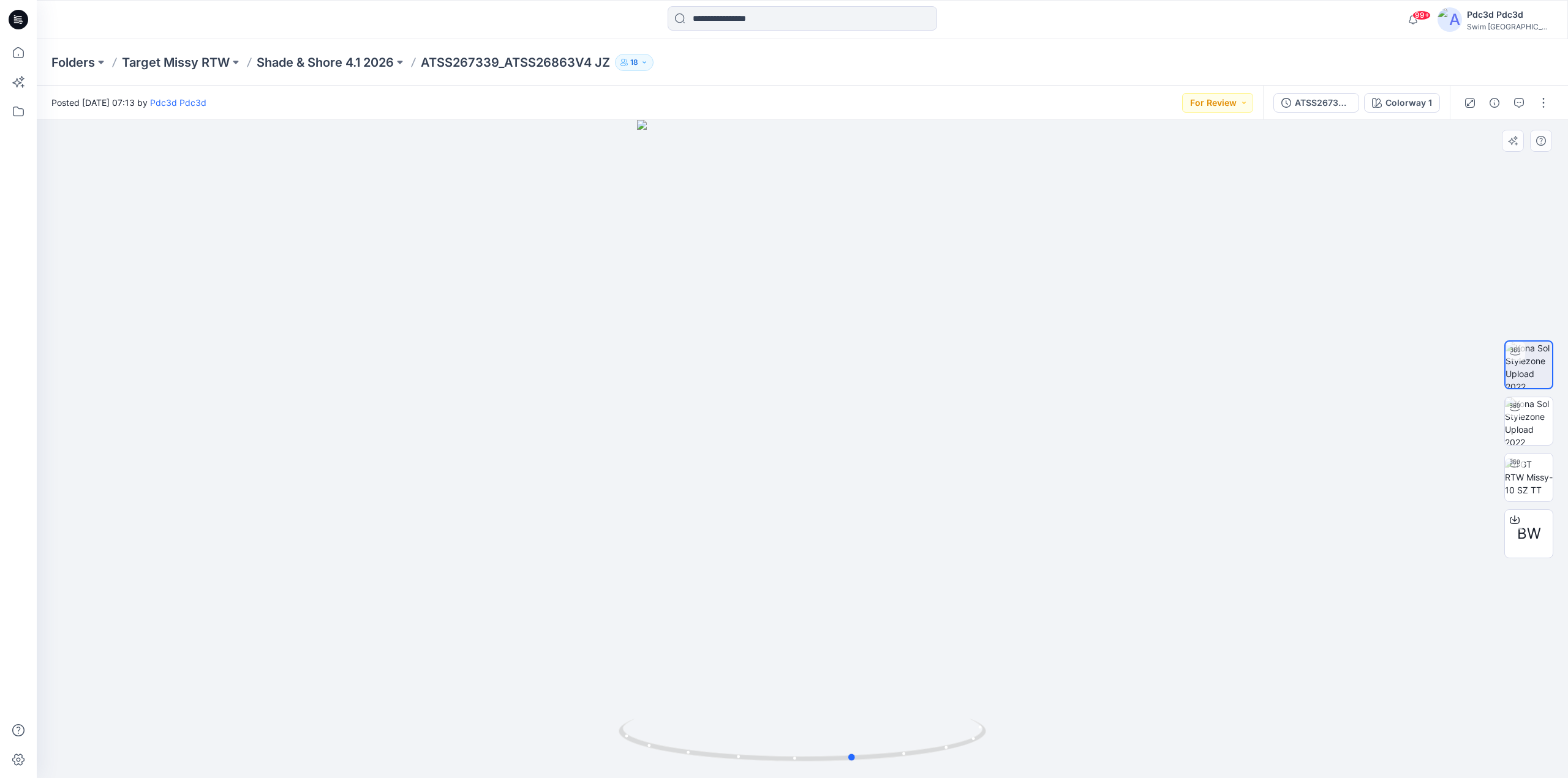
drag, startPoint x: 916, startPoint y: 760, endPoint x: 603, endPoint y: 712, distance: 316.7
click at [603, 712] on div at bounding box center [802, 450] width 1531 height 659
drag, startPoint x: 949, startPoint y: 753, endPoint x: 784, endPoint y: 739, distance: 165.6
click at [784, 739] on icon at bounding box center [803, 741] width 371 height 46
click at [1548, 106] on button "button" at bounding box center [1543, 102] width 20 height 20
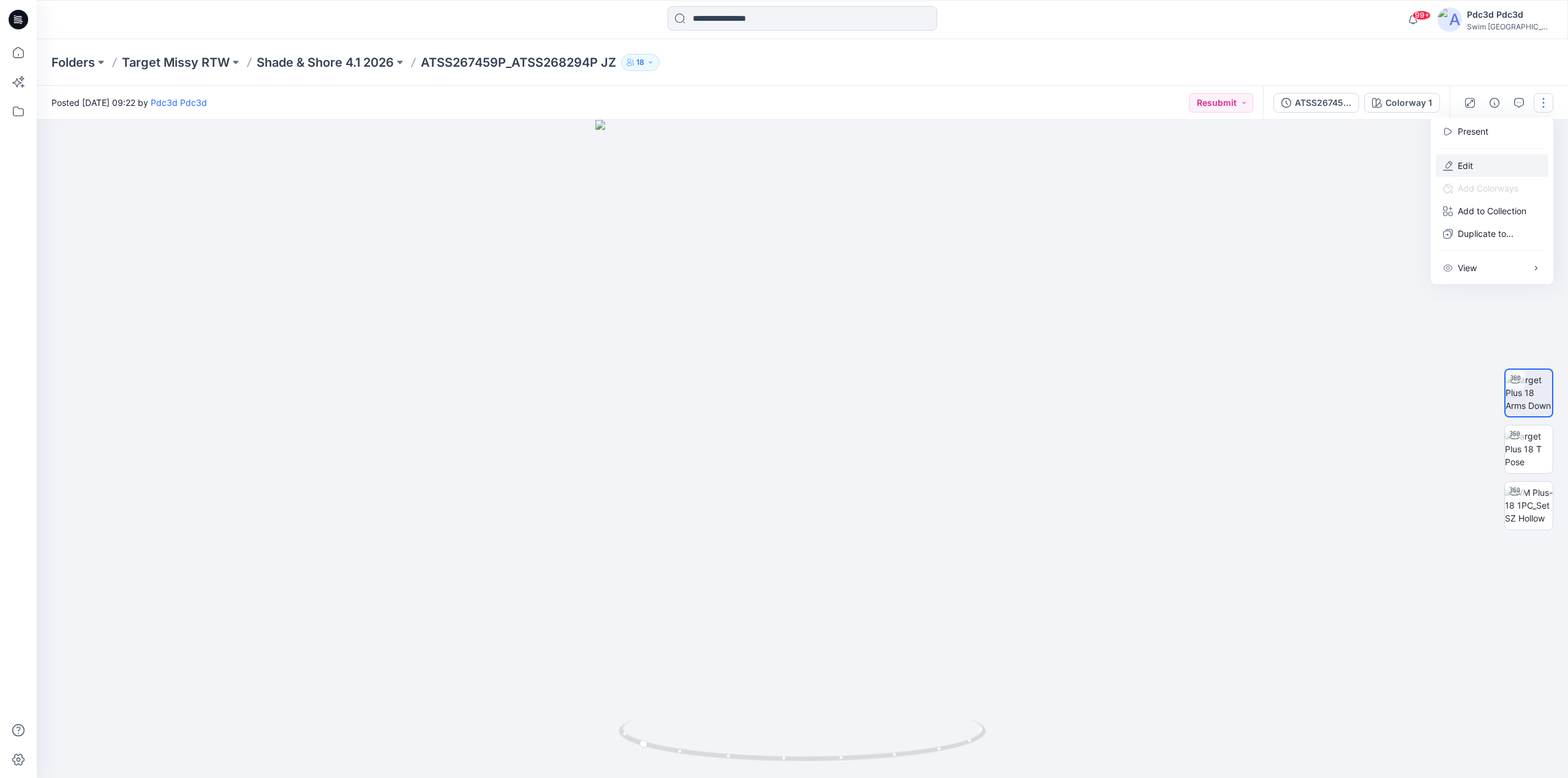
click at [1464, 166] on p "Edit" at bounding box center [1466, 165] width 15 height 13
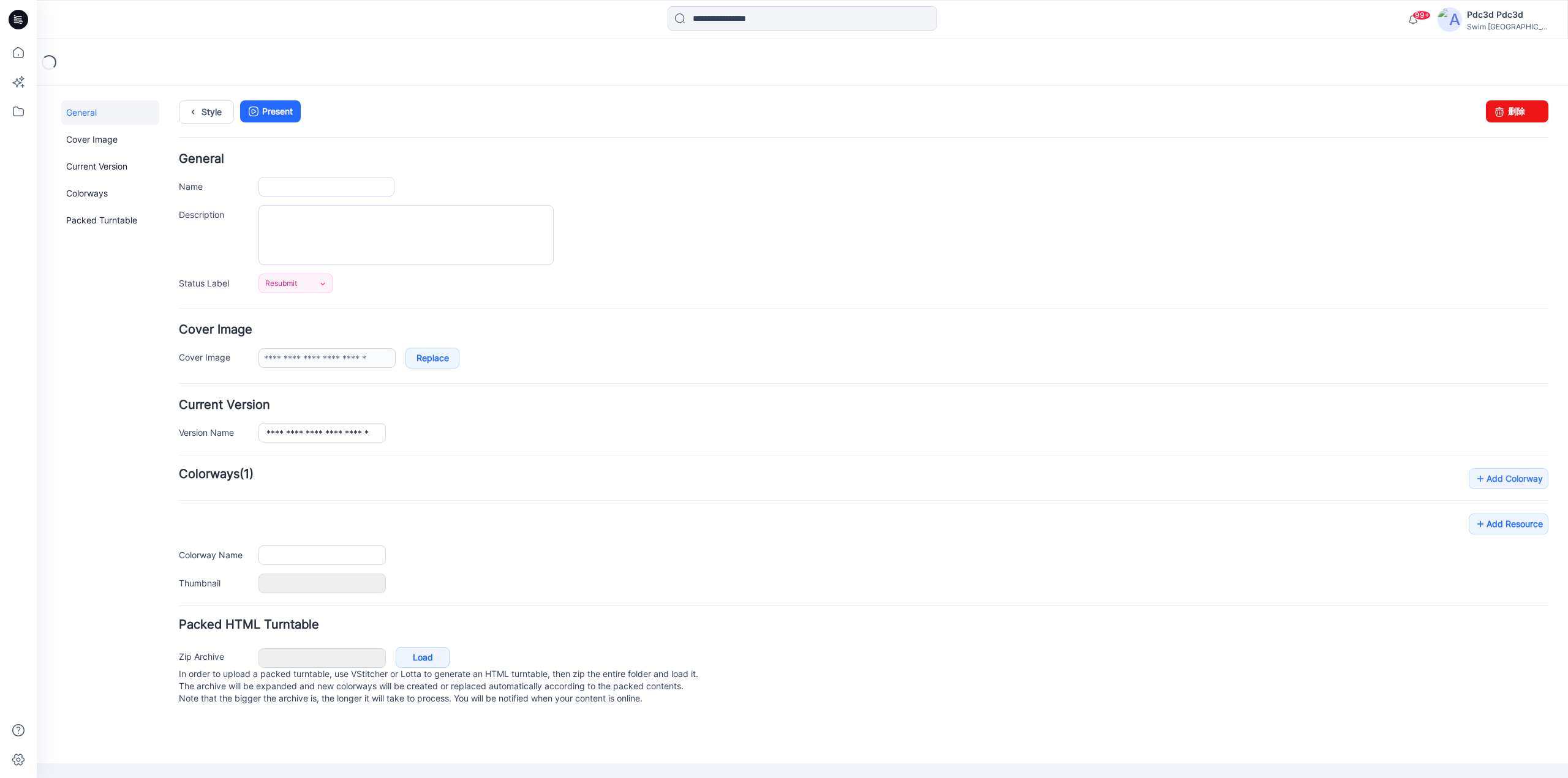
type input "**********"
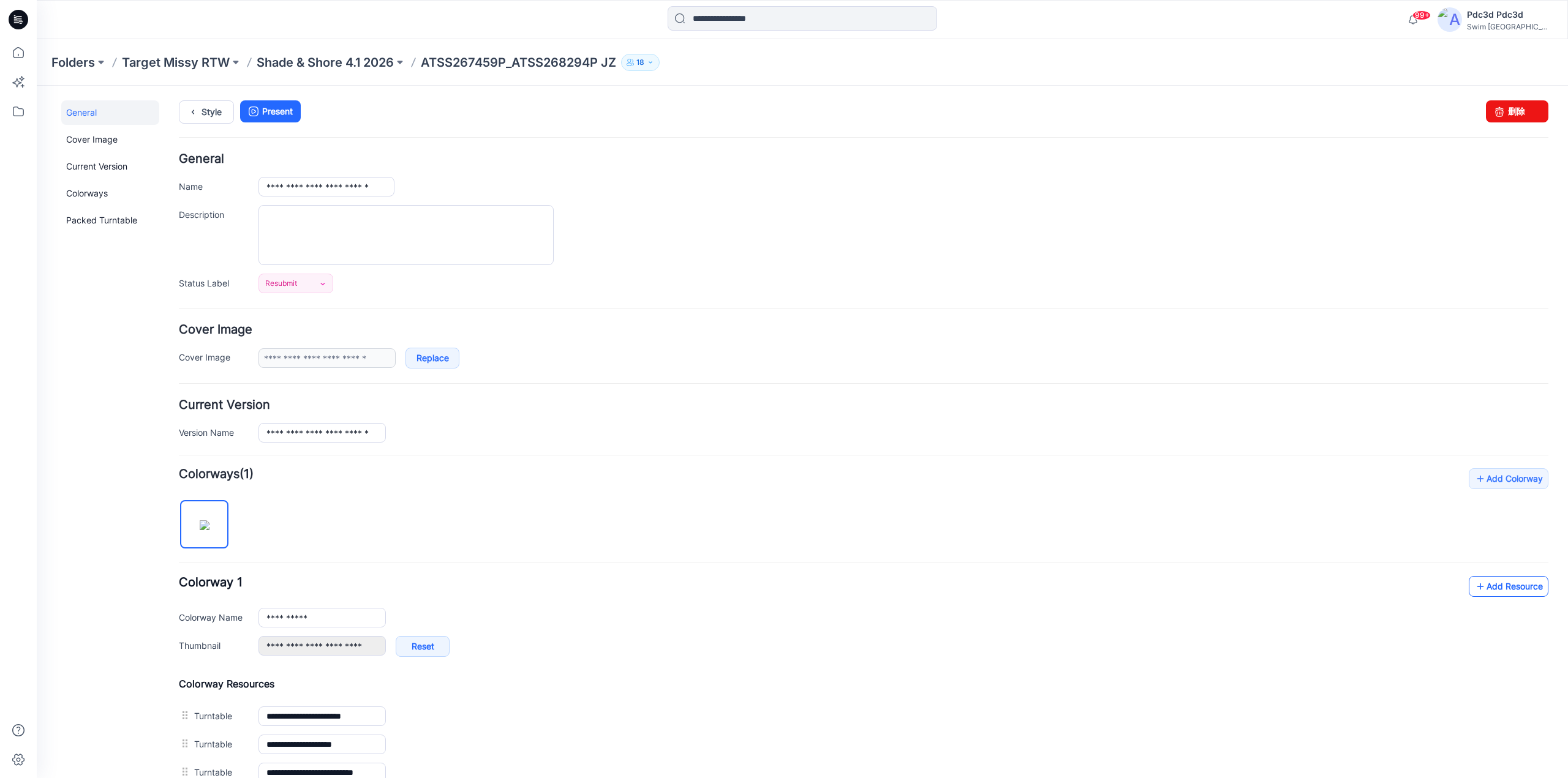
click at [1474, 588] on icon at bounding box center [1480, 586] width 12 height 20
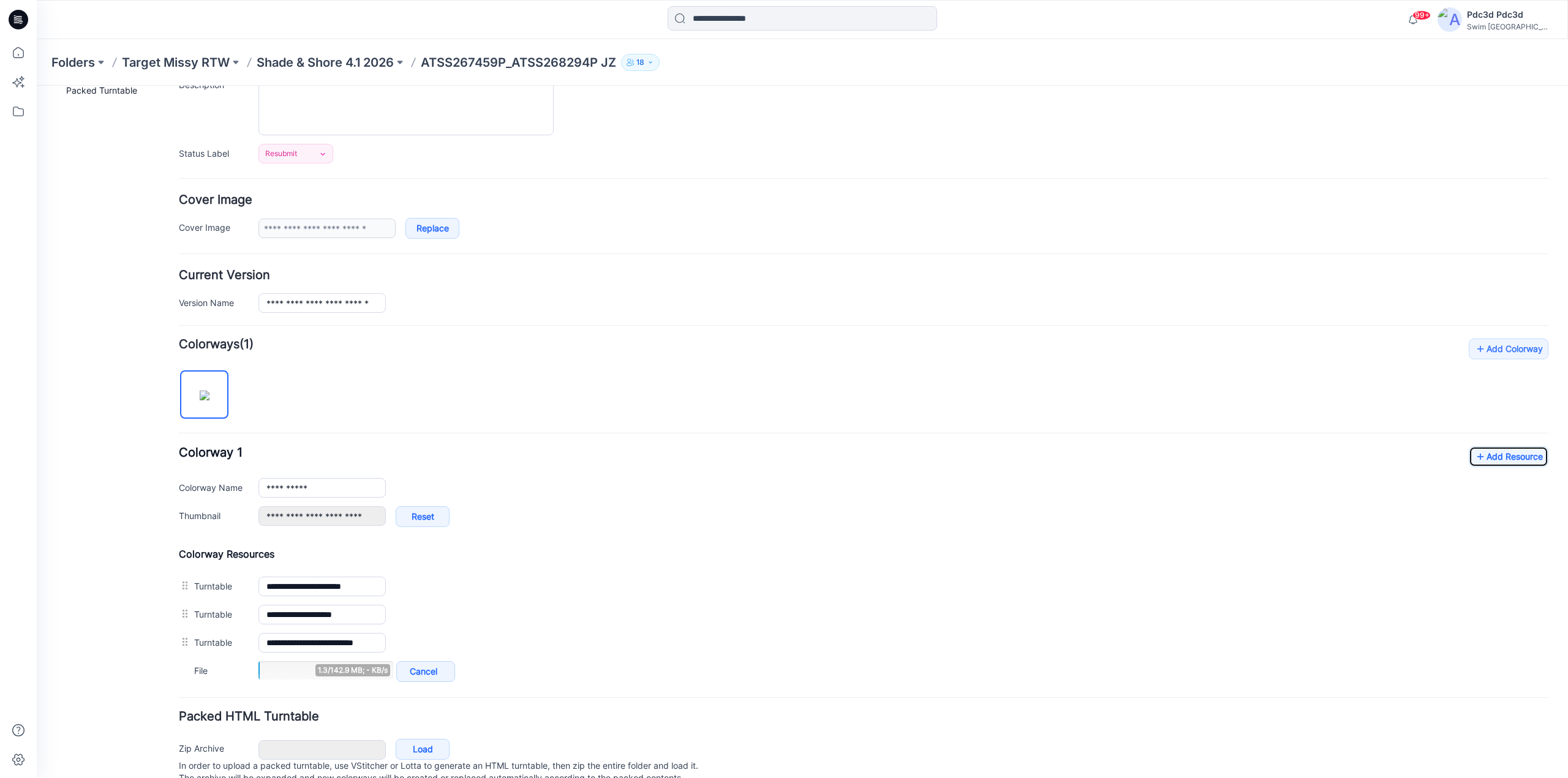
scroll to position [177, 0]
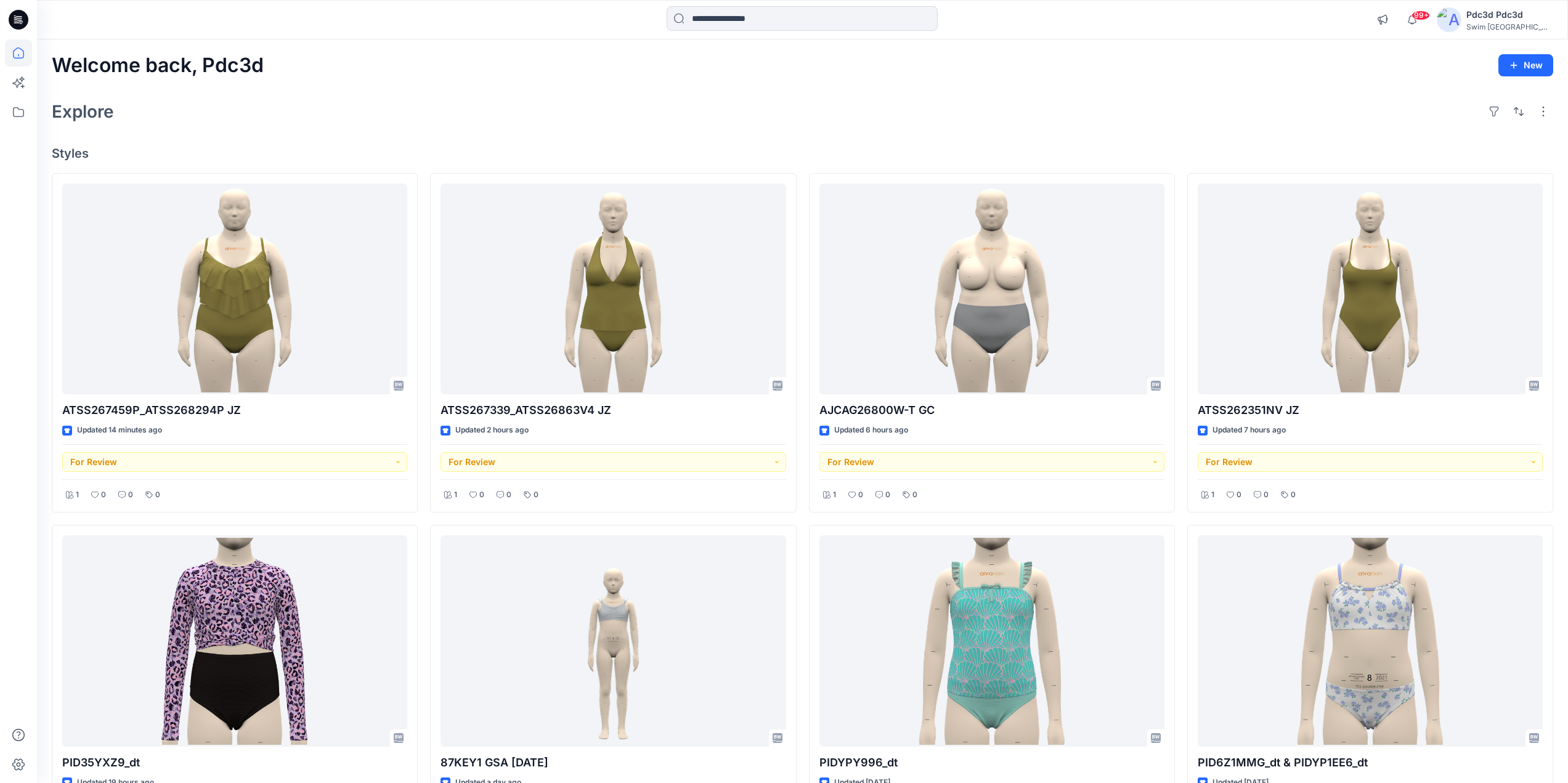
click at [17, 55] on icon at bounding box center [18, 53] width 27 height 27
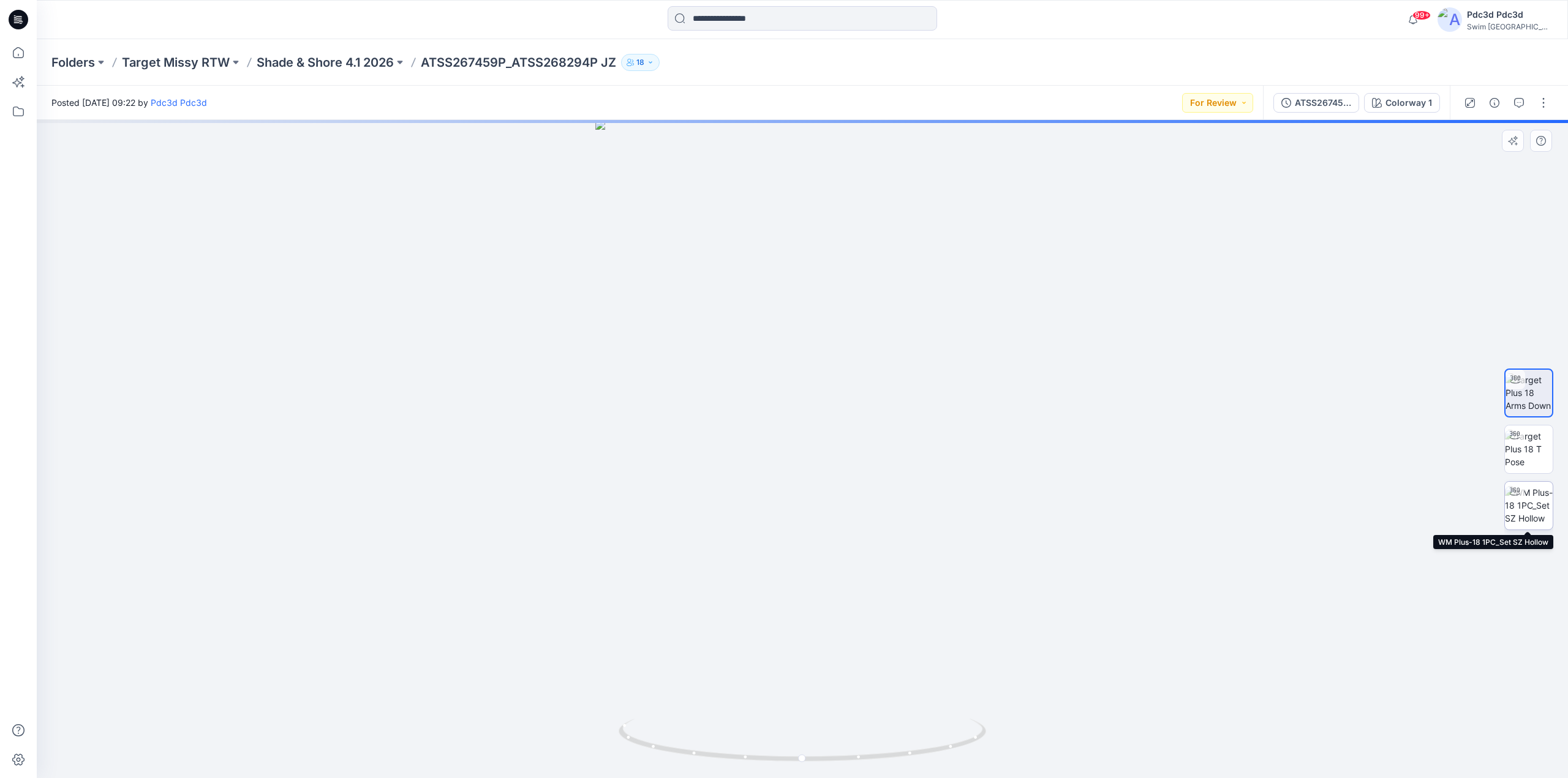
click at [1534, 512] on img at bounding box center [1529, 505] width 48 height 39
drag, startPoint x: 929, startPoint y: 752, endPoint x: 725, endPoint y: 701, distance: 210.3
click at [725, 702] on div at bounding box center [802, 450] width 1531 height 659
drag, startPoint x: 866, startPoint y: 763, endPoint x: 920, endPoint y: 755, distance: 54.6
click at [921, 757] on icon at bounding box center [803, 741] width 371 height 46
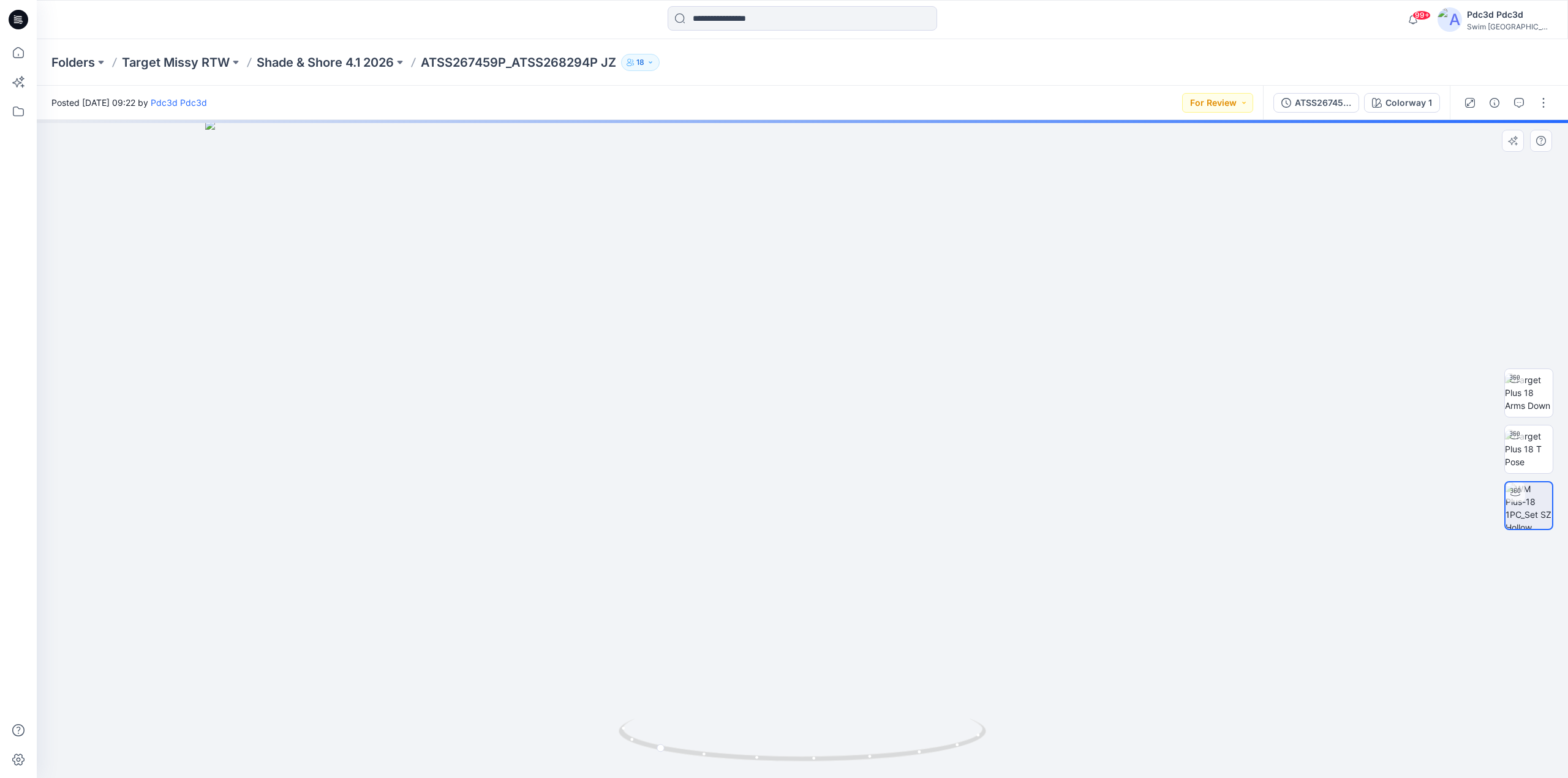
drag, startPoint x: 787, startPoint y: 256, endPoint x: 797, endPoint y: 616, distance: 360.1
click at [797, 621] on img at bounding box center [802, 450] width 1195 height 659
drag, startPoint x: 892, startPoint y: 760, endPoint x: 928, endPoint y: 740, distance: 41.2
click at [928, 740] on icon at bounding box center [803, 741] width 371 height 46
drag, startPoint x: 850, startPoint y: 757, endPoint x: 809, endPoint y: 709, distance: 63.1
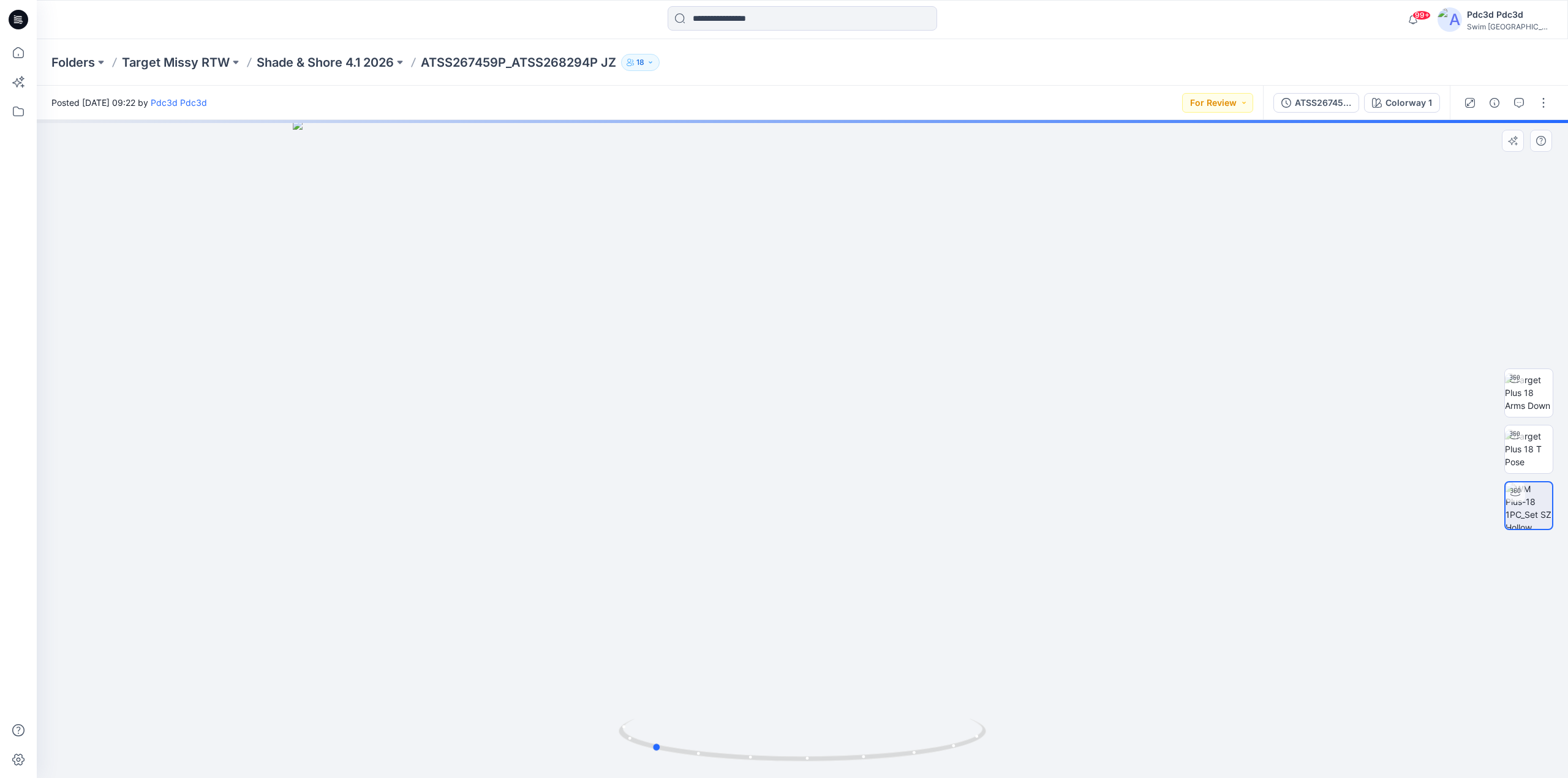
click at [809, 709] on div at bounding box center [802, 450] width 1531 height 659
drag, startPoint x: 897, startPoint y: 755, endPoint x: 1039, endPoint y: 734, distance: 143.5
click at [1039, 734] on div at bounding box center [802, 450] width 1531 height 659
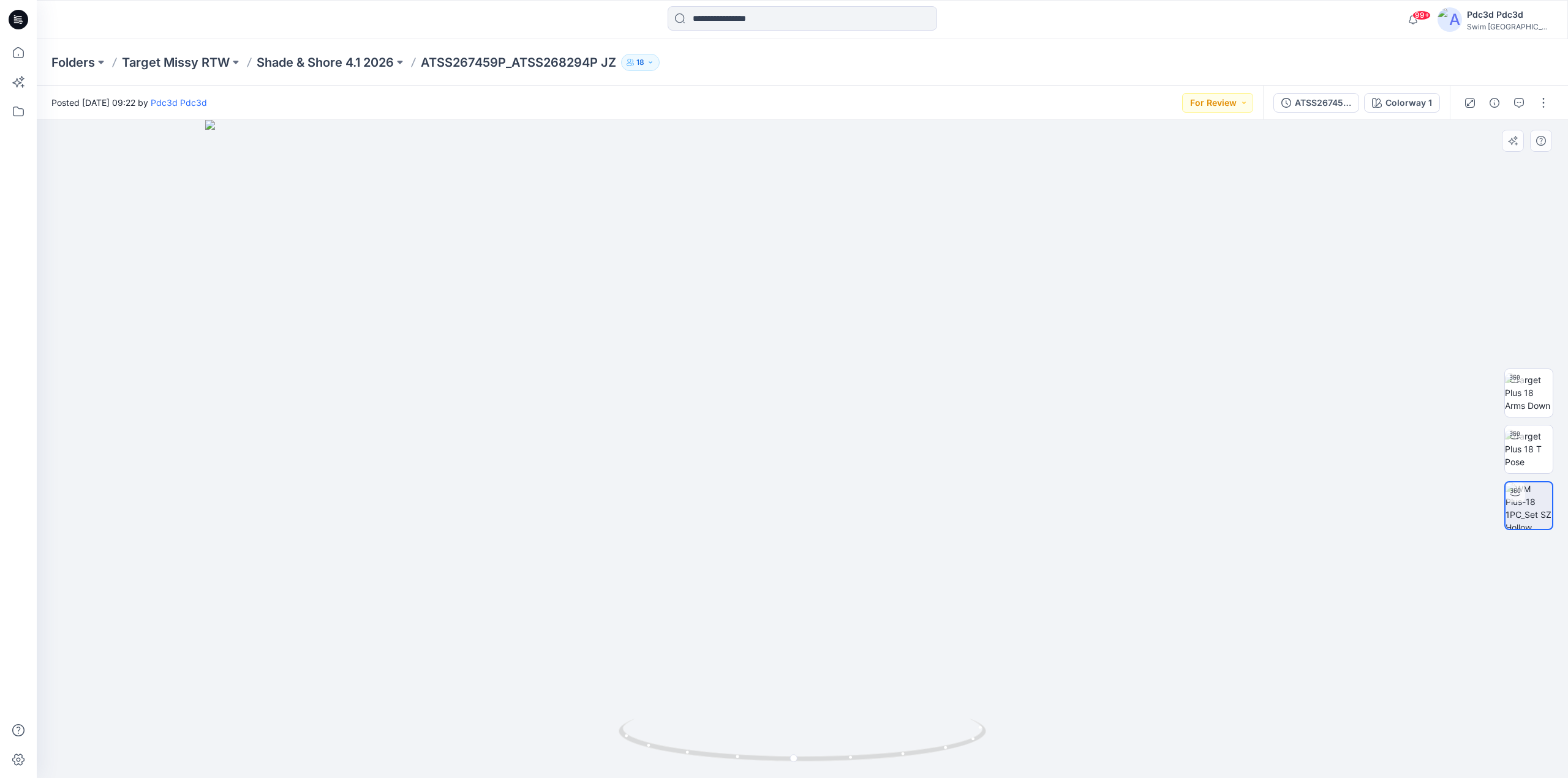
click at [914, 352] on img at bounding box center [802, 450] width 1195 height 659
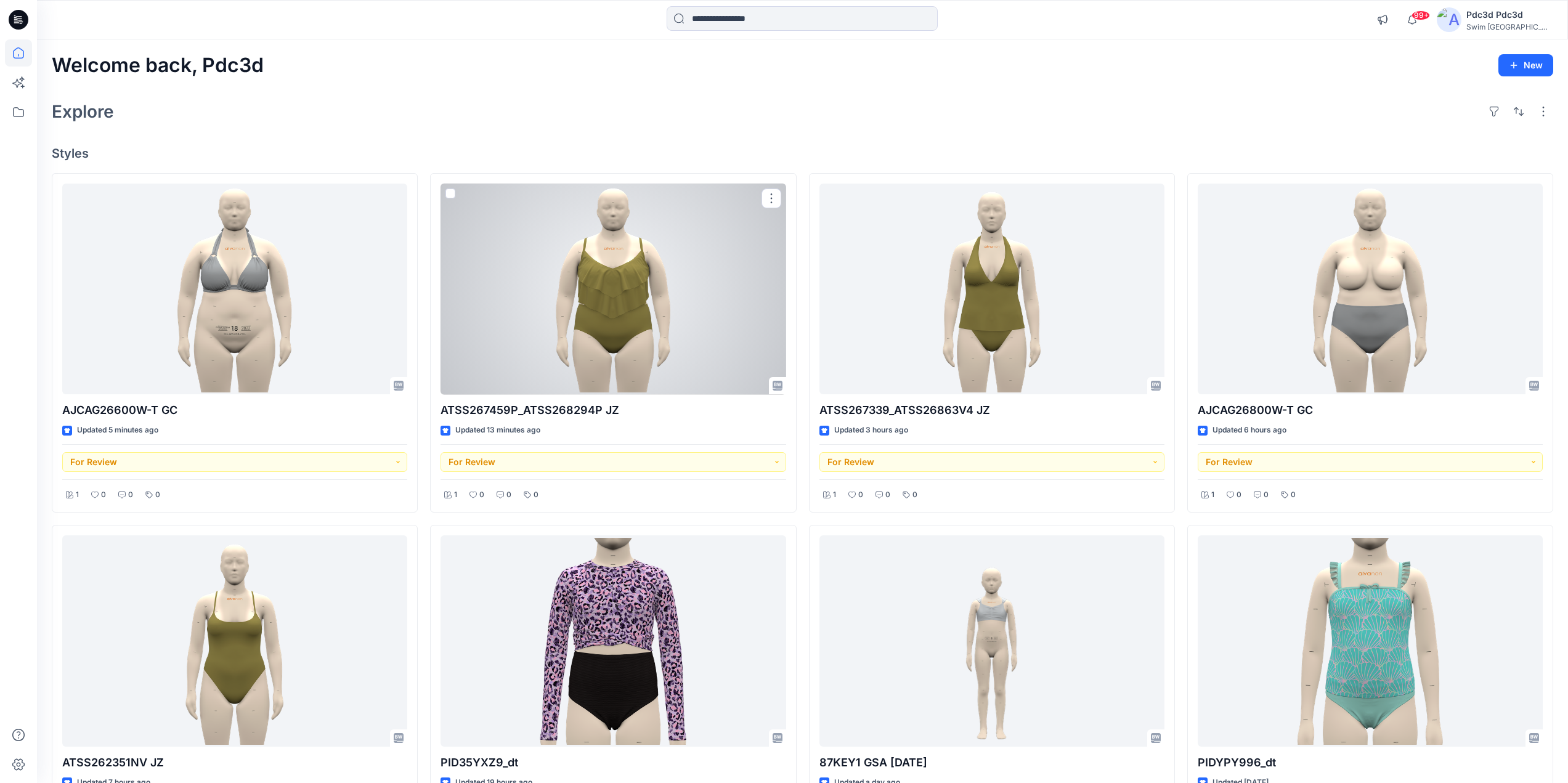
click at [654, 288] on div at bounding box center [613, 289] width 345 height 211
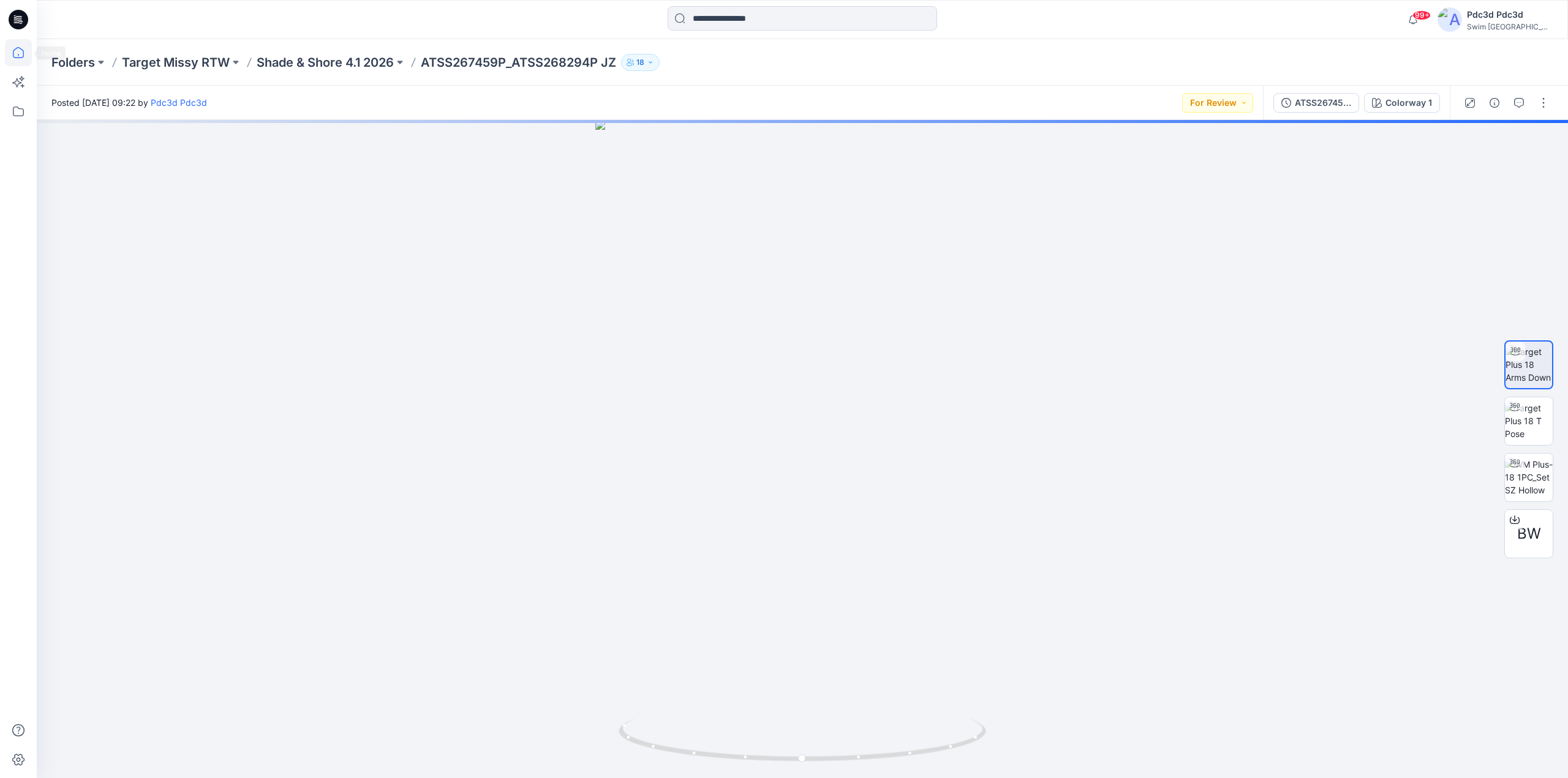
click at [18, 52] on icon at bounding box center [18, 52] width 27 height 27
